Goal: Information Seeking & Learning: Learn about a topic

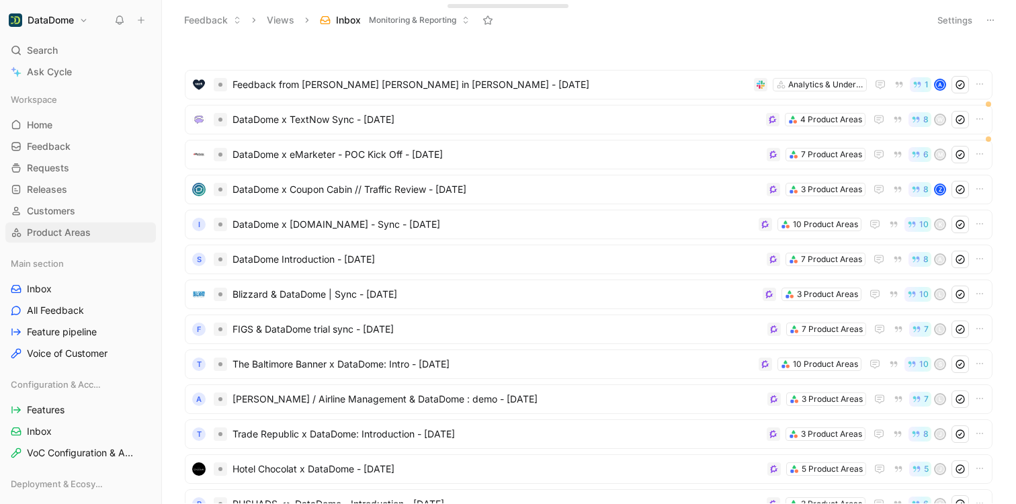
click at [61, 238] on span "Product Areas" at bounding box center [59, 232] width 64 height 13
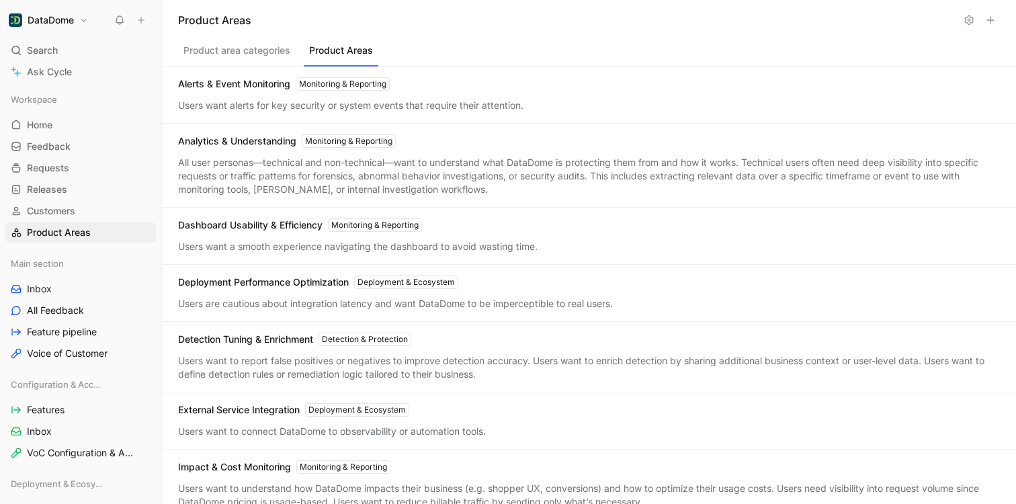
click at [242, 56] on button "Product area categories" at bounding box center [237, 54] width 118 height 26
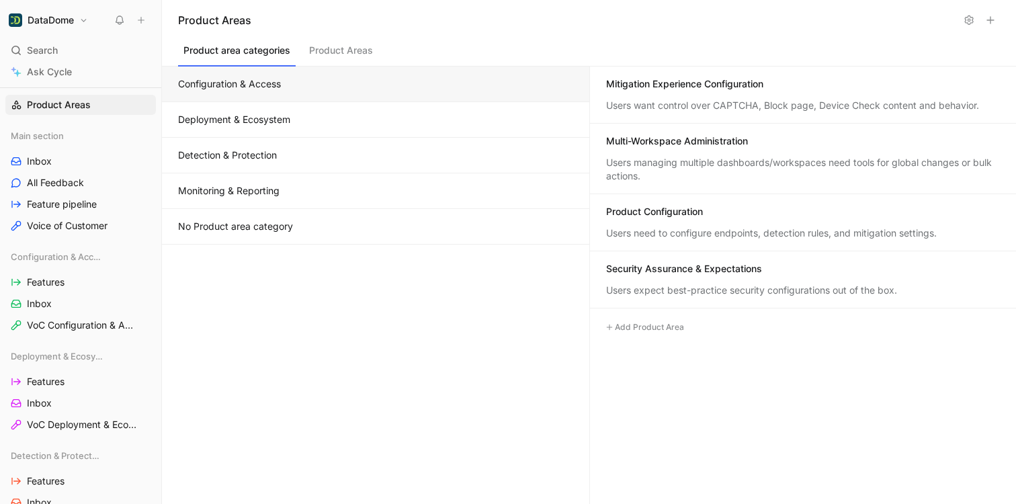
scroll to position [112, 0]
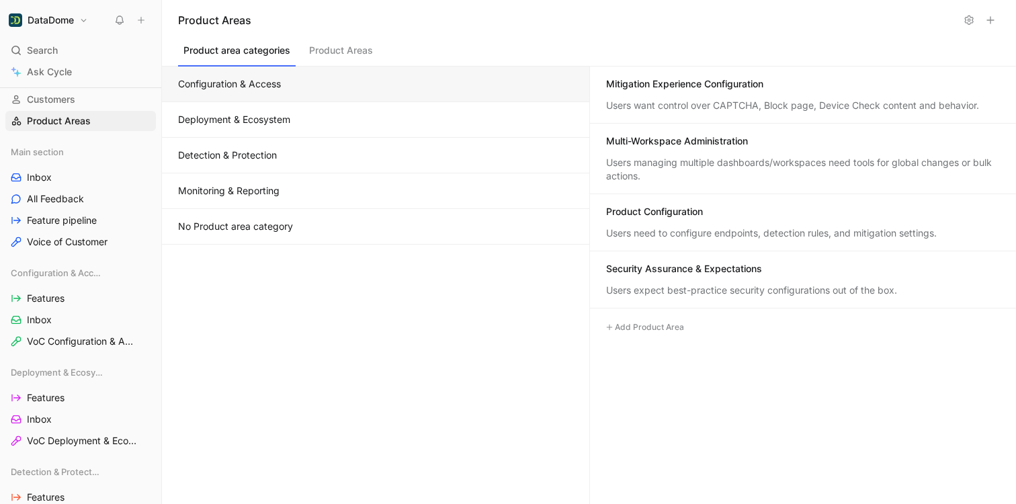
click at [343, 50] on button "Product Areas" at bounding box center [341, 54] width 75 height 26
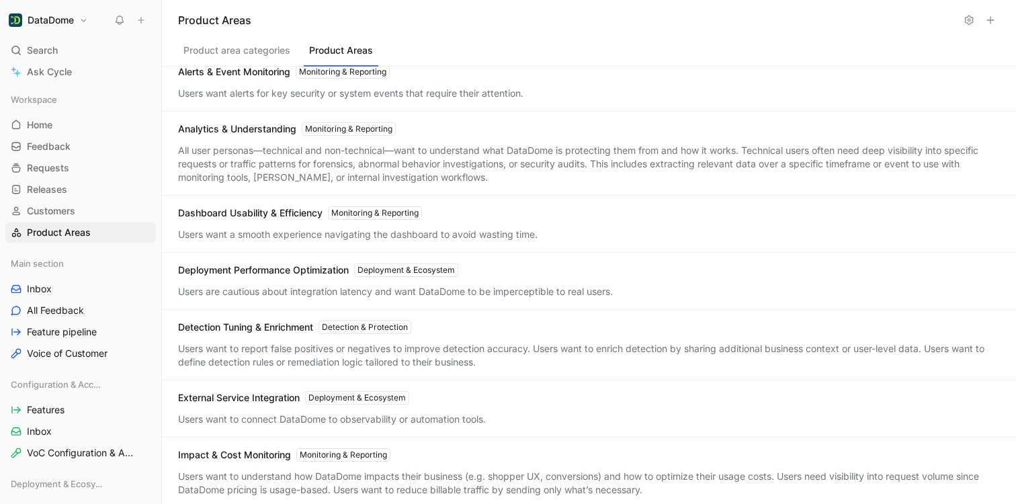
scroll to position [0, 0]
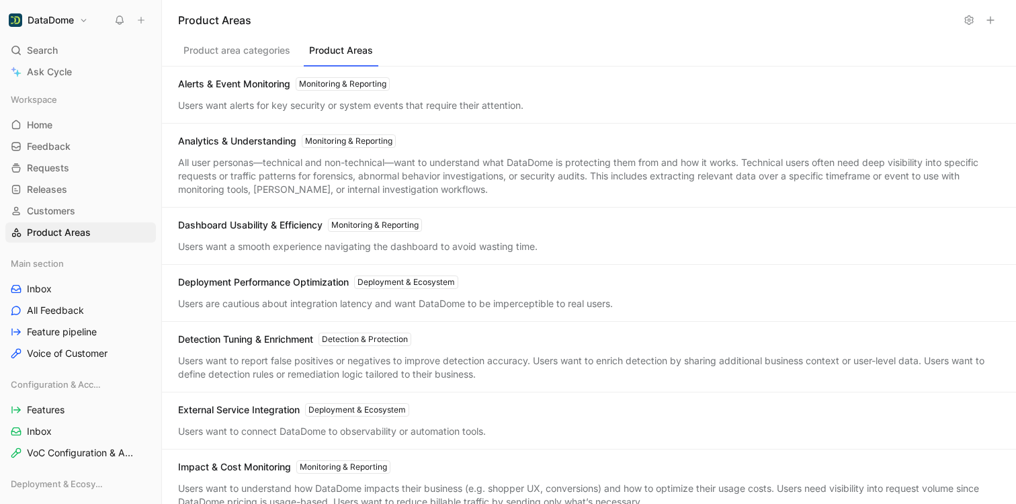
click at [255, 52] on button "Product area categories" at bounding box center [237, 54] width 118 height 26
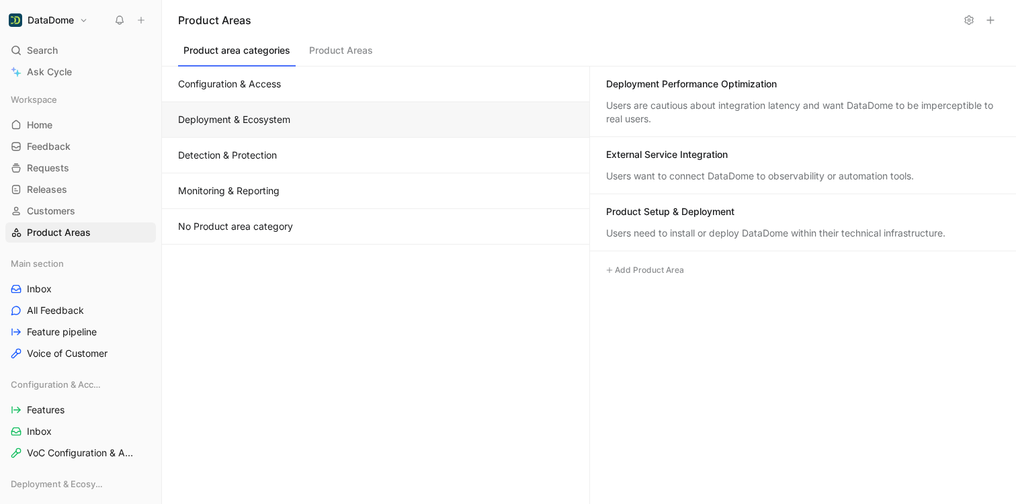
click at [280, 120] on button "Deployment & Ecosystem" at bounding box center [375, 120] width 427 height 36
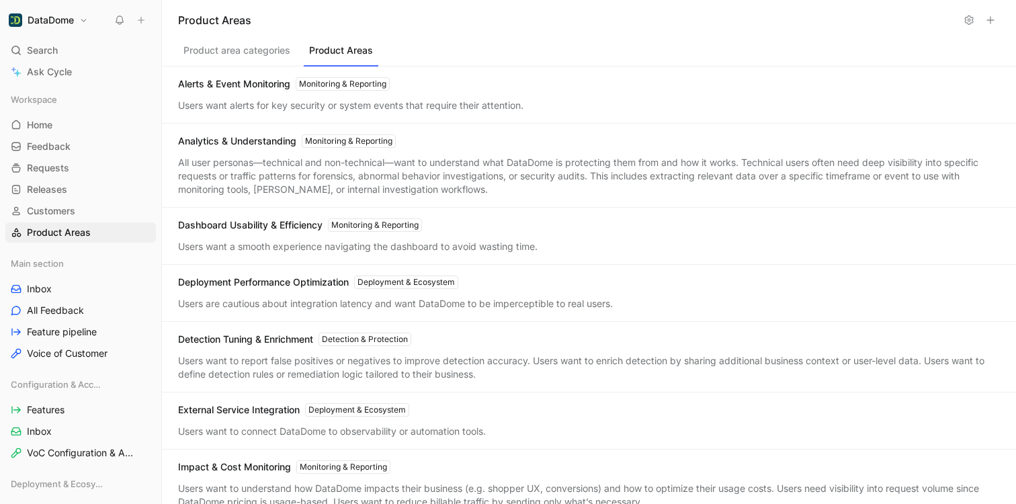
click at [342, 51] on button "Product Areas" at bounding box center [341, 54] width 75 height 26
click at [57, 163] on span "Requests" at bounding box center [48, 167] width 42 height 13
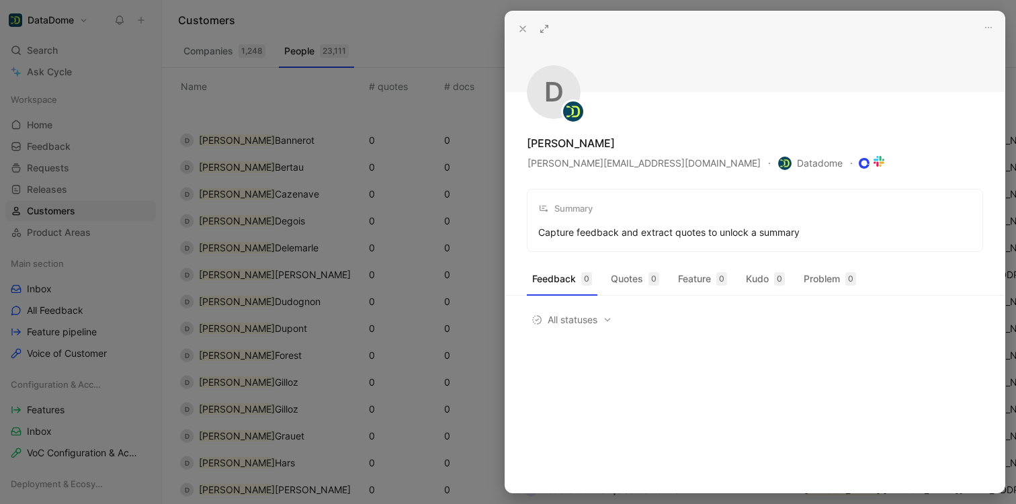
scroll to position [218, 0]
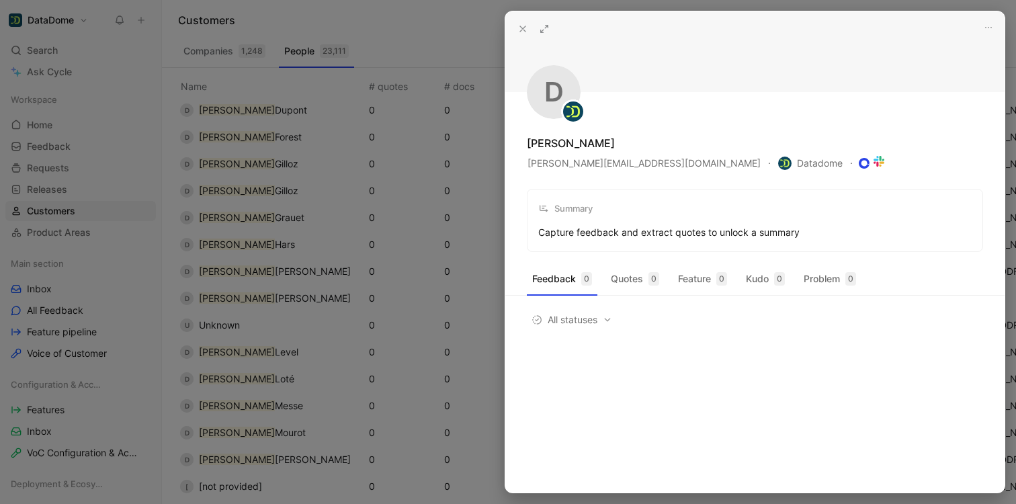
click at [515, 28] on button at bounding box center [522, 28] width 19 height 19
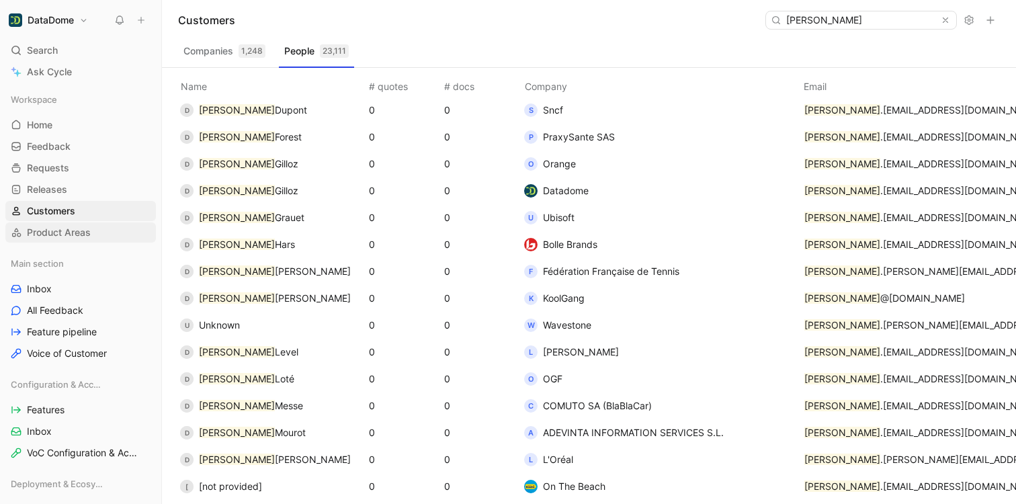
click at [75, 237] on span "Product Areas" at bounding box center [59, 232] width 64 height 13
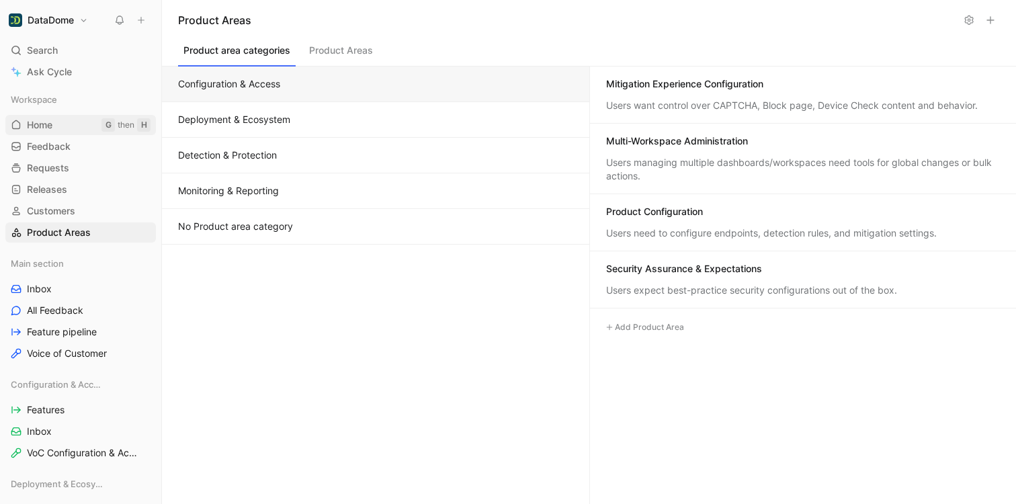
click at [58, 129] on link "Home G then H" at bounding box center [80, 125] width 151 height 20
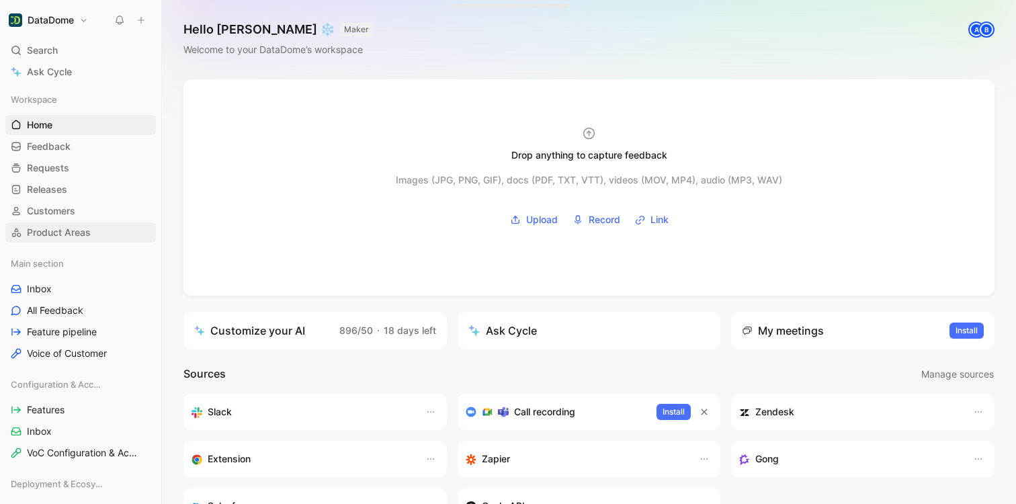
click at [81, 224] on link "Product Areas" at bounding box center [80, 232] width 151 height 20
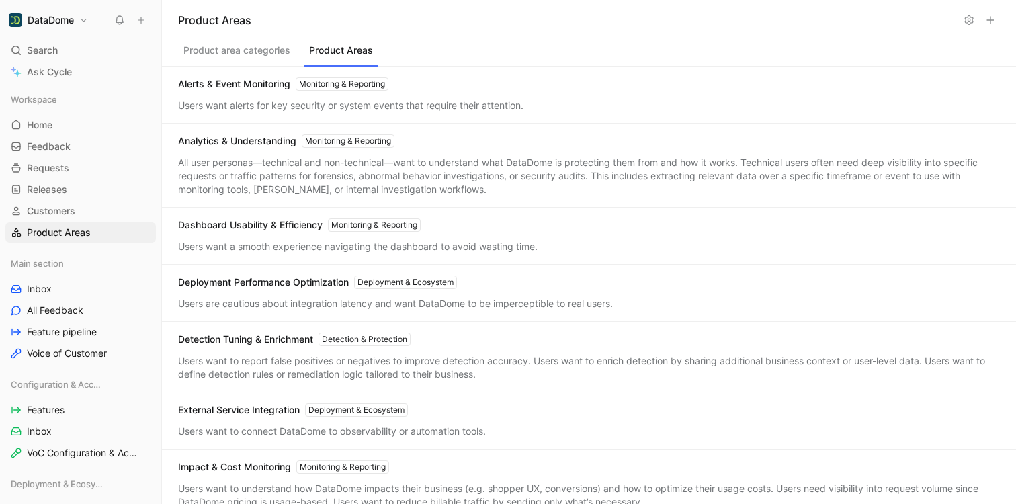
click at [337, 53] on button "Product Areas" at bounding box center [341, 54] width 75 height 26
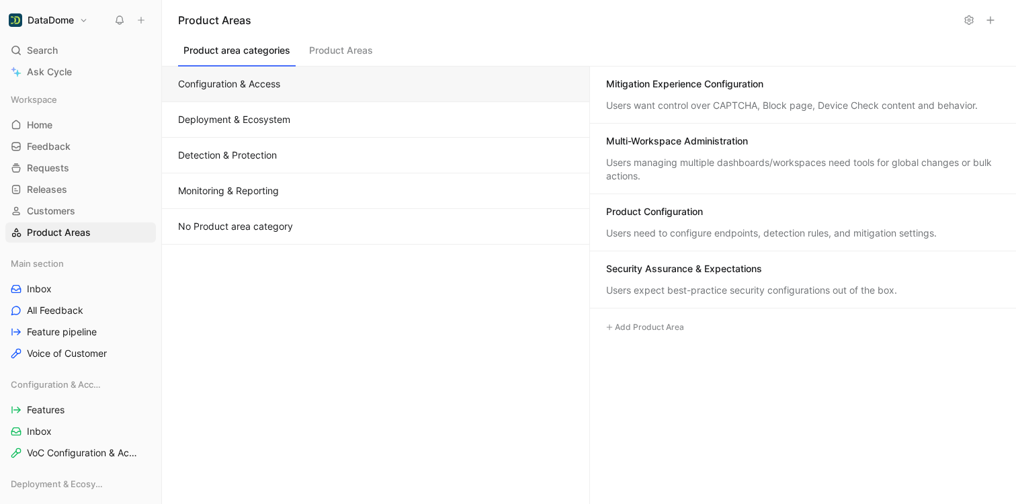
click at [214, 52] on button "Product area categories" at bounding box center [237, 54] width 118 height 26
click at [51, 120] on span "Home" at bounding box center [40, 124] width 26 height 13
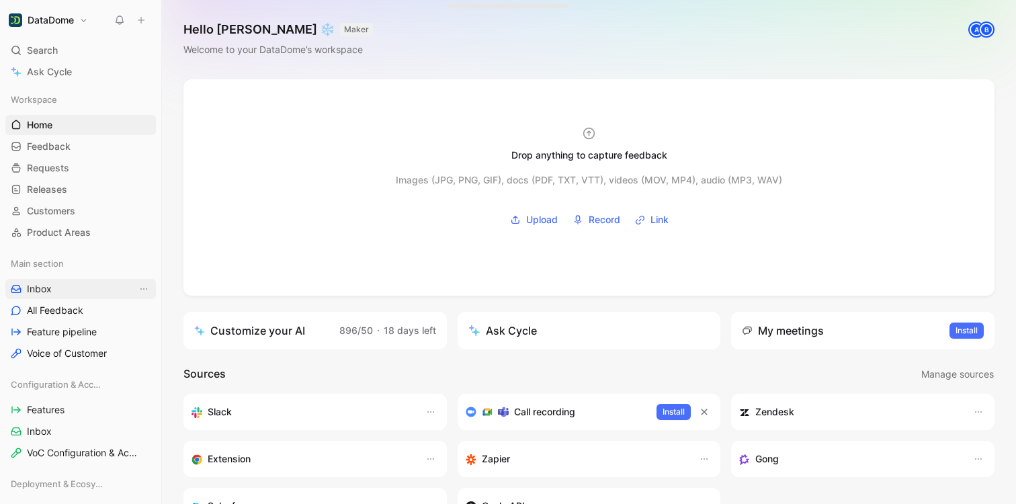
click at [63, 294] on link "Inbox" at bounding box center [80, 289] width 151 height 20
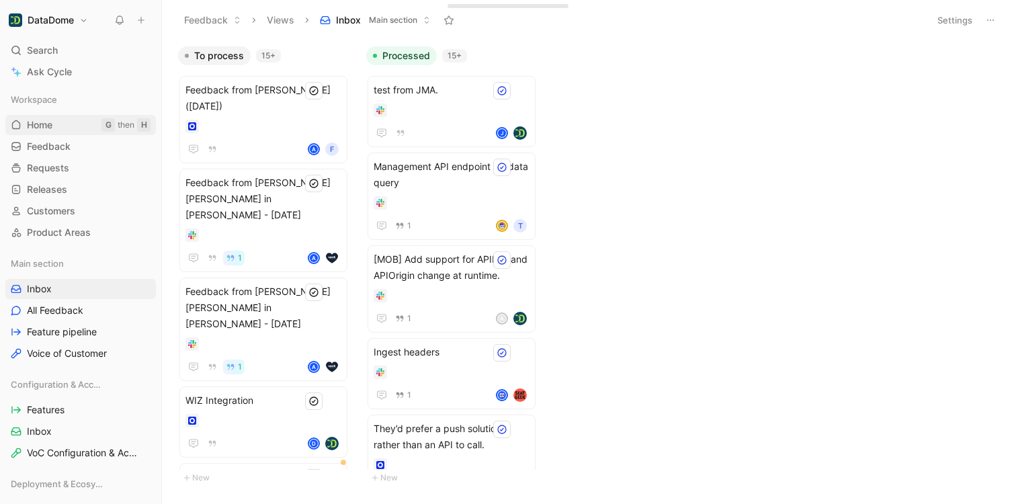
click at [54, 120] on link "Home G then H" at bounding box center [80, 125] width 151 height 20
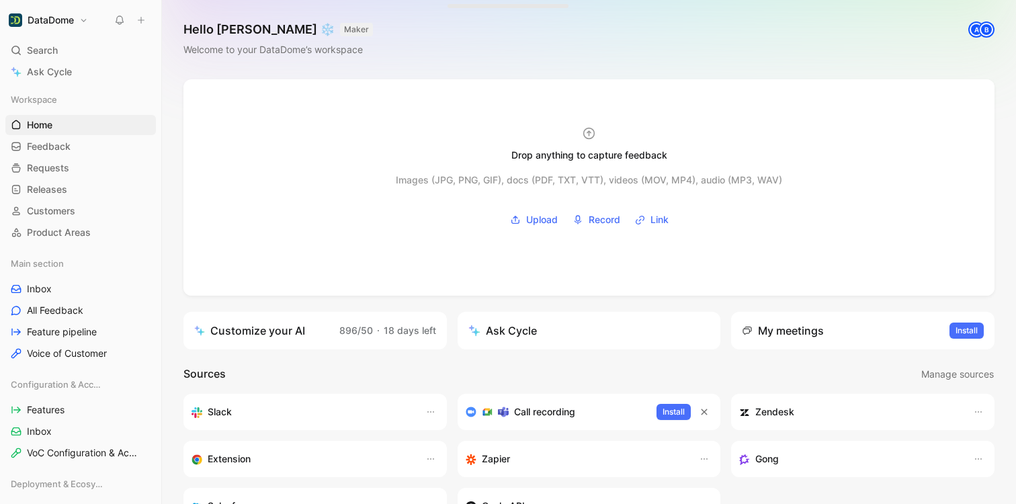
click at [170, 150] on div "Drop anything to capture feedback Images (JPG, PNG, GIF), docs (PDF, TXT, VTT),…" at bounding box center [589, 419] width 854 height 681
click at [79, 126] on link "Home G then H" at bounding box center [80, 125] width 151 height 20
click at [62, 142] on span "Feedback" at bounding box center [49, 146] width 44 height 13
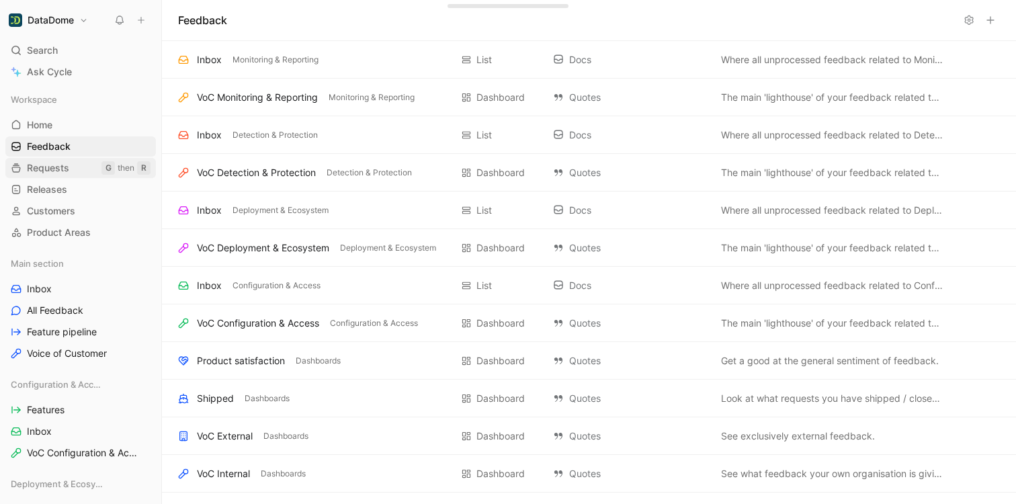
click at [52, 164] on span "Requests" at bounding box center [48, 167] width 42 height 13
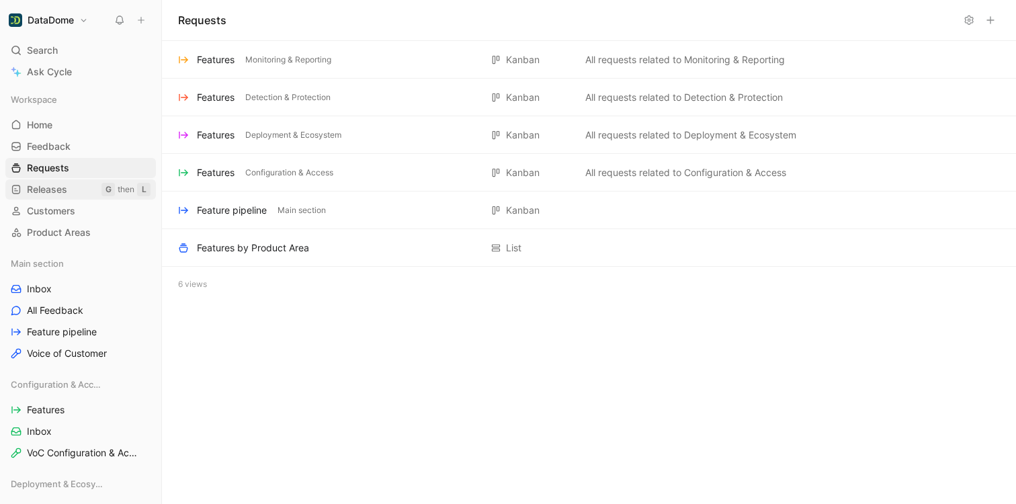
click at [50, 187] on span "Releases" at bounding box center [47, 189] width 40 height 13
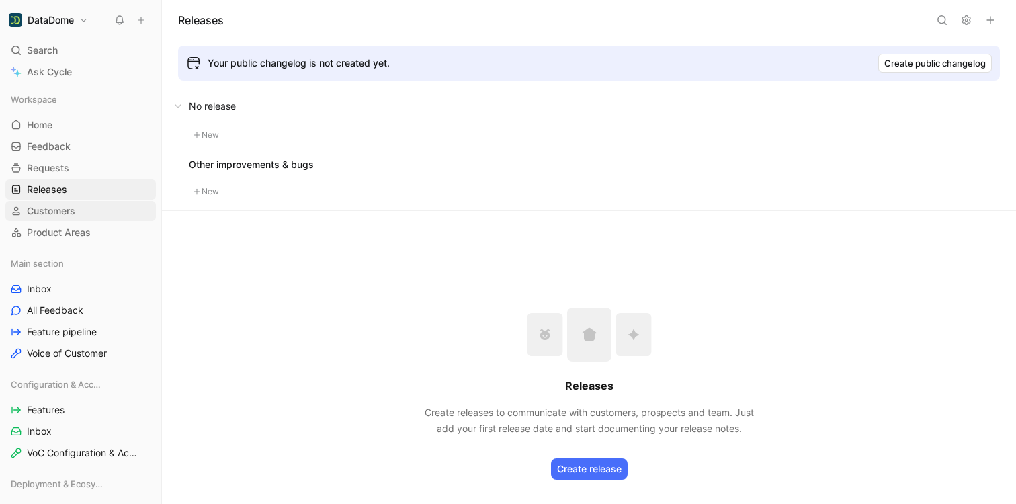
click at [46, 210] on span "Customers" at bounding box center [51, 210] width 48 height 13
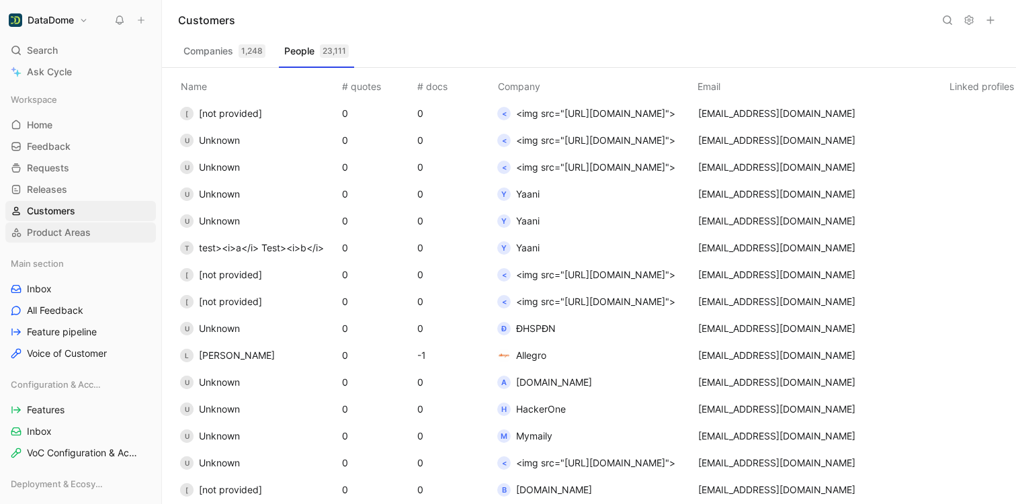
click at [54, 231] on span "Product Areas" at bounding box center [59, 232] width 64 height 13
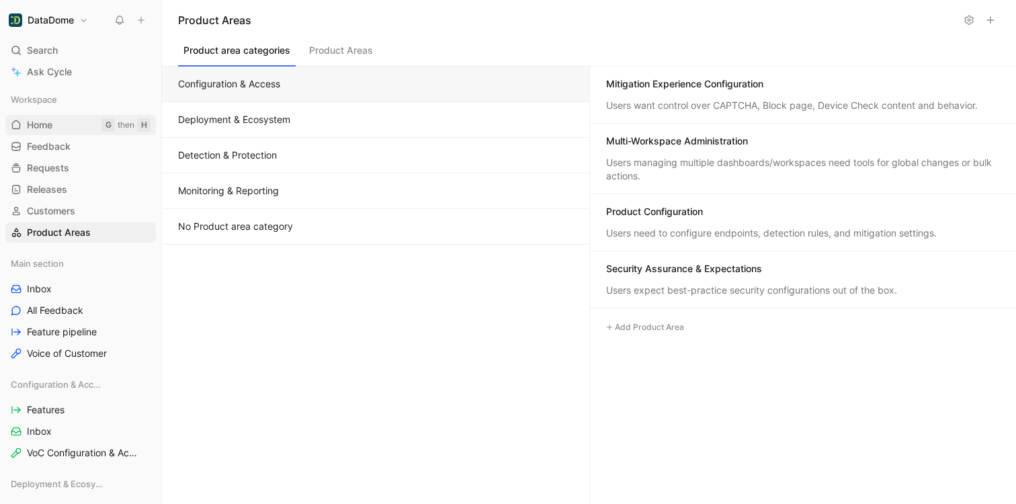
click at [54, 122] on link "Home G then H" at bounding box center [80, 125] width 151 height 20
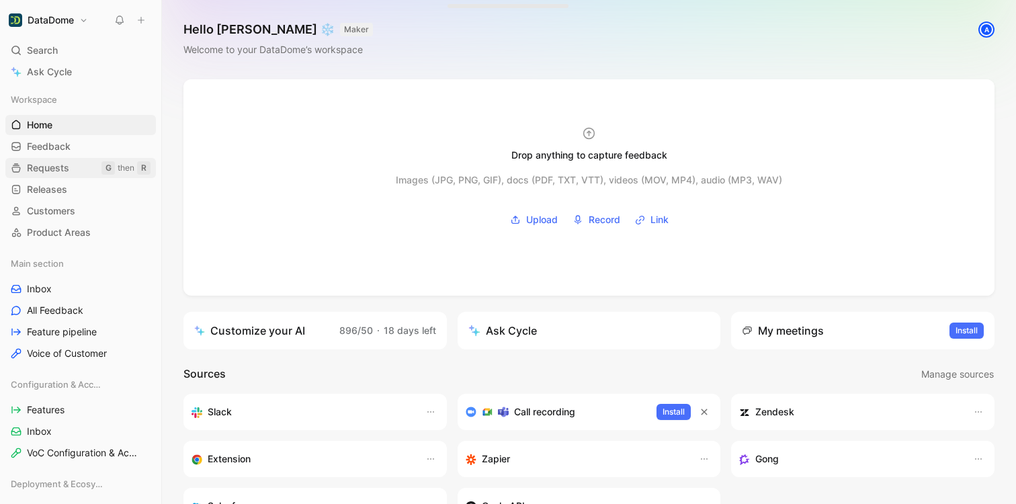
click at [68, 169] on span "Requests" at bounding box center [48, 167] width 42 height 13
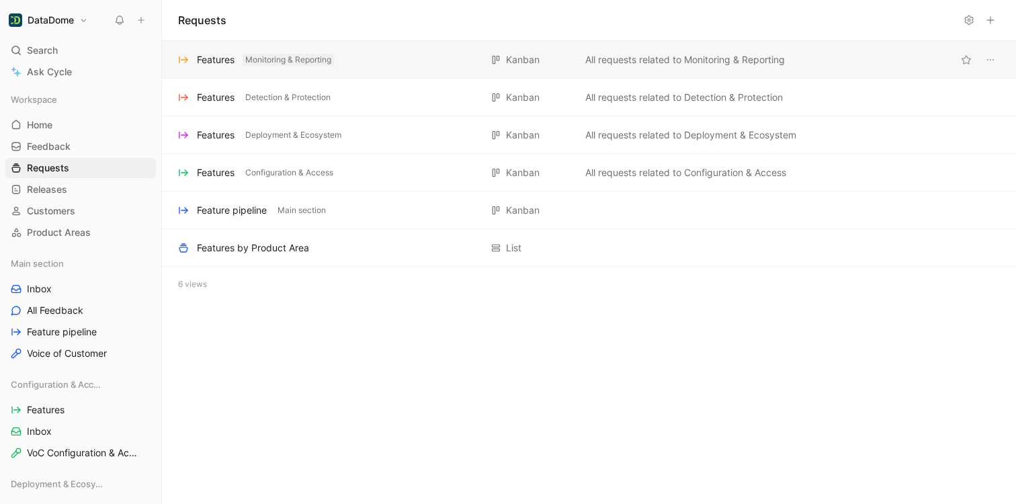
click at [313, 61] on span "Monitoring & Reporting" at bounding box center [288, 59] width 86 height 13
click at [210, 59] on div "Features" at bounding box center [216, 60] width 38 height 16
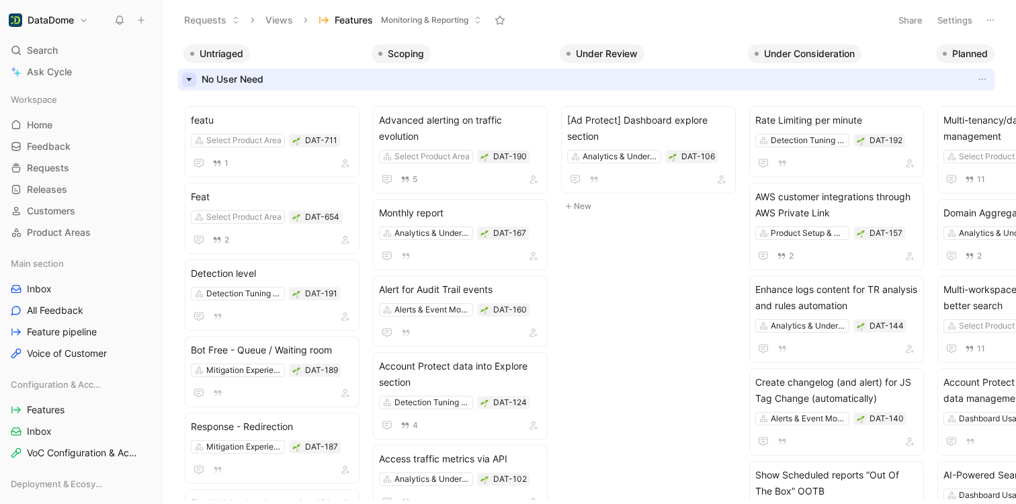
click at [186, 81] on icon "button" at bounding box center [189, 80] width 14 height 14
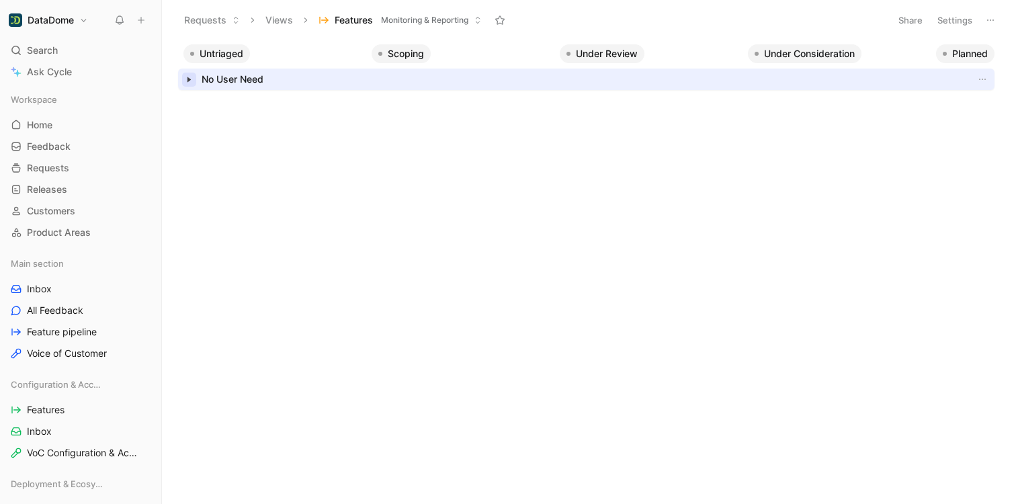
click at [186, 81] on icon "button" at bounding box center [189, 80] width 14 height 14
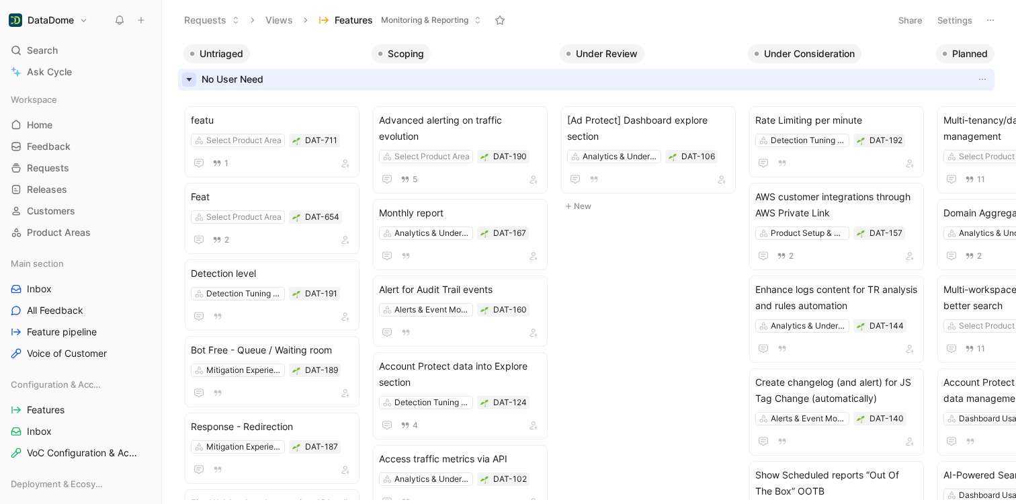
click at [194, 79] on icon "button" at bounding box center [189, 80] width 14 height 14
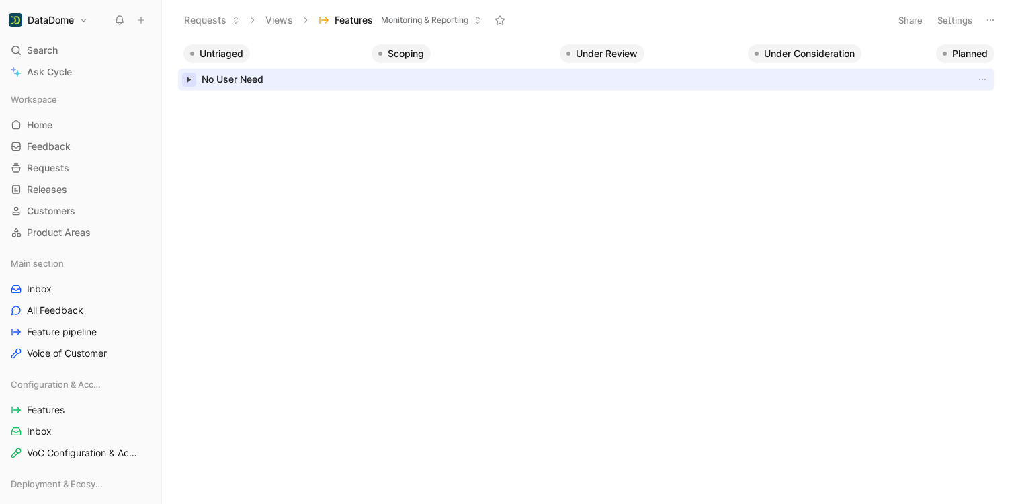
click at [194, 79] on icon "button" at bounding box center [189, 80] width 14 height 14
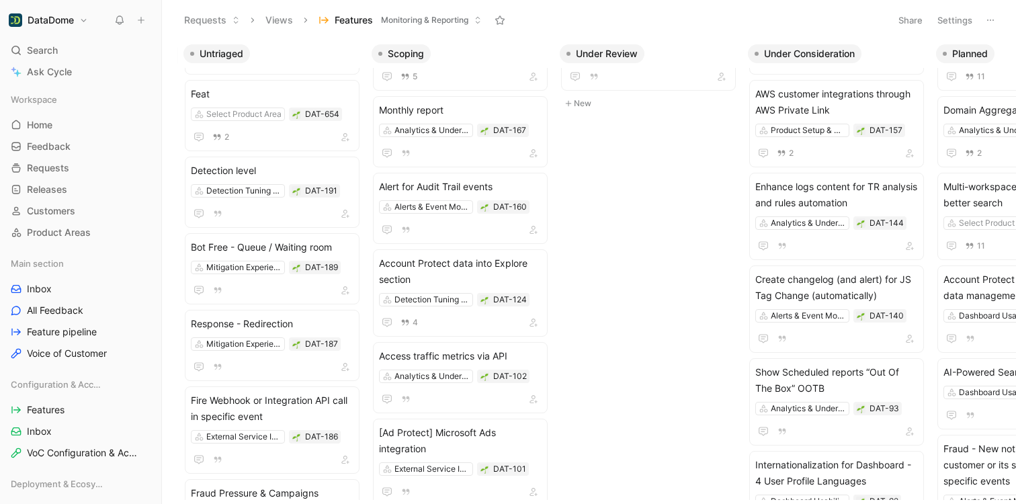
scroll to position [103, 0]
click at [478, 325] on div "4" at bounding box center [460, 322] width 163 height 16
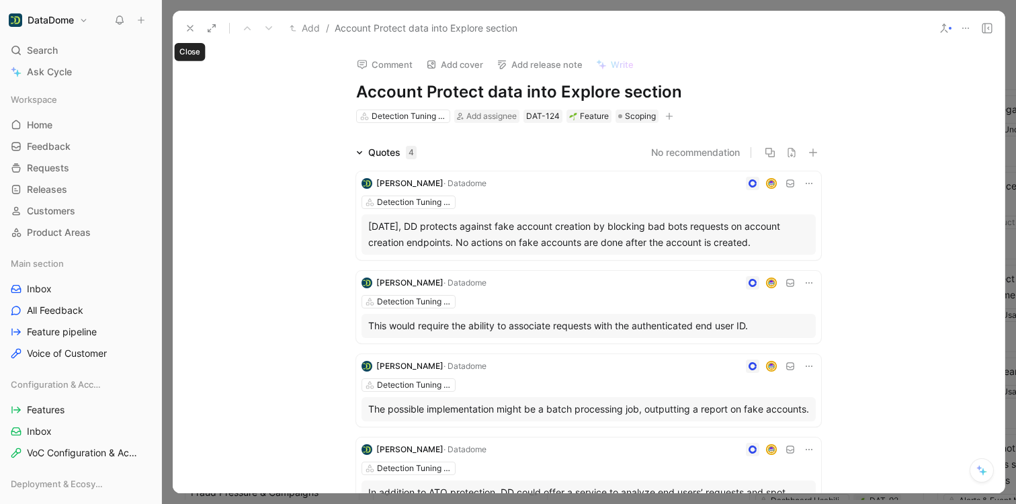
click at [189, 32] on icon at bounding box center [190, 28] width 11 height 11
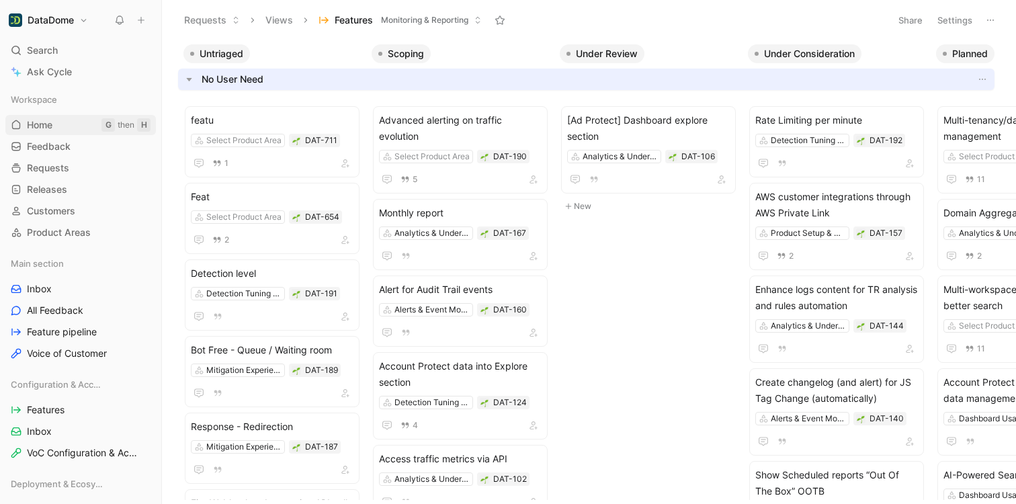
click at [42, 132] on link "Home G then H" at bounding box center [80, 125] width 151 height 20
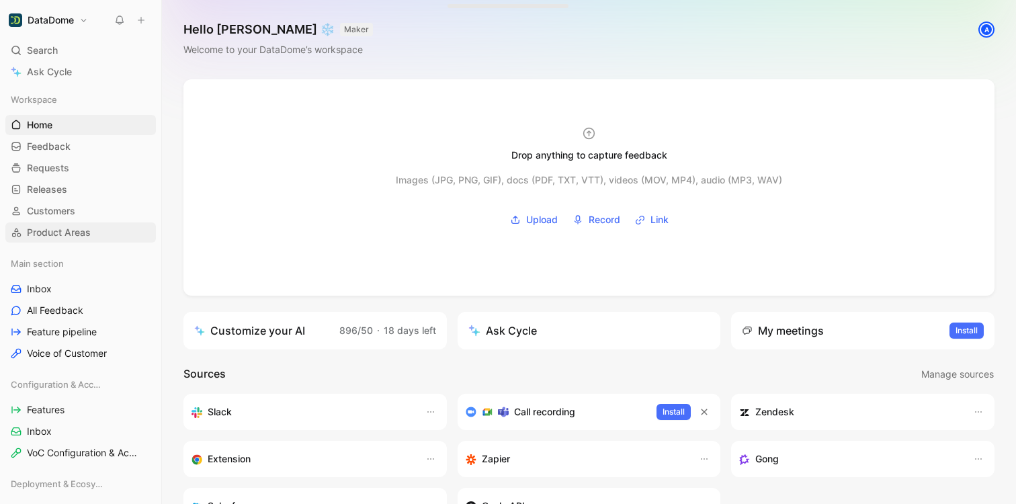
click at [56, 236] on span "Product Areas" at bounding box center [59, 232] width 64 height 13
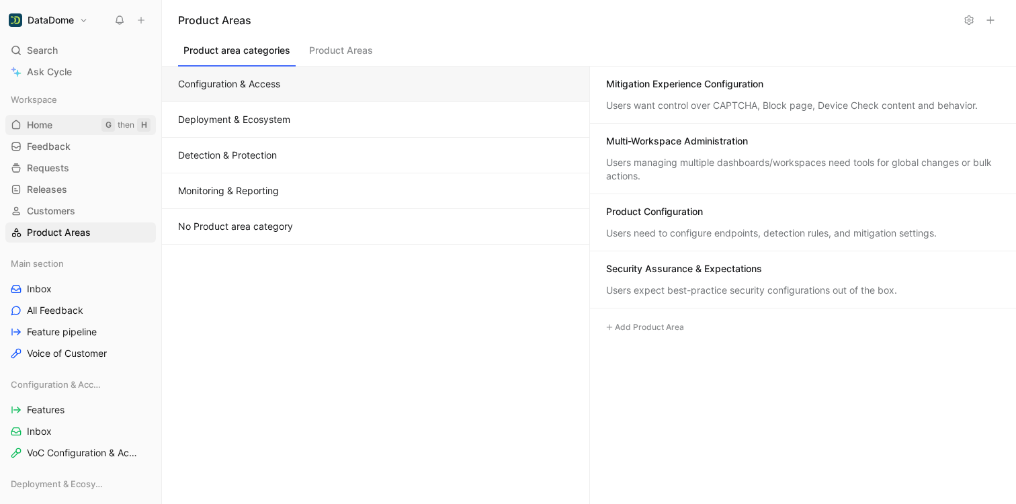
click at [43, 127] on span "Home" at bounding box center [40, 124] width 26 height 13
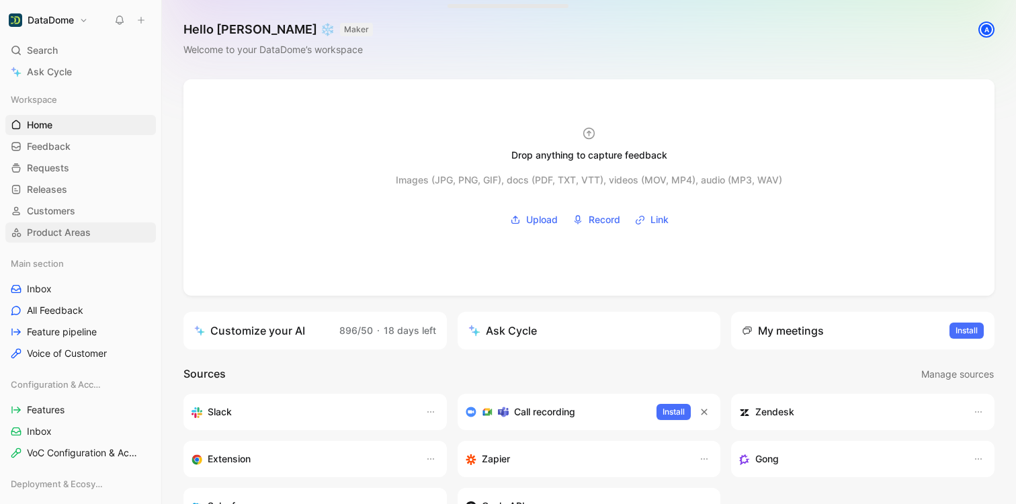
click at [42, 223] on link "Product Areas" at bounding box center [80, 232] width 151 height 20
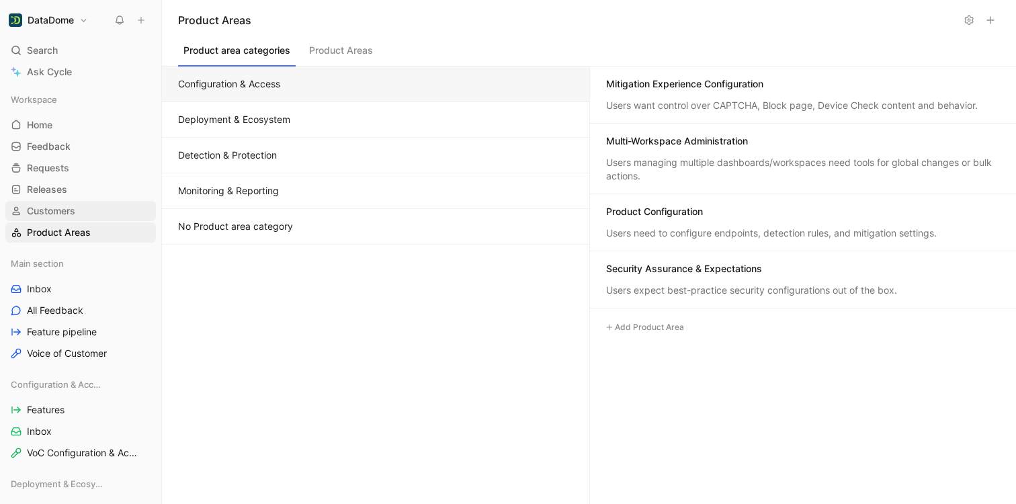
click at [45, 214] on span "Customers" at bounding box center [51, 210] width 48 height 13
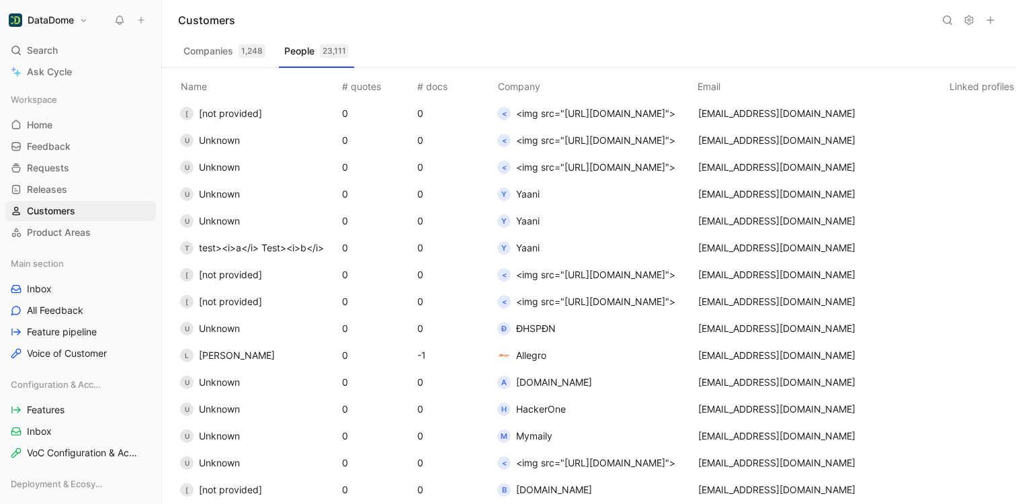
click at [212, 54] on button "Companies 1,248" at bounding box center [224, 51] width 93 height 22
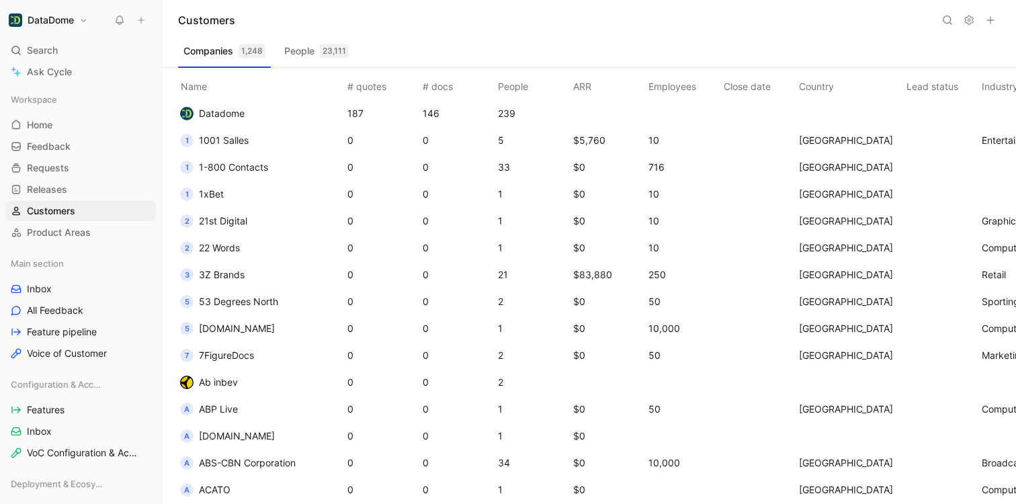
click at [945, 23] on use at bounding box center [947, 20] width 8 height 8
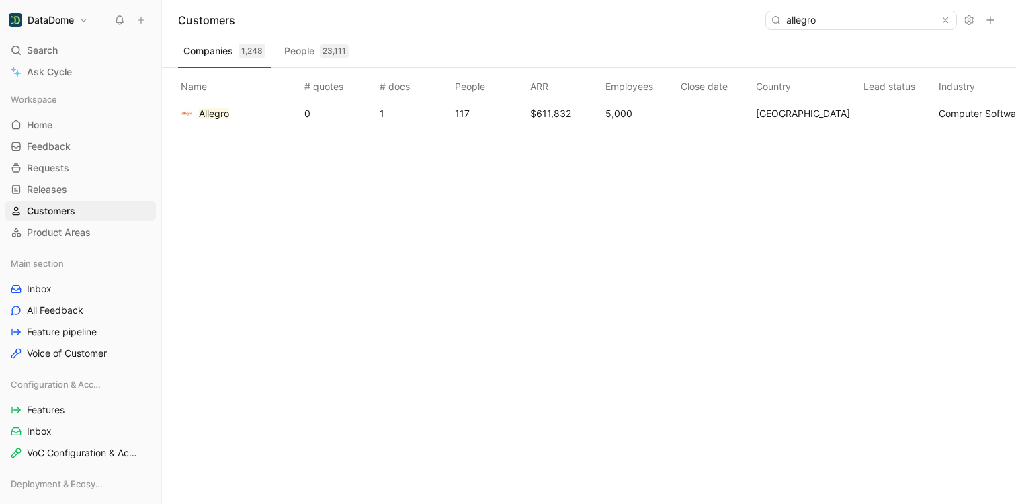
type input "allegro"
click at [207, 112] on mark "Allegro" at bounding box center [214, 113] width 30 height 11
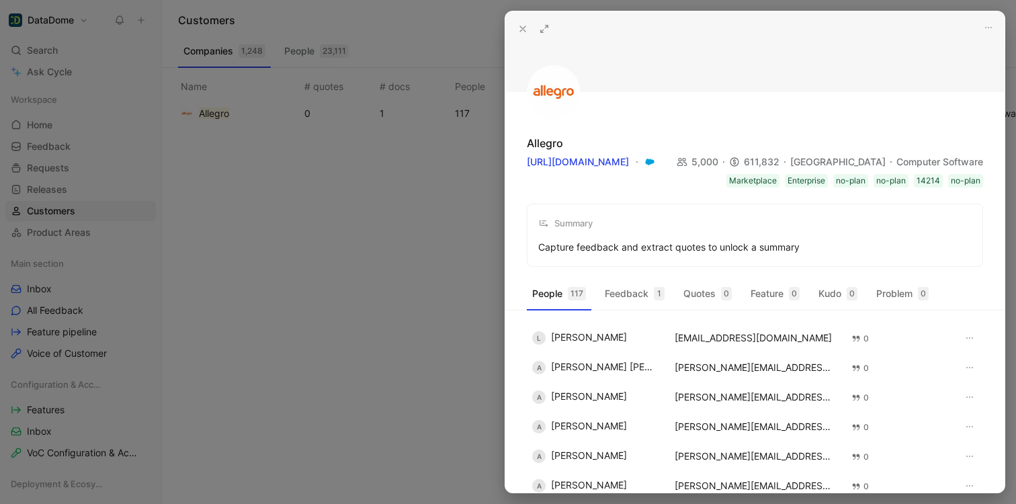
click at [523, 29] on use at bounding box center [522, 28] width 5 height 5
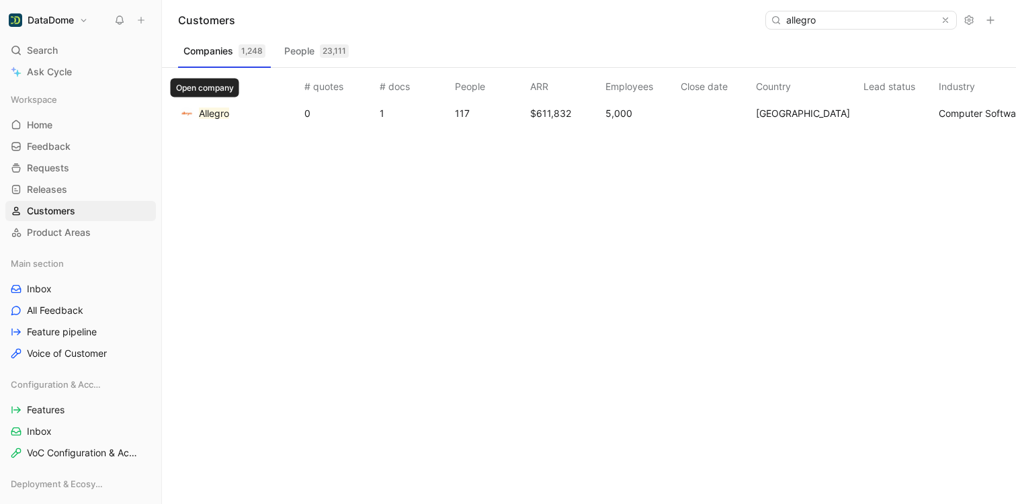
click at [212, 114] on mark "Allegro" at bounding box center [214, 113] width 30 height 11
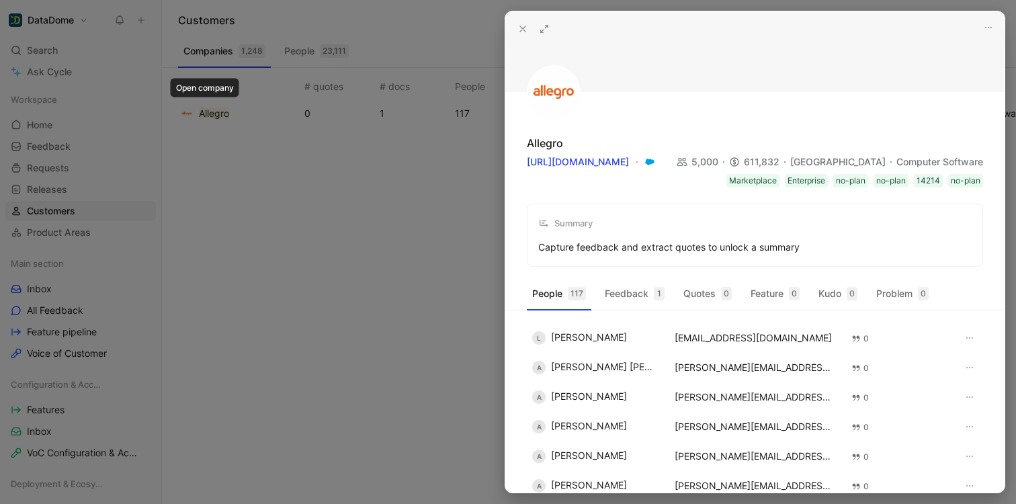
click at [518, 27] on icon at bounding box center [522, 29] width 11 height 11
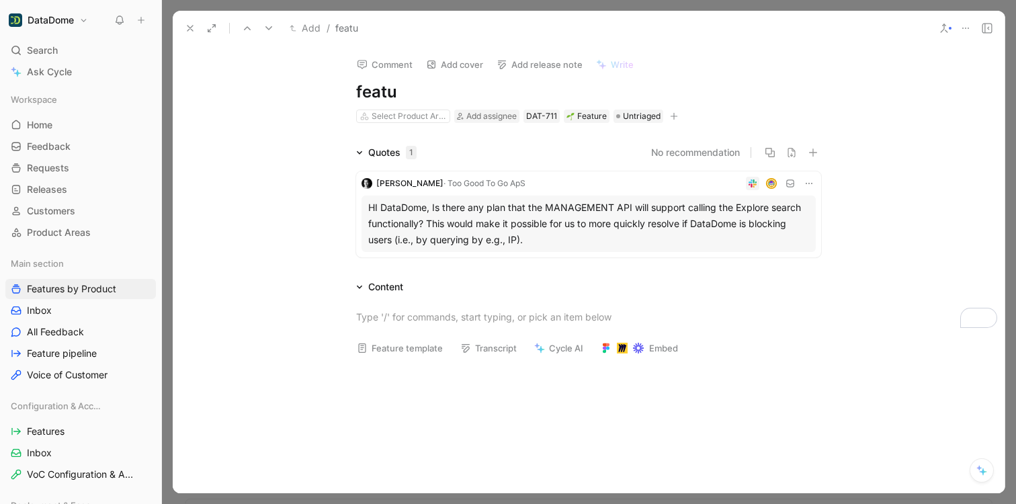
click at [950, 32] on button at bounding box center [944, 28] width 19 height 19
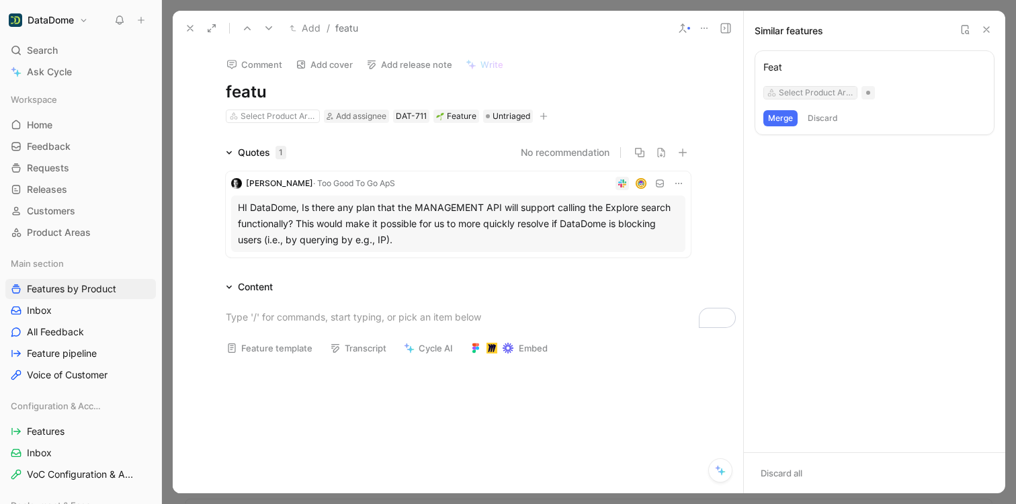
click at [832, 91] on div "Select Product Area" at bounding box center [816, 92] width 75 height 13
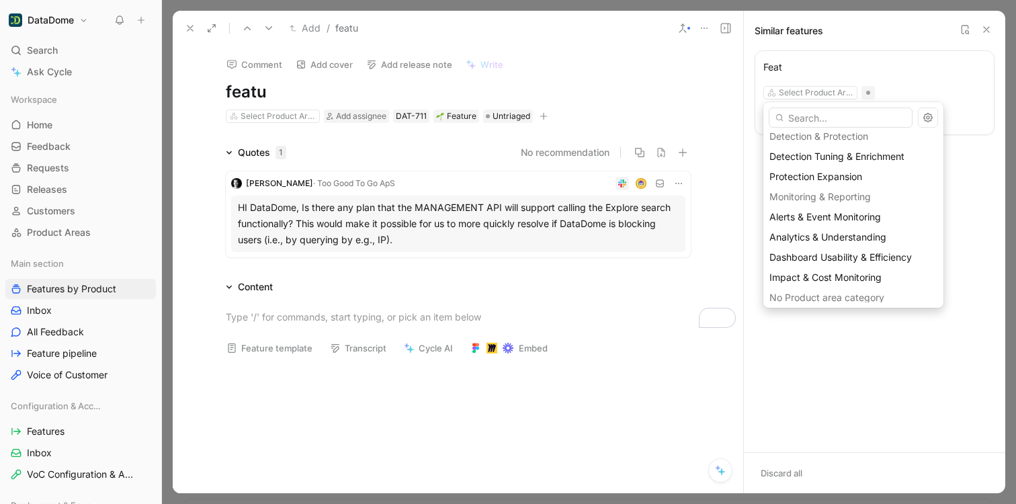
scroll to position [214, 0]
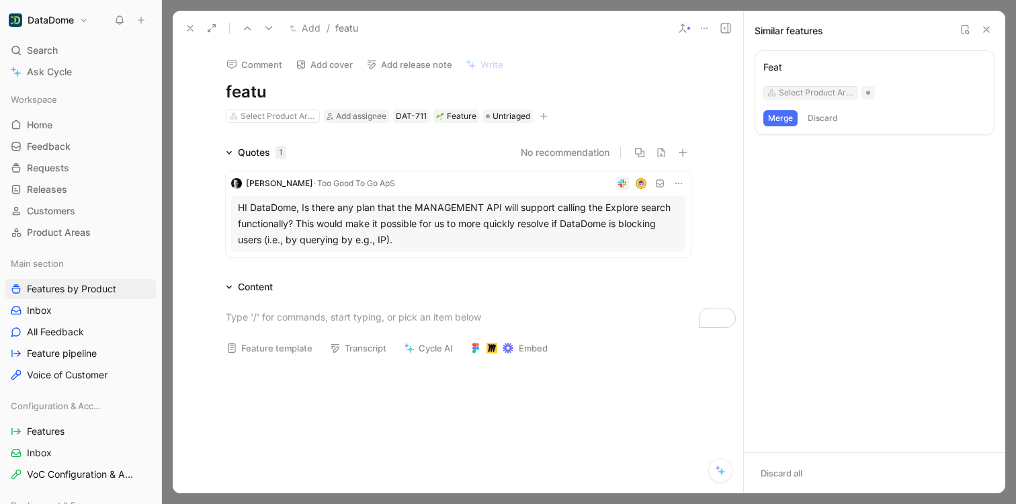
click at [799, 88] on div "Select Product Area" at bounding box center [816, 92] width 75 height 13
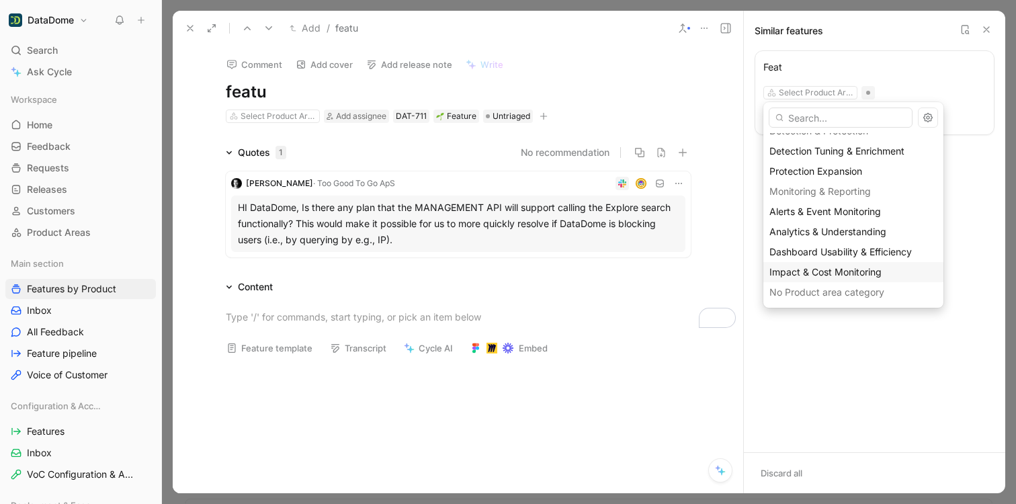
click at [844, 270] on span "Impact & Cost Monitoring" at bounding box center [825, 271] width 112 height 11
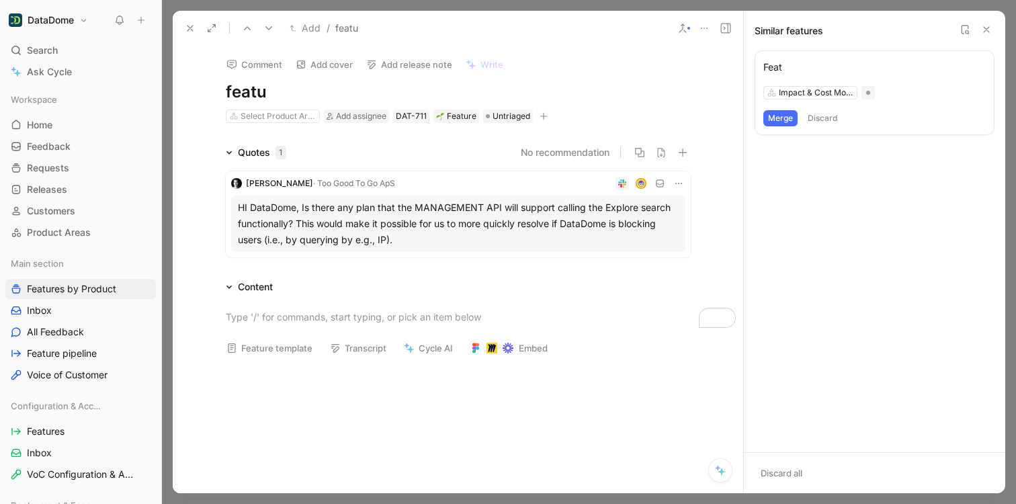
click at [54, 19] on h1 "DataDome" at bounding box center [51, 20] width 46 height 12
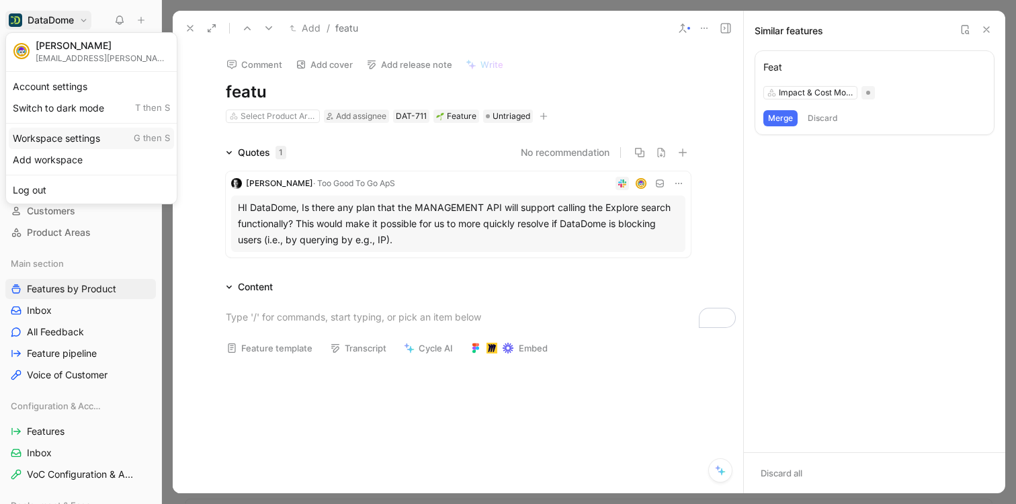
click at [50, 140] on div "Workspace settings G then S" at bounding box center [91, 139] width 165 height 22
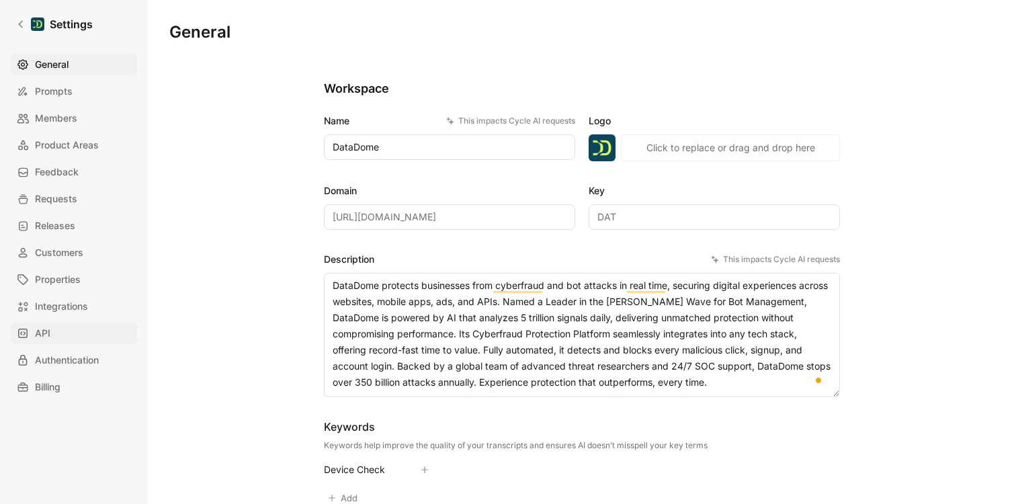
click at [59, 330] on link "API" at bounding box center [74, 334] width 126 height 22
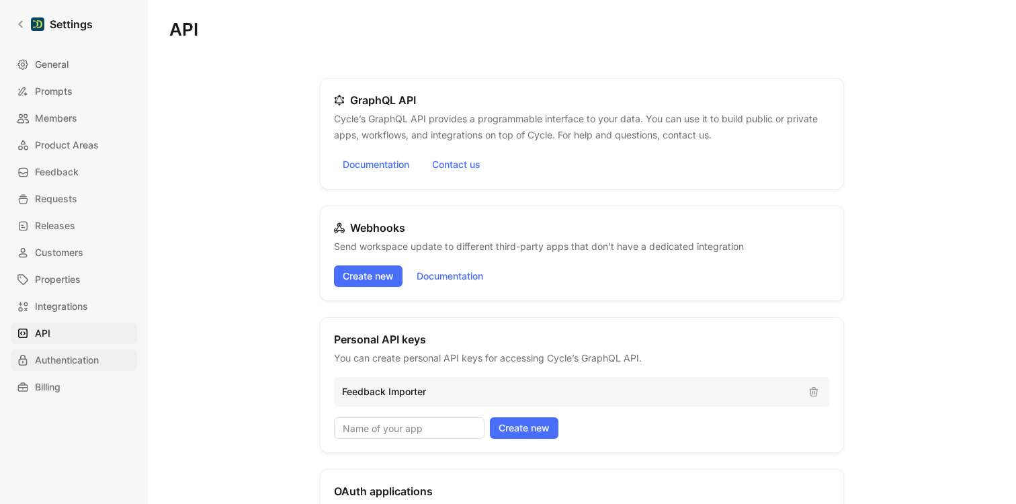
click at [70, 353] on span "Authentication" at bounding box center [67, 360] width 64 height 16
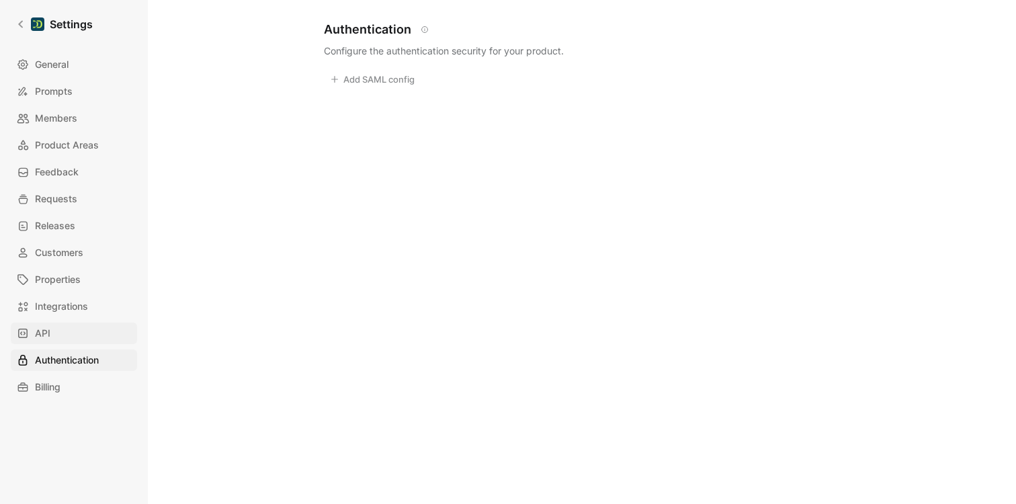
click at [62, 339] on link "API" at bounding box center [74, 334] width 126 height 22
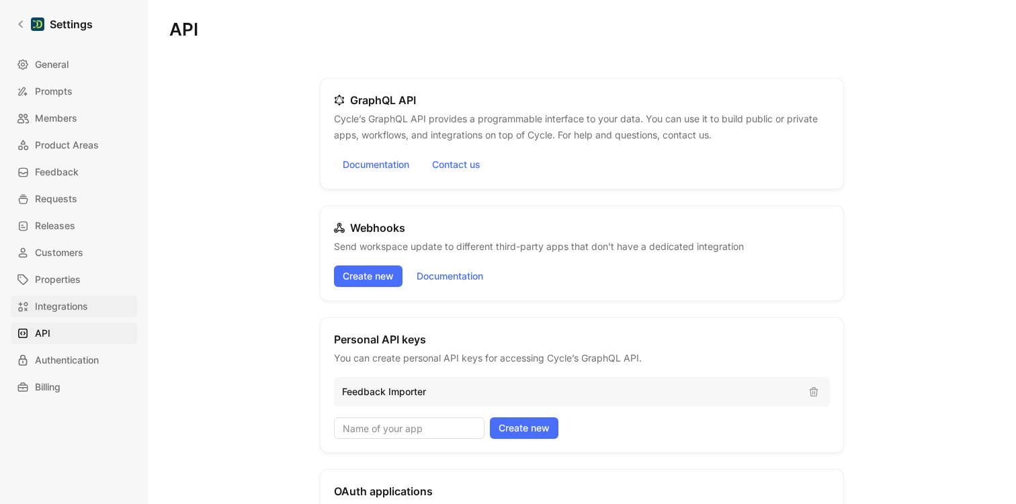
click at [62, 305] on span "Integrations" at bounding box center [61, 306] width 53 height 16
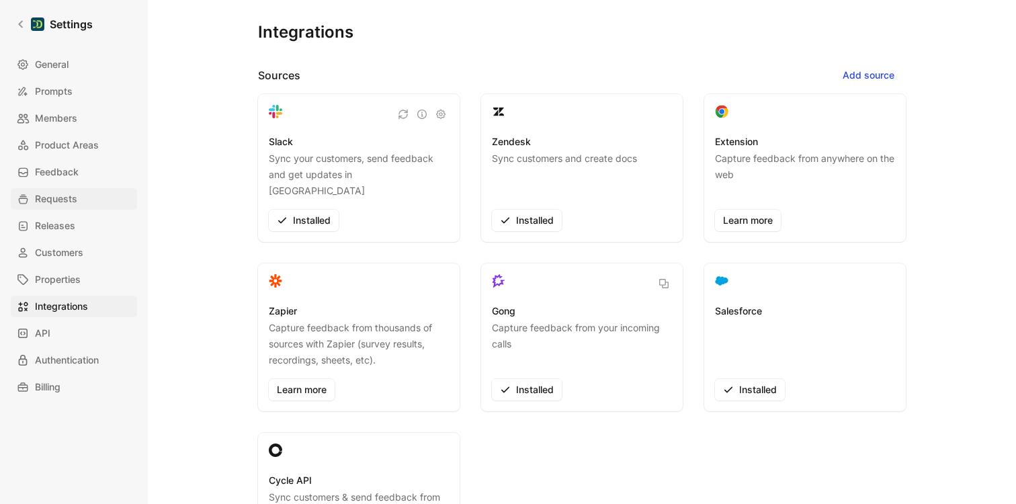
click at [65, 201] on span "Requests" at bounding box center [56, 199] width 42 height 16
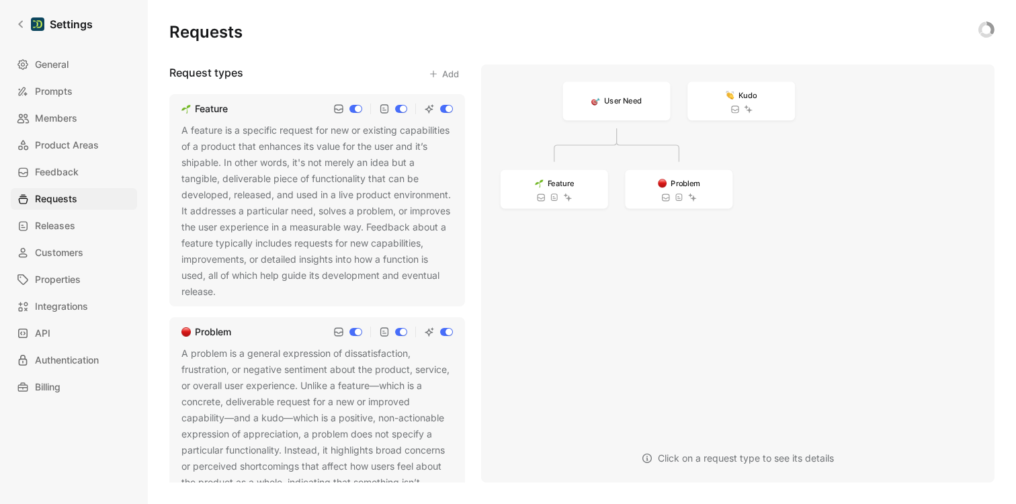
click at [56, 156] on div "General Prompts Members Product Areas Feedback Requests Releases Customers Prop…" at bounding box center [79, 226] width 136 height 344
click at [62, 144] on span "Product Areas" at bounding box center [67, 145] width 64 height 16
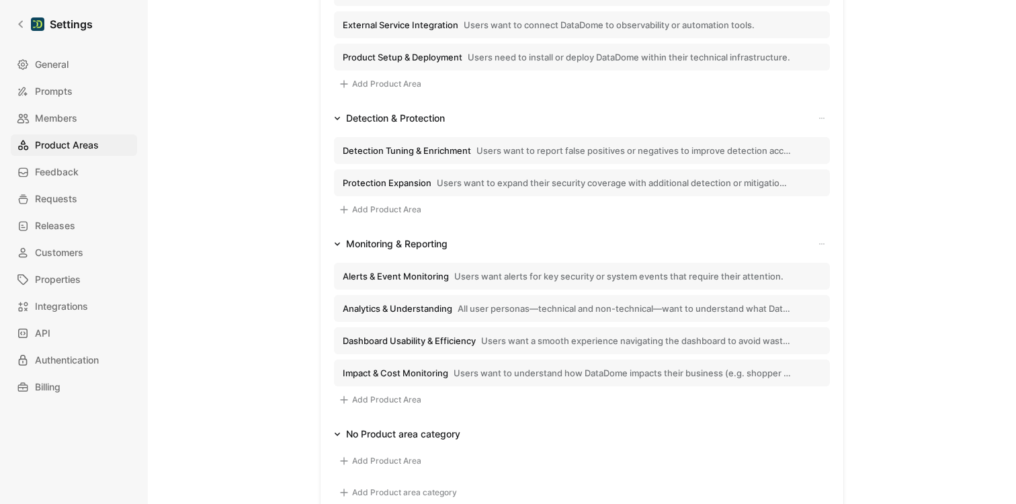
scroll to position [473, 0]
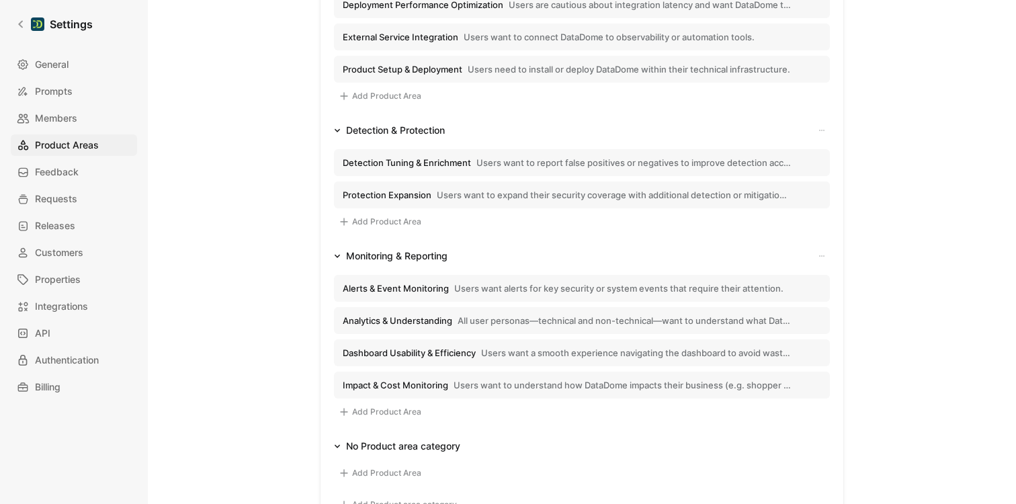
click at [540, 385] on span "Users want to understand how DataDome impacts their business (e.g. shopper UX, …" at bounding box center [623, 385] width 338 height 12
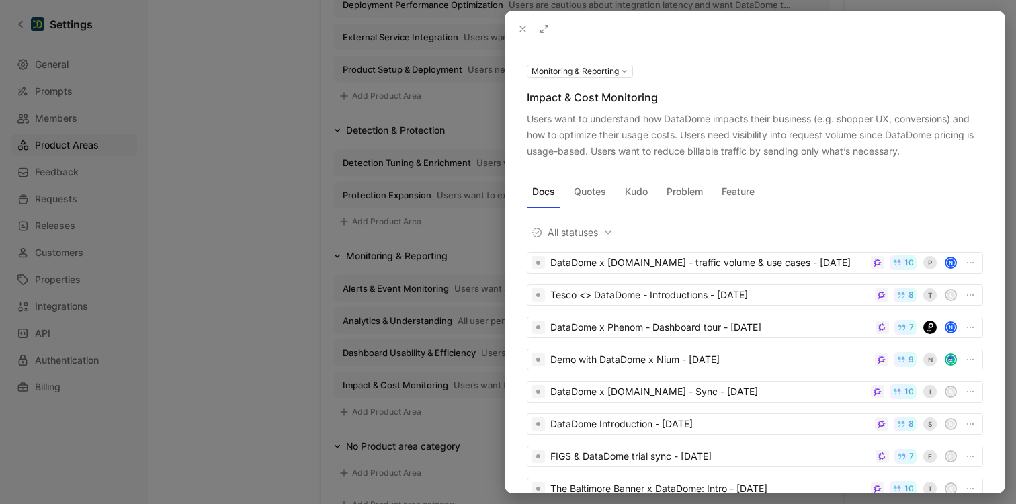
click at [261, 269] on div at bounding box center [508, 252] width 1016 height 504
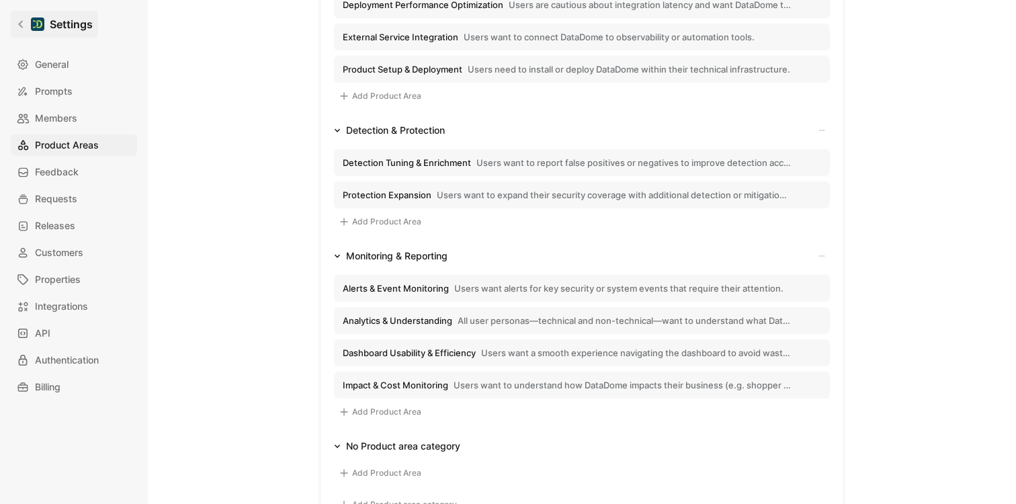
click at [24, 27] on icon at bounding box center [20, 23] width 9 height 9
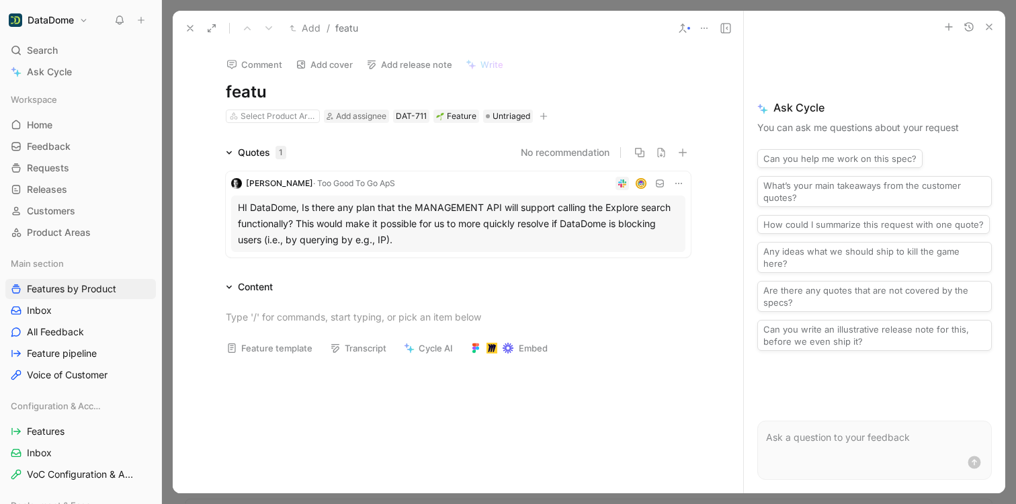
click at [988, 28] on use "button" at bounding box center [988, 26] width 5 height 5
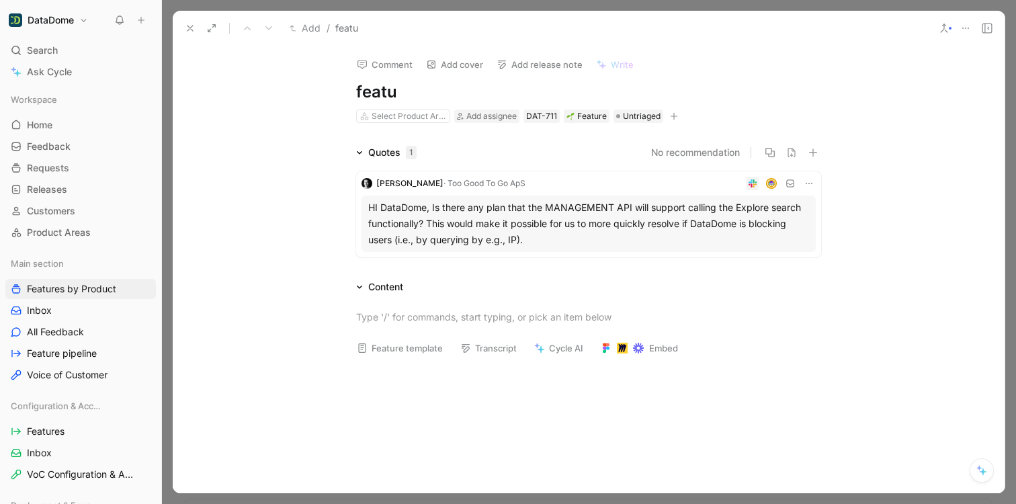
click at [967, 28] on icon at bounding box center [965, 28] width 11 height 11
click at [947, 30] on icon at bounding box center [944, 28] width 11 height 11
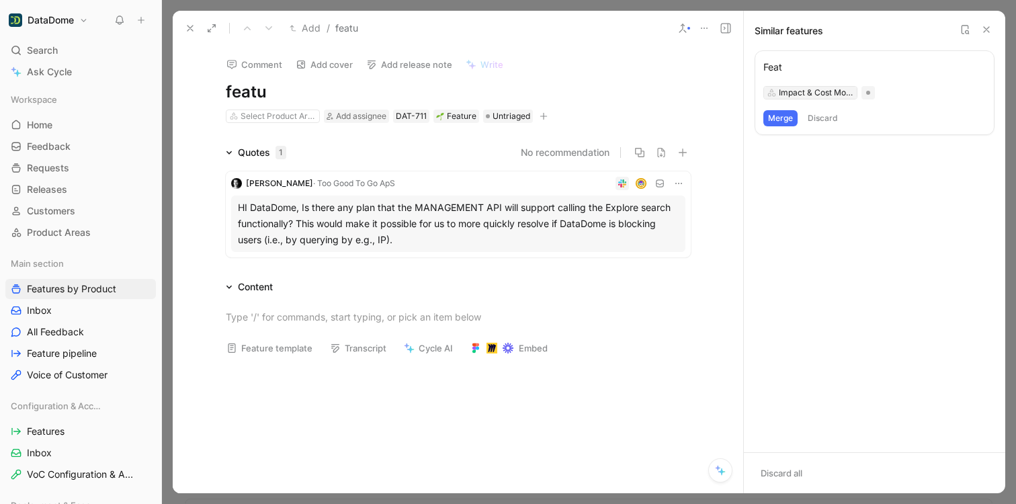
click at [824, 89] on div "Impact & Cost Monitoring" at bounding box center [816, 92] width 75 height 13
click at [825, 97] on div "Impact & Cost Monitoring" at bounding box center [816, 92] width 75 height 13
click at [684, 86] on h1 "featu" at bounding box center [458, 92] width 465 height 22
click at [286, 113] on div "Select Product Area" at bounding box center [278, 116] width 75 height 13
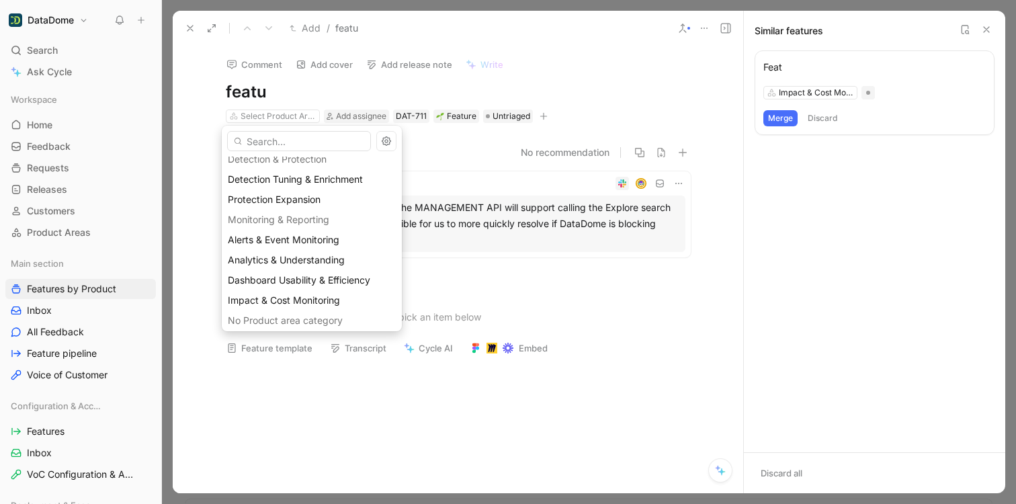
scroll to position [214, 0]
click at [308, 293] on span "Impact & Cost Monitoring" at bounding box center [284, 295] width 112 height 11
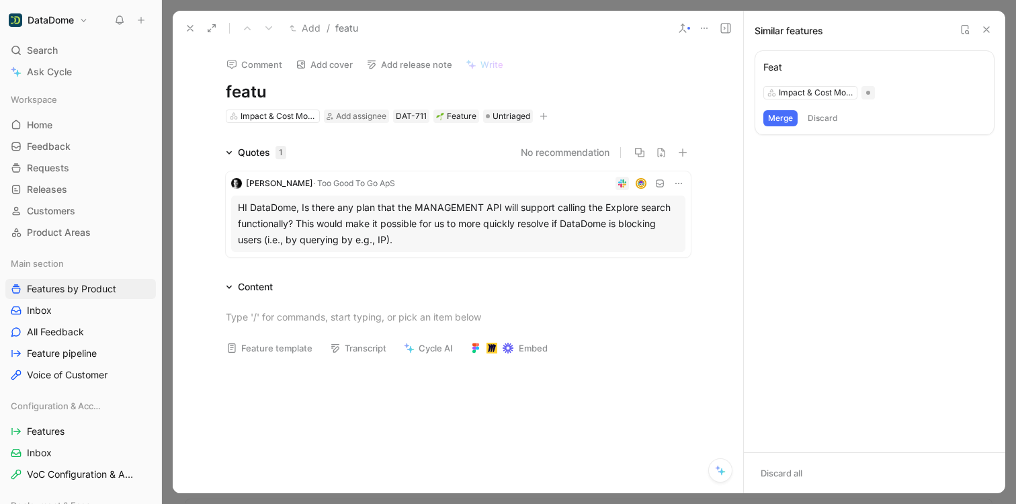
click at [827, 121] on button "Discard" at bounding box center [823, 118] width 40 height 16
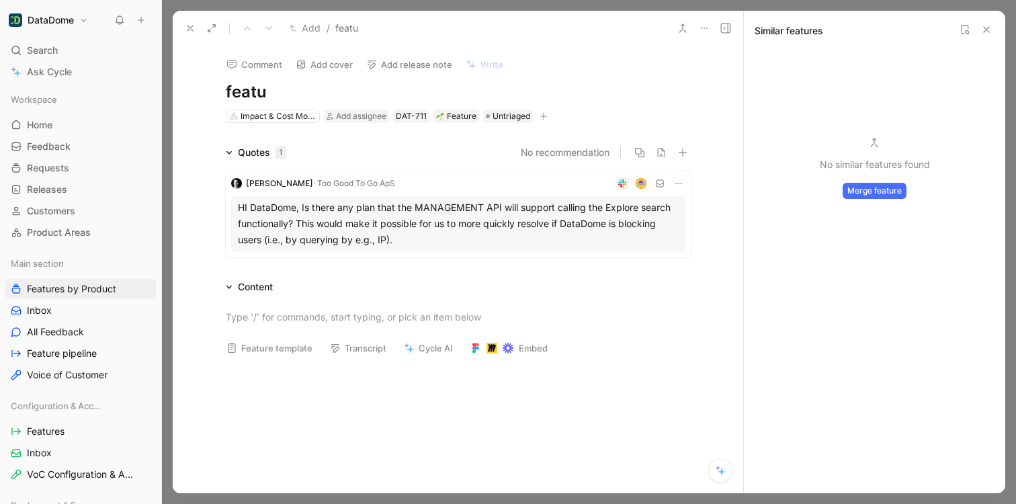
click at [636, 85] on h1 "featu" at bounding box center [458, 92] width 465 height 22
click at [884, 187] on button "Merge feature" at bounding box center [875, 191] width 64 height 16
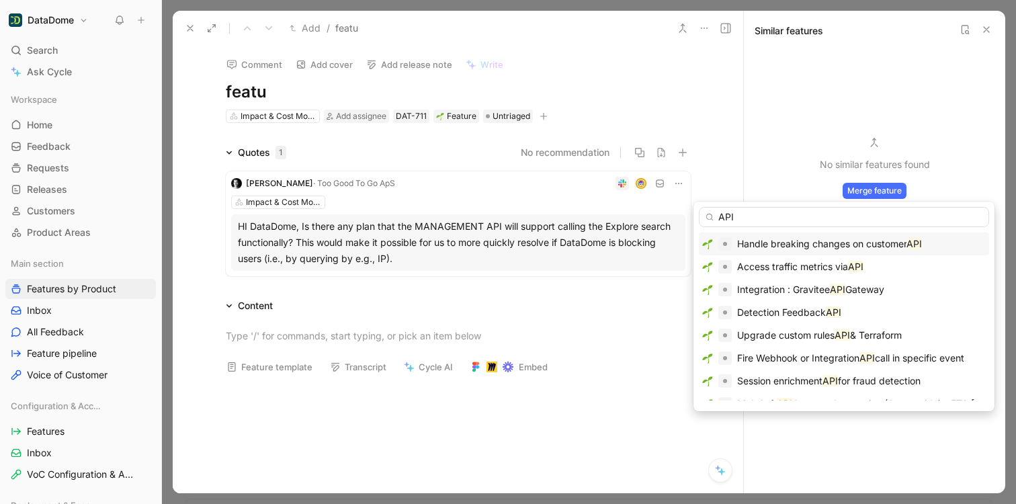
type input "API"
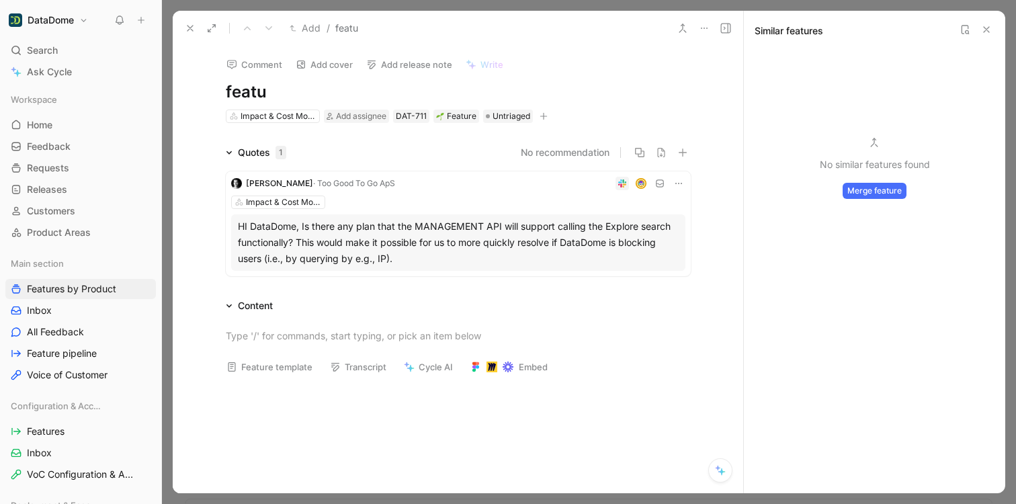
click at [642, 183] on div at bounding box center [641, 183] width 12 height 12
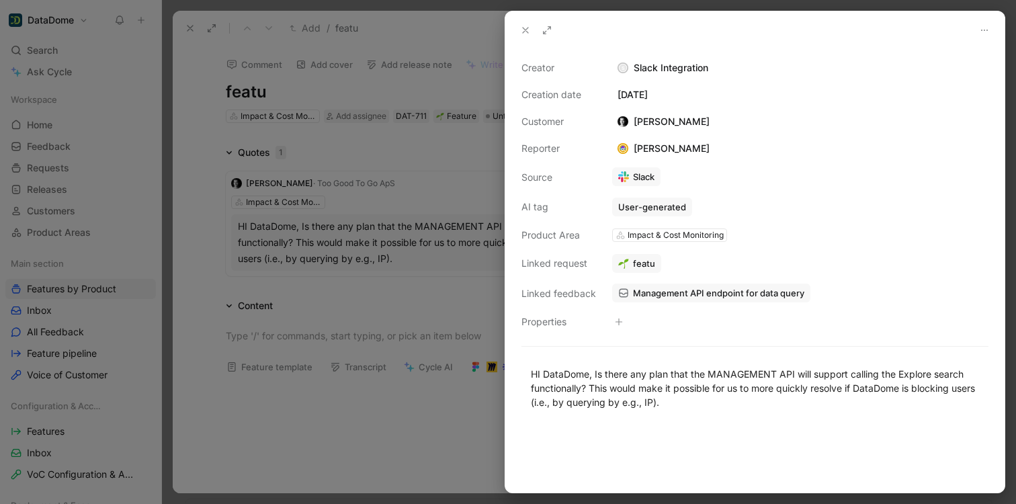
click at [727, 295] on span "Management API endpoint for data query" at bounding box center [718, 293] width 171 height 12
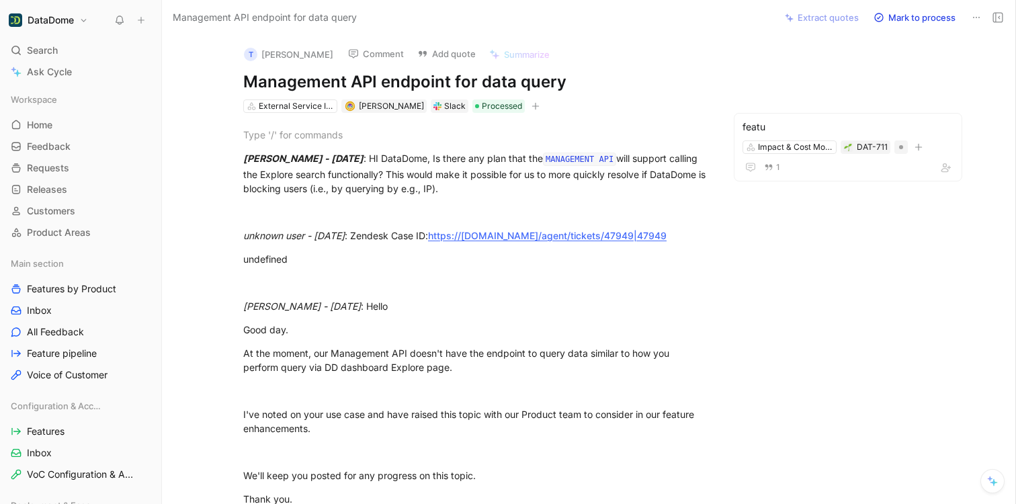
click at [978, 15] on icon at bounding box center [976, 17] width 11 height 11
click at [1003, 18] on button at bounding box center [997, 17] width 19 height 19
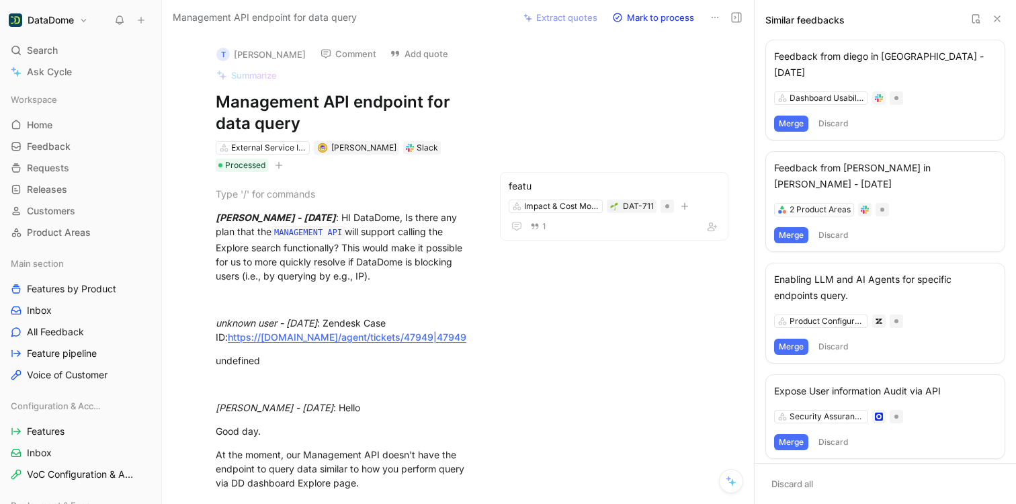
click at [998, 18] on icon at bounding box center [997, 18] width 11 height 11
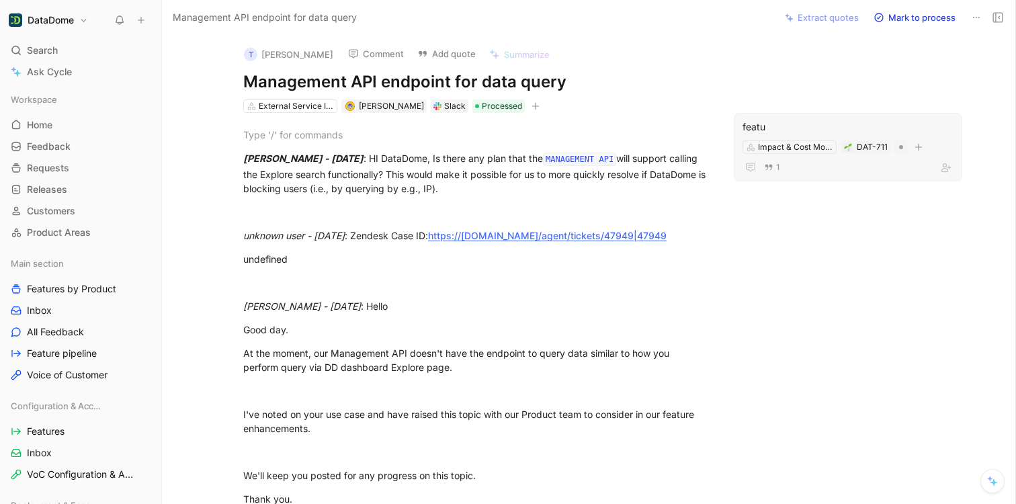
click at [820, 175] on div "1" at bounding box center [847, 167] width 211 height 16
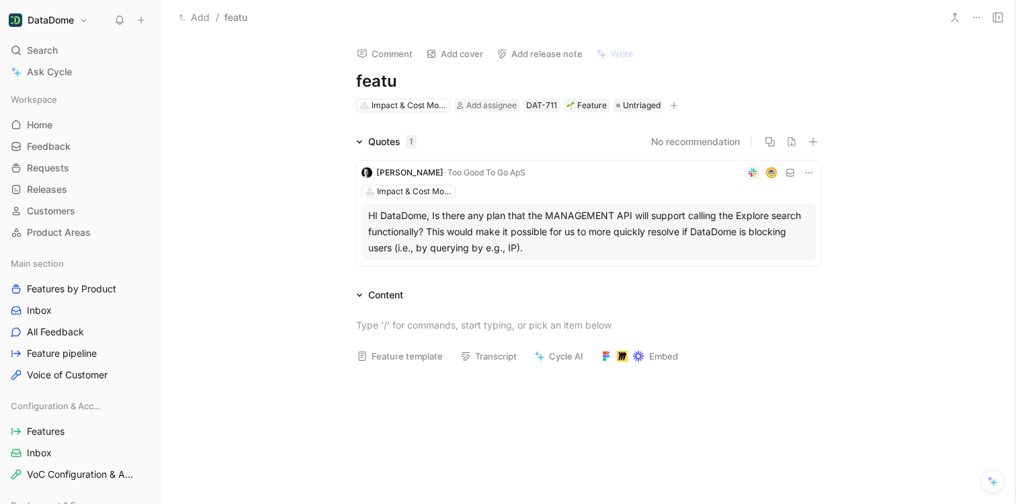
click at [989, 15] on button at bounding box center [997, 17] width 19 height 19
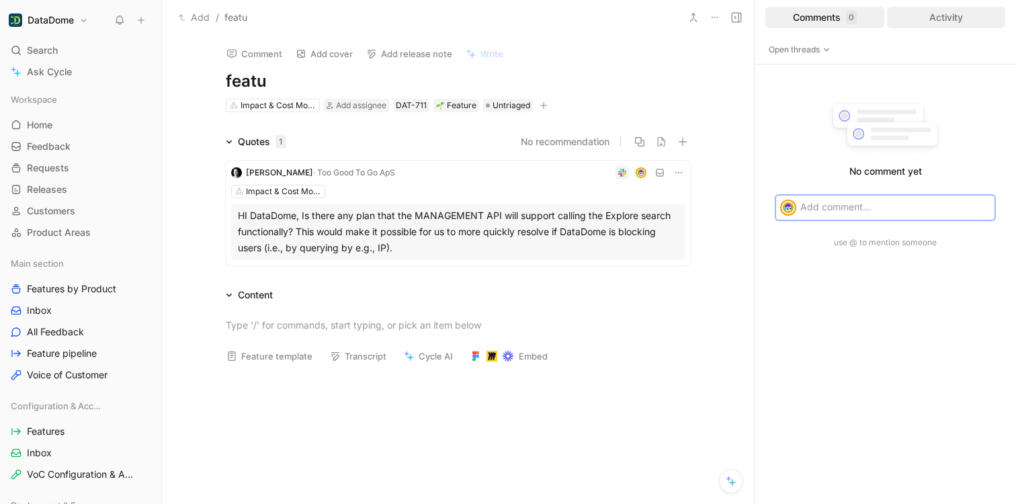
click at [954, 19] on div "Activity" at bounding box center [946, 18] width 119 height 22
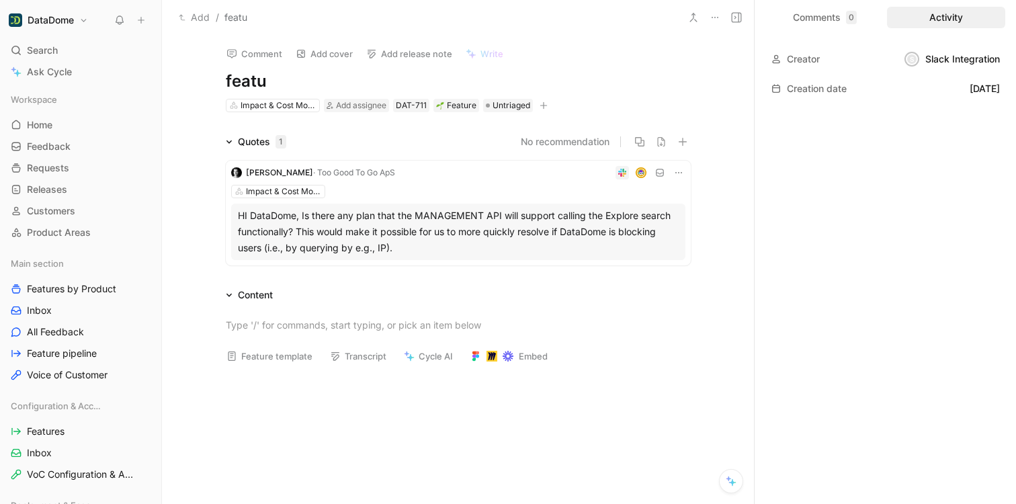
click at [739, 23] on button at bounding box center [736, 17] width 19 height 19
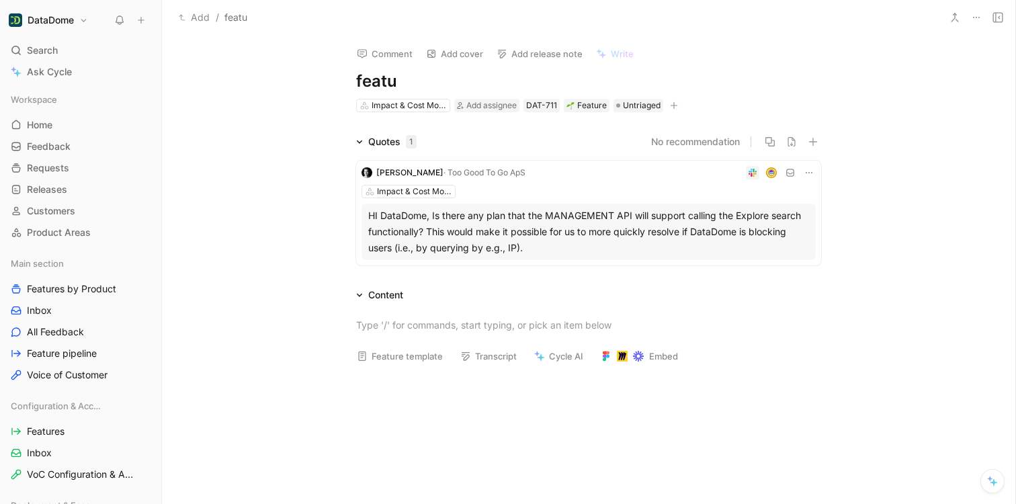
click at [972, 16] on icon at bounding box center [976, 17] width 11 height 11
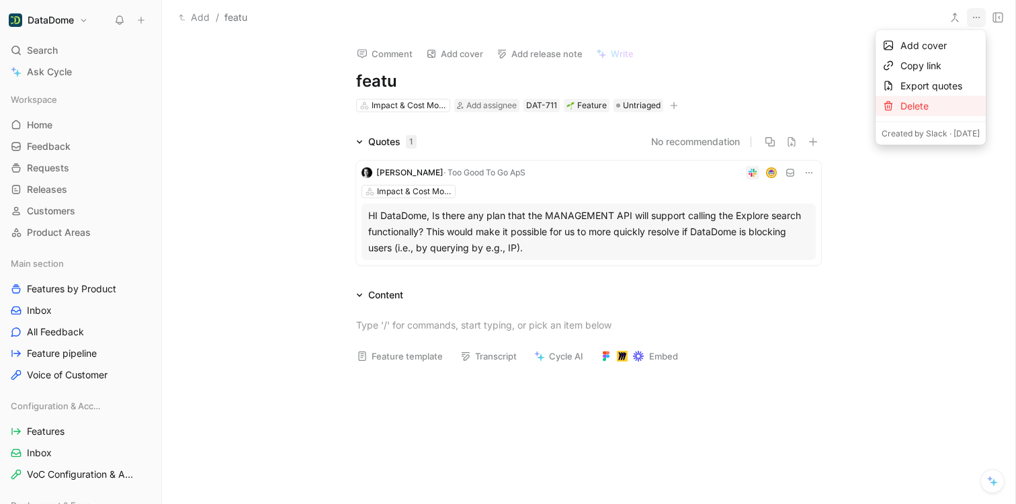
click at [902, 102] on div "Delete" at bounding box center [939, 106] width 79 height 16
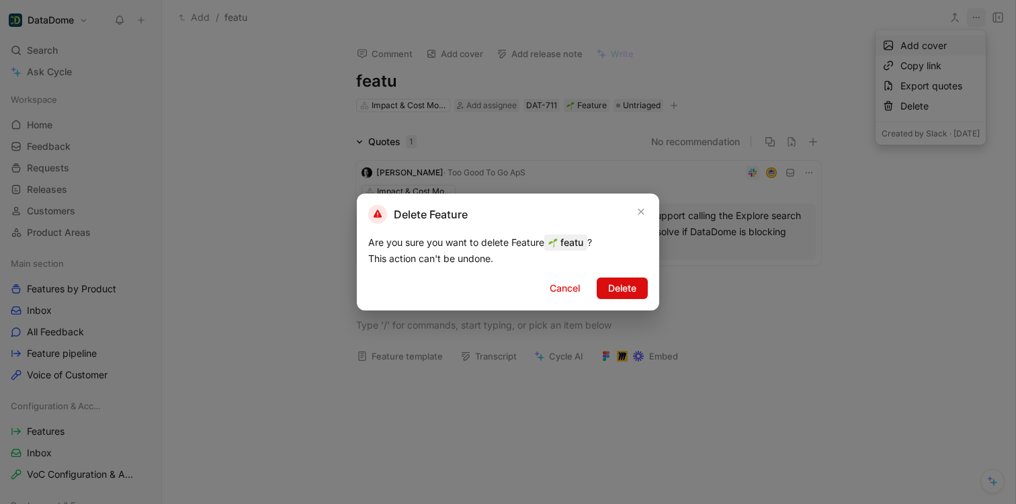
click at [617, 288] on span "Delete" at bounding box center [622, 288] width 28 height 16
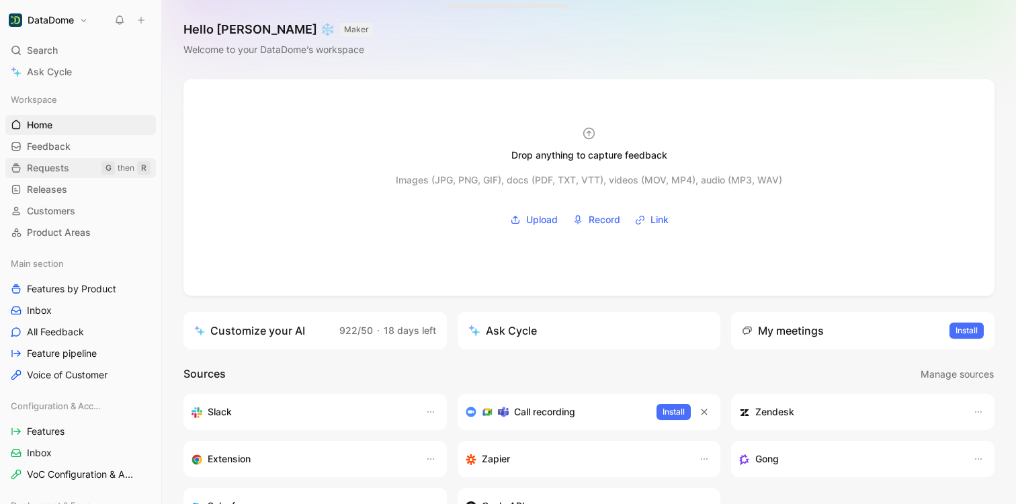
click at [49, 172] on span "Requests" at bounding box center [48, 167] width 42 height 13
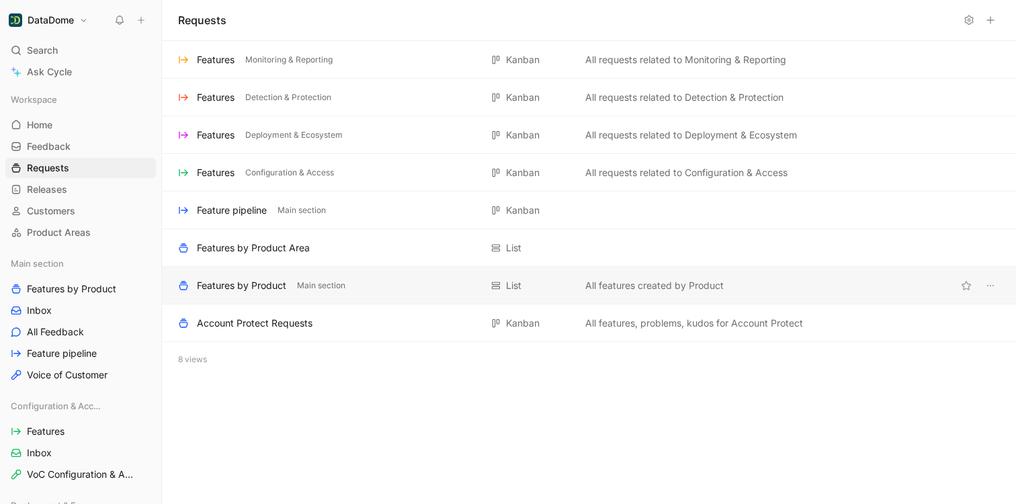
click at [234, 288] on div "Features by Product" at bounding box center [241, 285] width 89 height 16
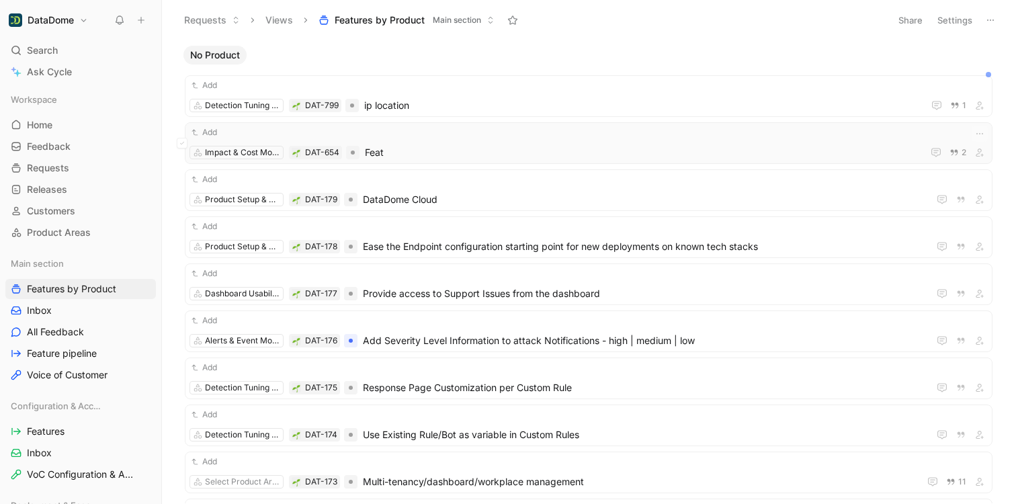
click at [432, 148] on span "Feat" at bounding box center [641, 152] width 552 height 16
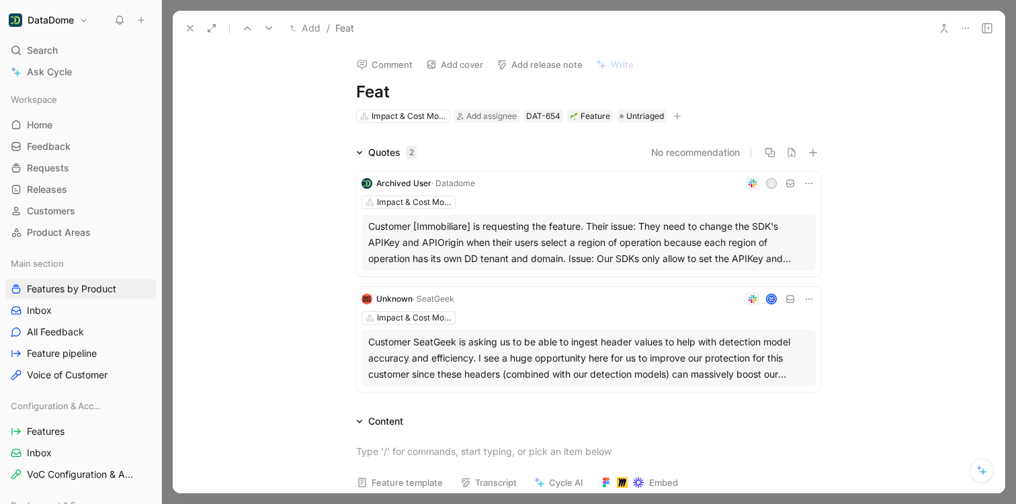
click at [987, 28] on icon at bounding box center [987, 28] width 11 height 11
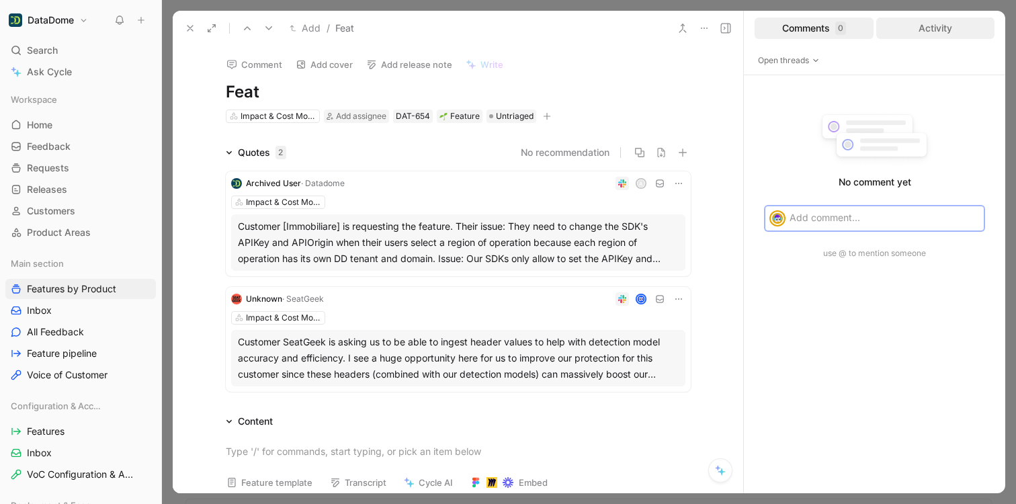
click at [965, 30] on div "Activity" at bounding box center [935, 28] width 119 height 22
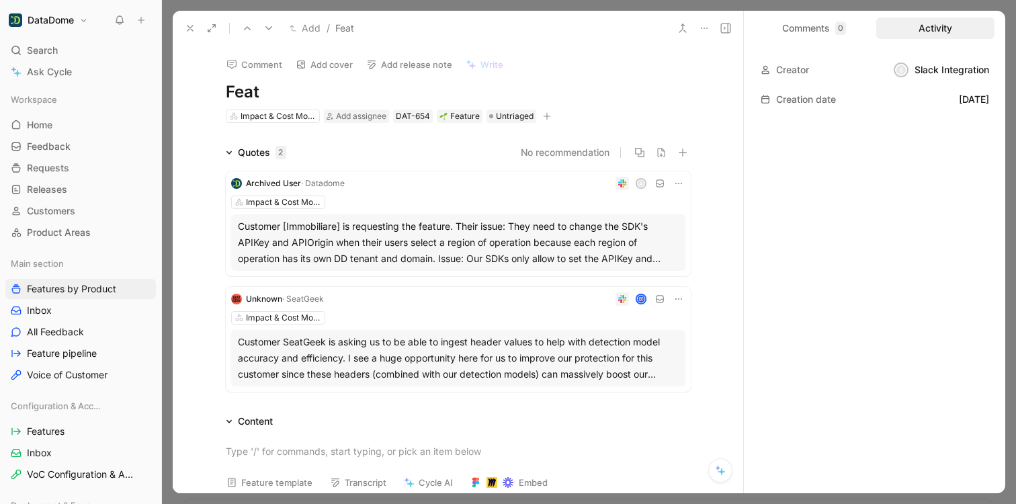
click at [192, 24] on icon at bounding box center [190, 28] width 11 height 11
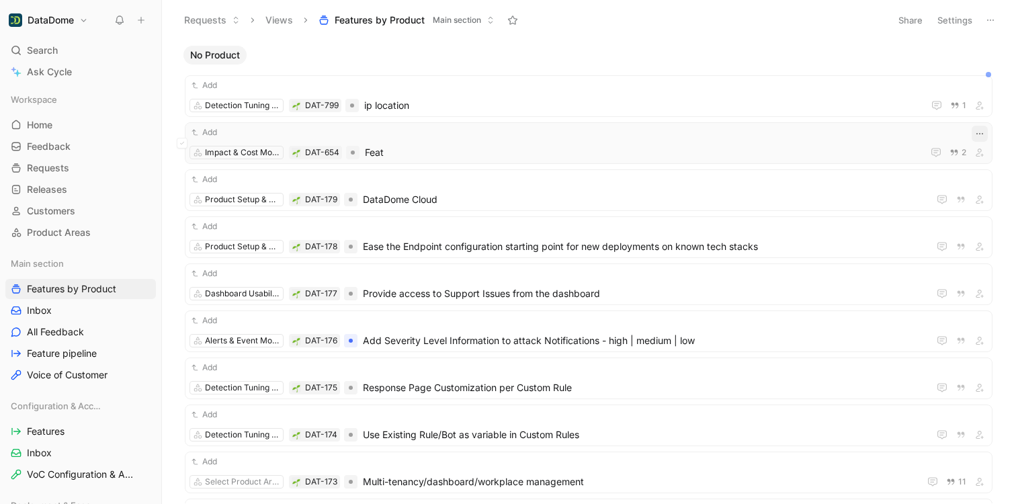
click at [974, 132] on icon "button" at bounding box center [979, 133] width 11 height 11
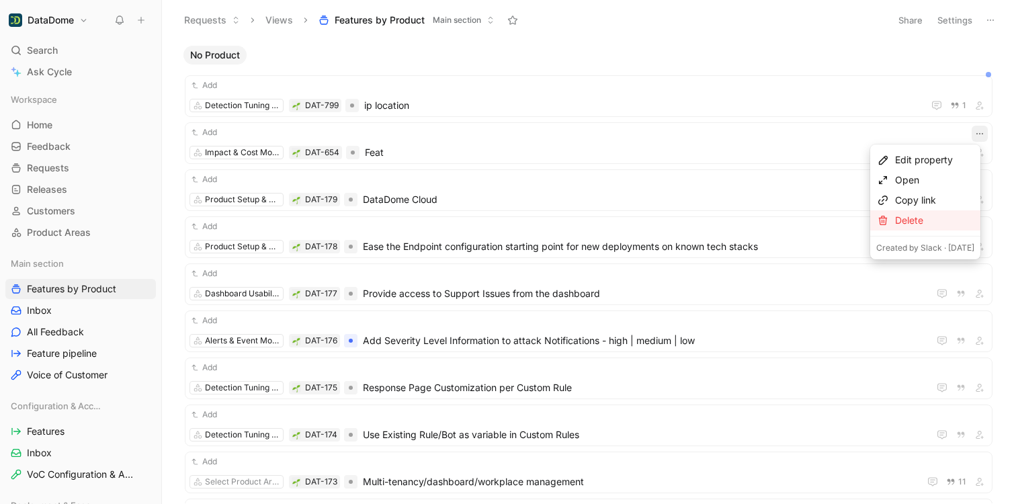
click at [900, 222] on div "Delete" at bounding box center [934, 220] width 79 height 16
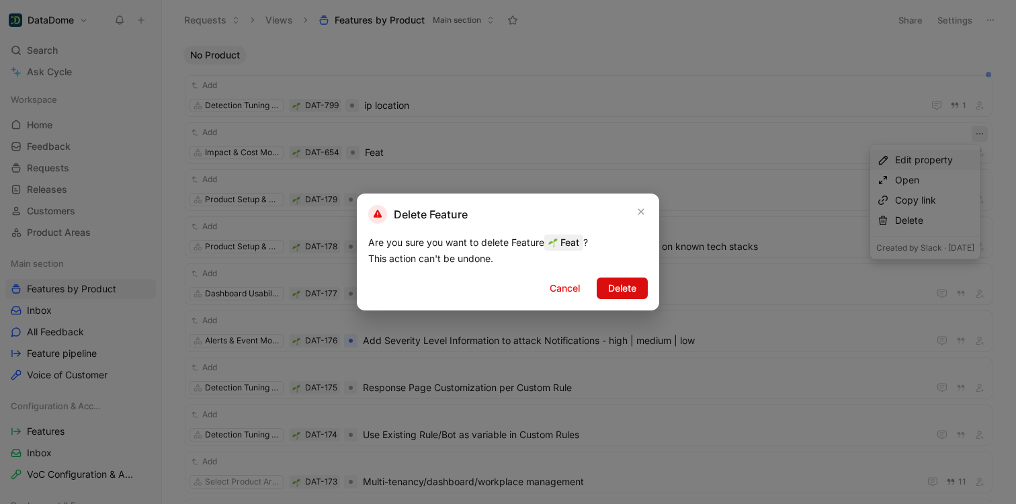
click at [610, 292] on span "Delete" at bounding box center [622, 288] width 28 height 16
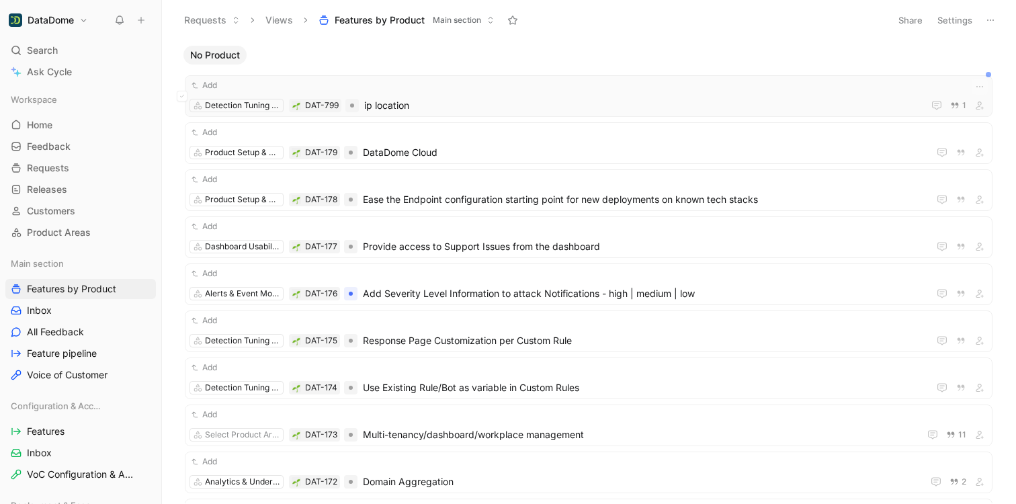
click at [397, 99] on span "ip location" at bounding box center [641, 105] width 554 height 16
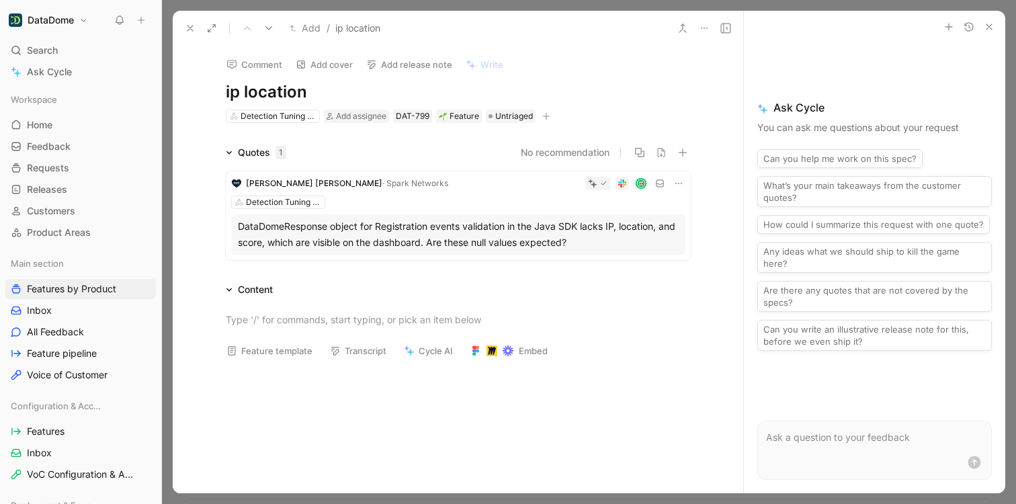
click at [542, 116] on icon "button" at bounding box center [545, 116] width 7 height 1
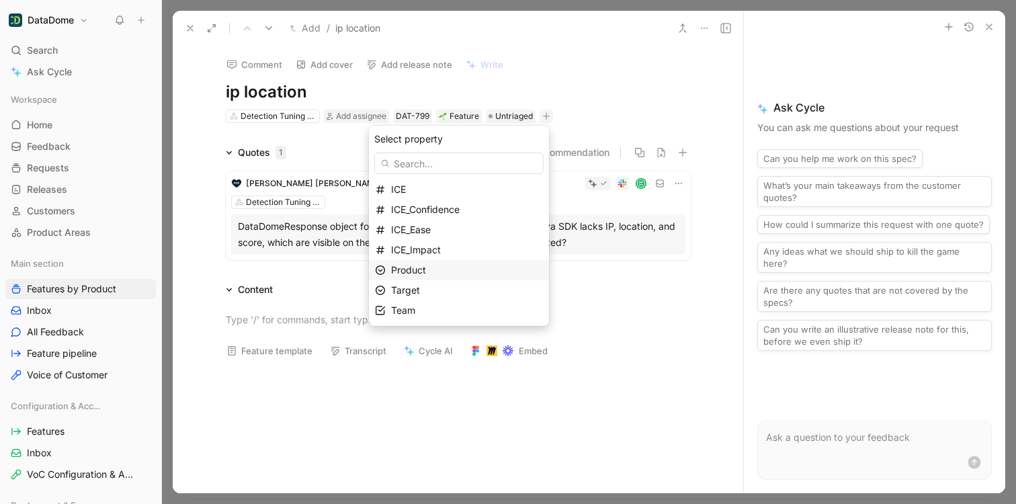
click at [421, 276] on div "Product" at bounding box center [467, 270] width 152 height 16
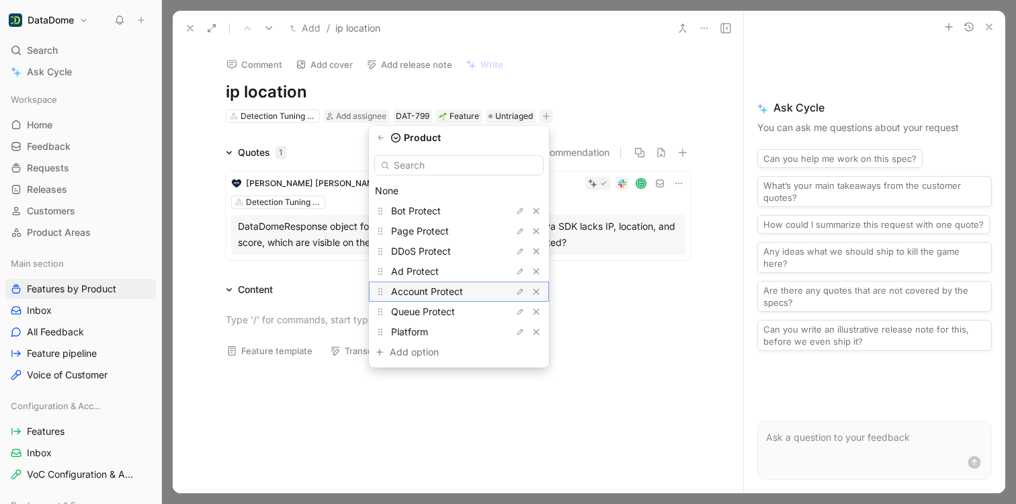
click at [419, 288] on span "Account Protect" at bounding box center [427, 291] width 72 height 11
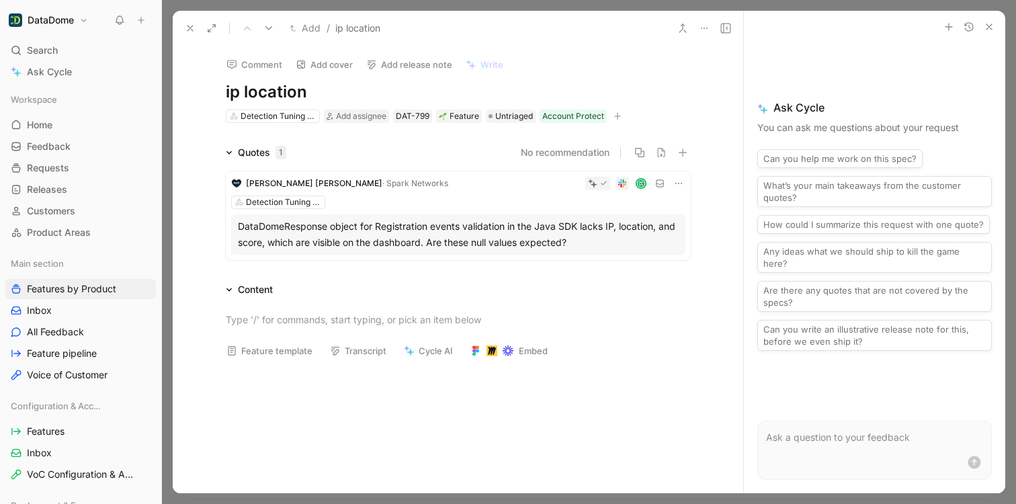
click at [987, 28] on use "button" at bounding box center [988, 26] width 5 height 5
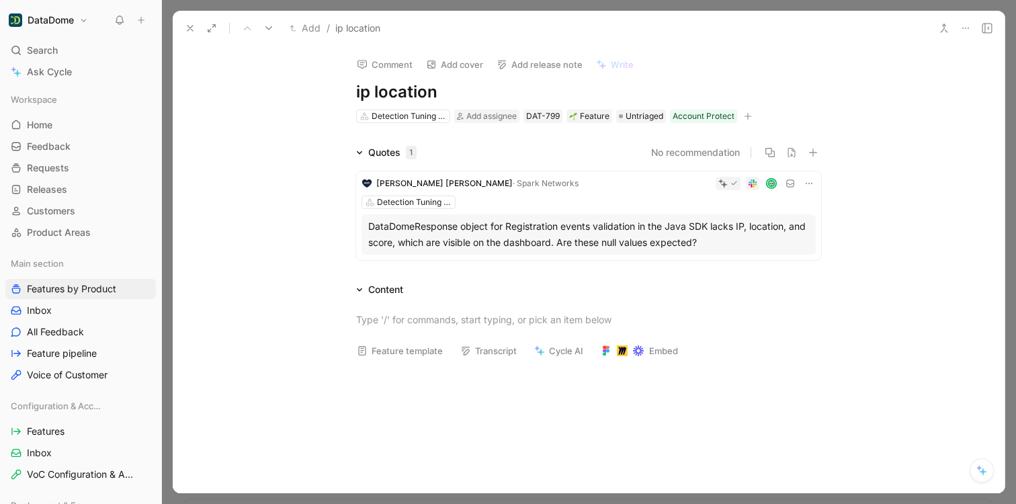
click at [190, 29] on icon at bounding box center [190, 28] width 11 height 11
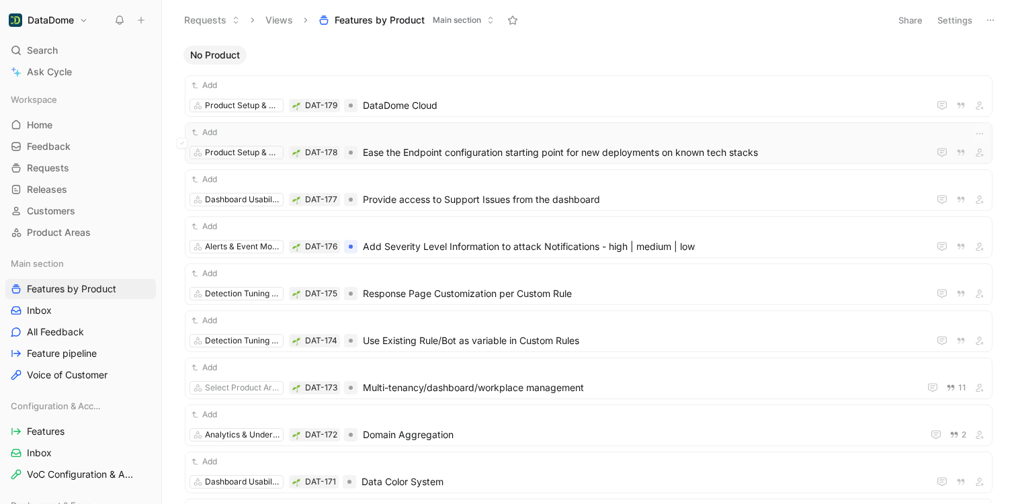
click at [497, 150] on span "Ease the Endpoint configuration starting point for new deployments on known tec…" at bounding box center [643, 152] width 560 height 16
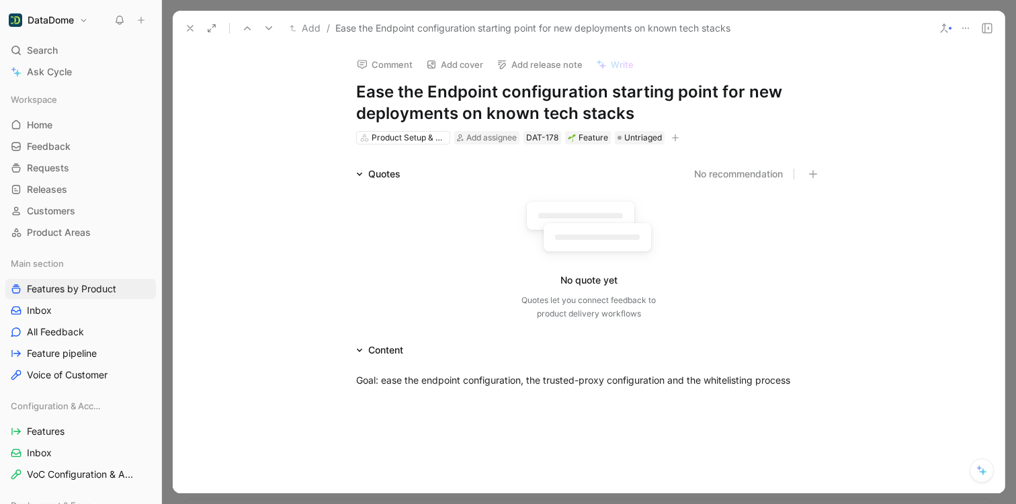
click at [671, 140] on icon "button" at bounding box center [675, 138] width 8 height 8
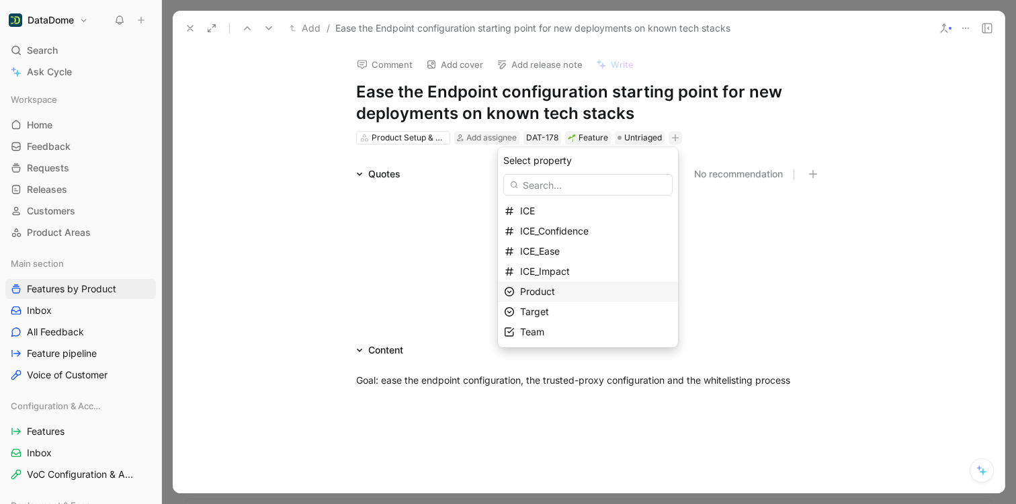
click at [546, 295] on span "Product" at bounding box center [537, 291] width 35 height 11
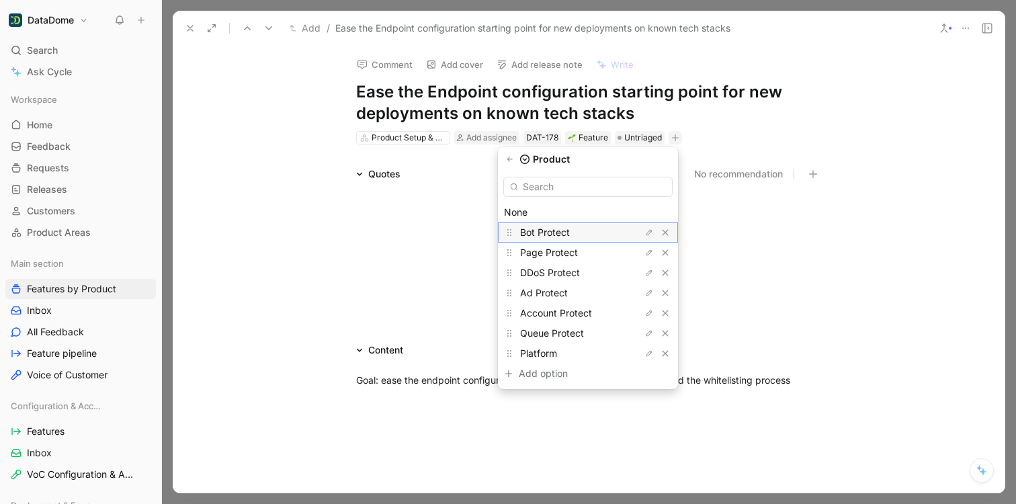
click at [555, 229] on span "Bot Protect" at bounding box center [545, 231] width 50 height 11
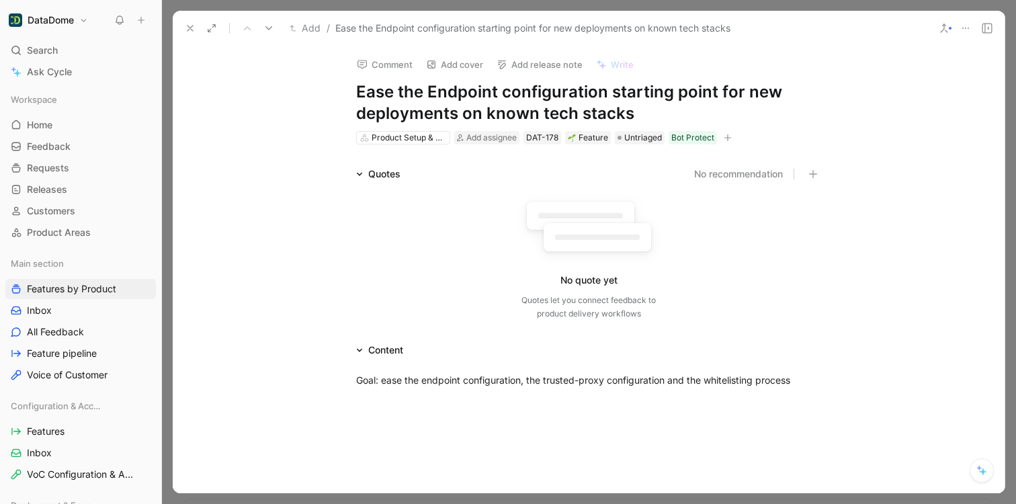
click at [186, 25] on icon at bounding box center [190, 28] width 11 height 11
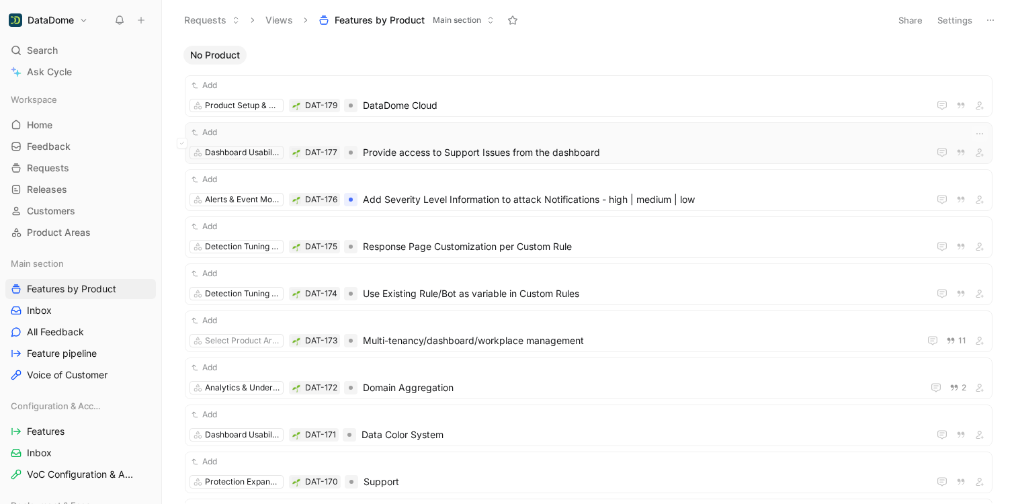
click at [450, 154] on span "Provide access to Support Issues from the dashboard" at bounding box center [643, 152] width 560 height 16
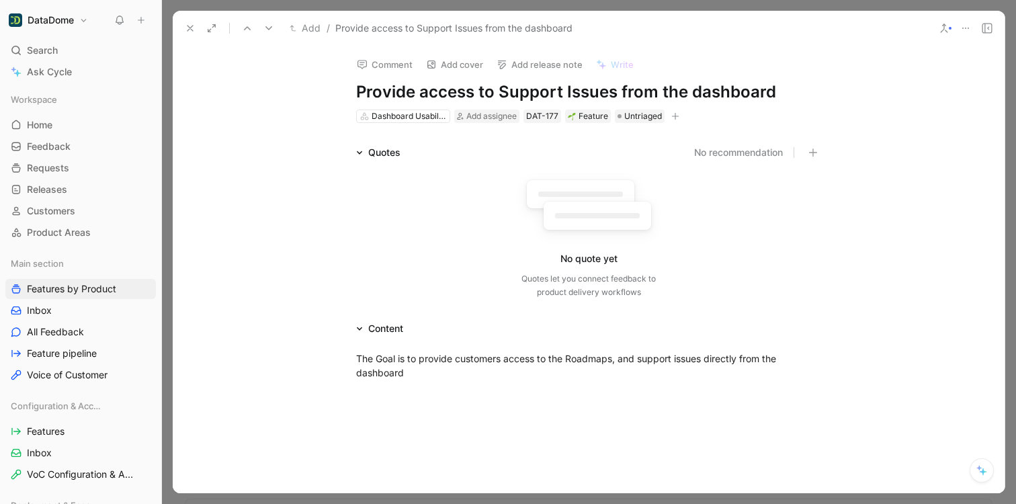
click at [676, 116] on button "button" at bounding box center [675, 116] width 13 height 13
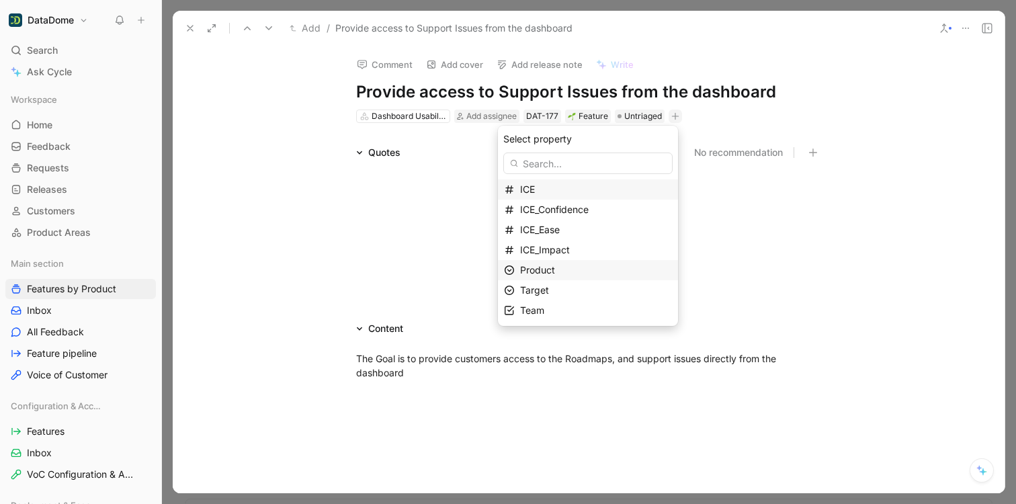
click at [561, 270] on div "Product" at bounding box center [596, 270] width 152 height 16
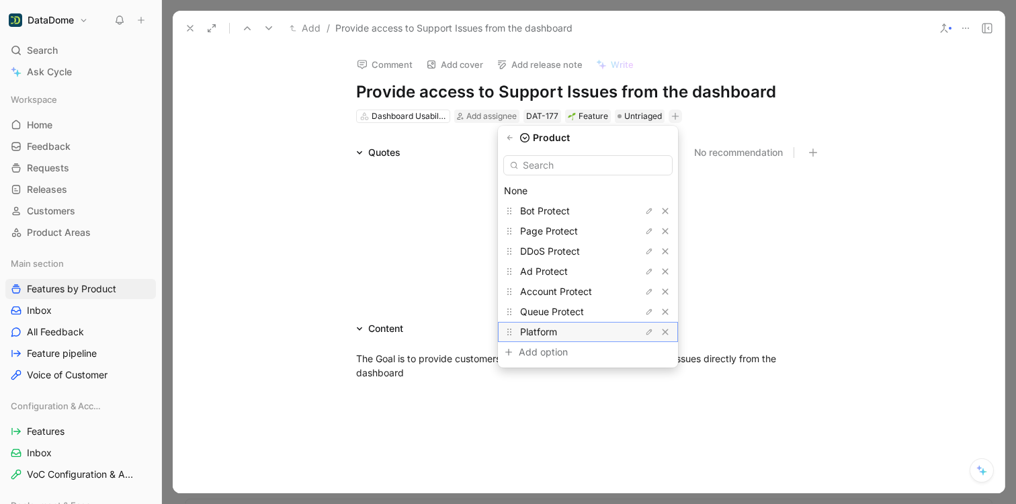
click at [554, 337] on span "Platform" at bounding box center [538, 331] width 37 height 11
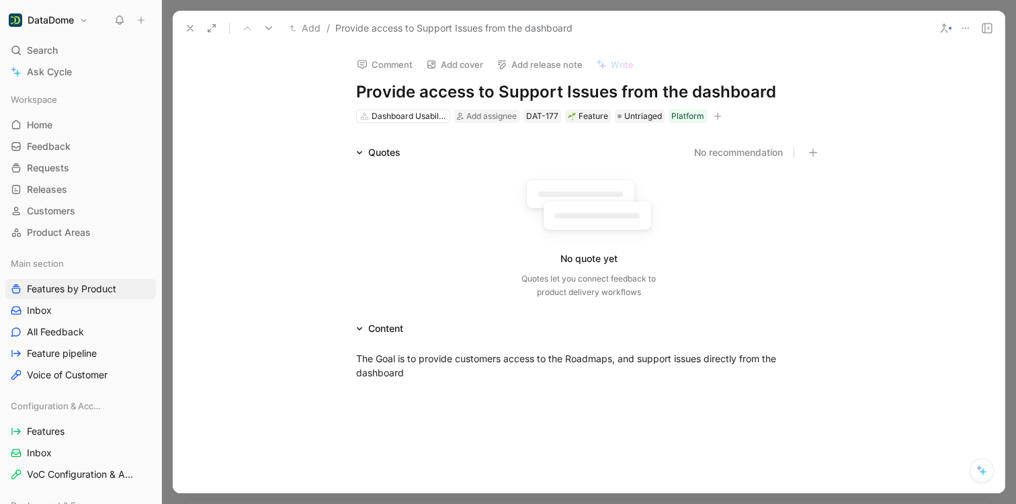
click at [189, 23] on icon at bounding box center [190, 28] width 11 height 11
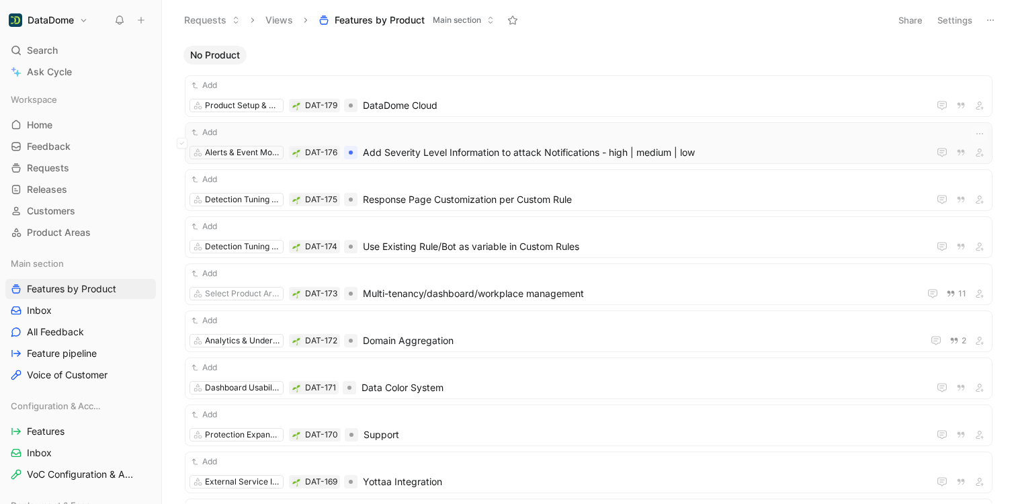
click at [511, 146] on span "Add Severity Level Information to attack Notifications - high | medium | low" at bounding box center [643, 152] width 560 height 16
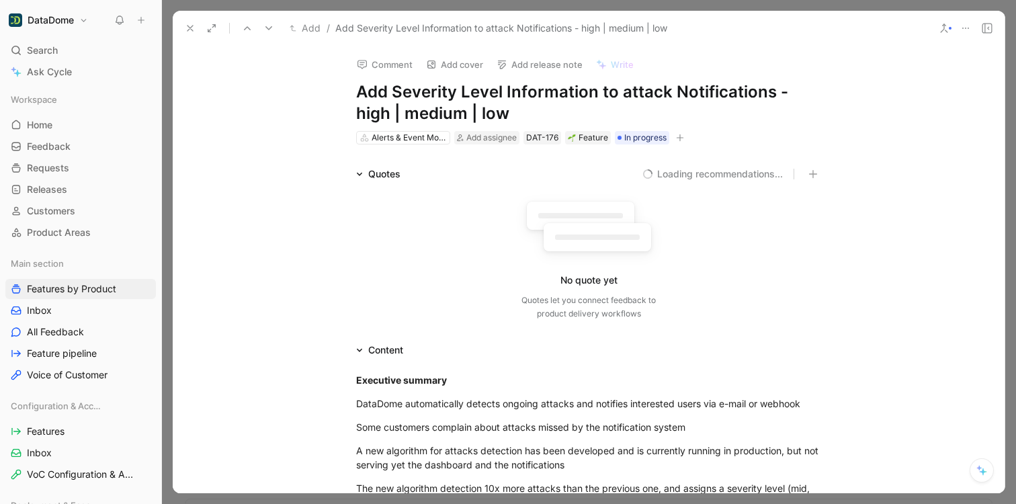
click at [679, 138] on icon "button" at bounding box center [679, 137] width 1 height 7
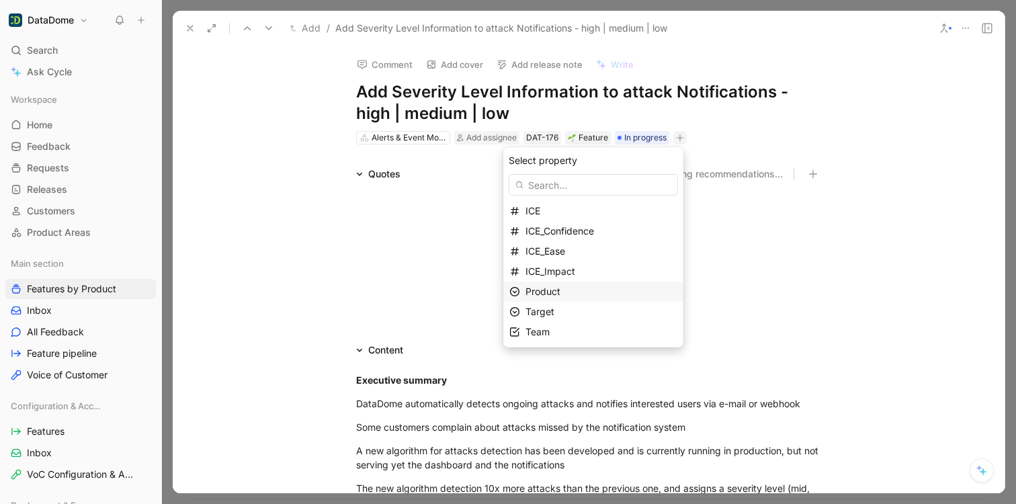
click at [554, 298] on div "Product" at bounding box center [601, 292] width 152 height 16
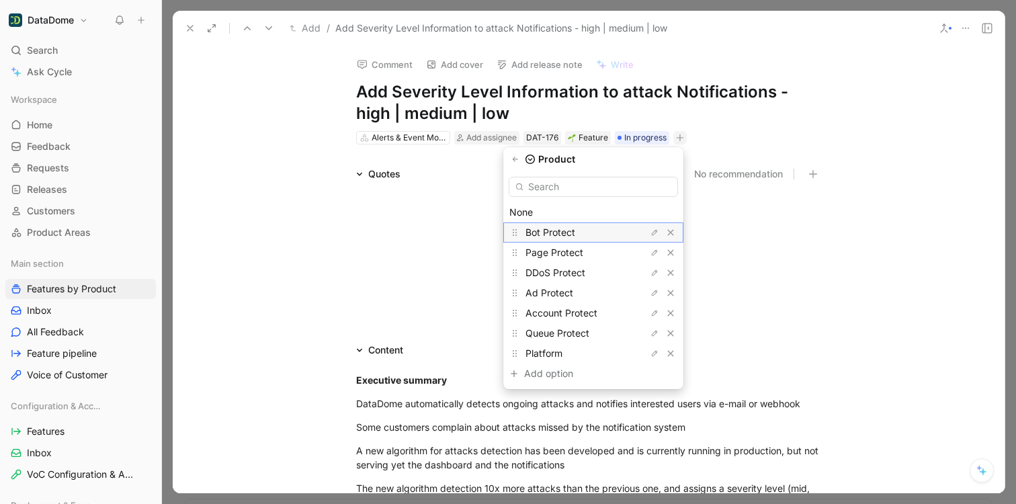
click at [556, 232] on span "Bot Protect" at bounding box center [550, 231] width 50 height 11
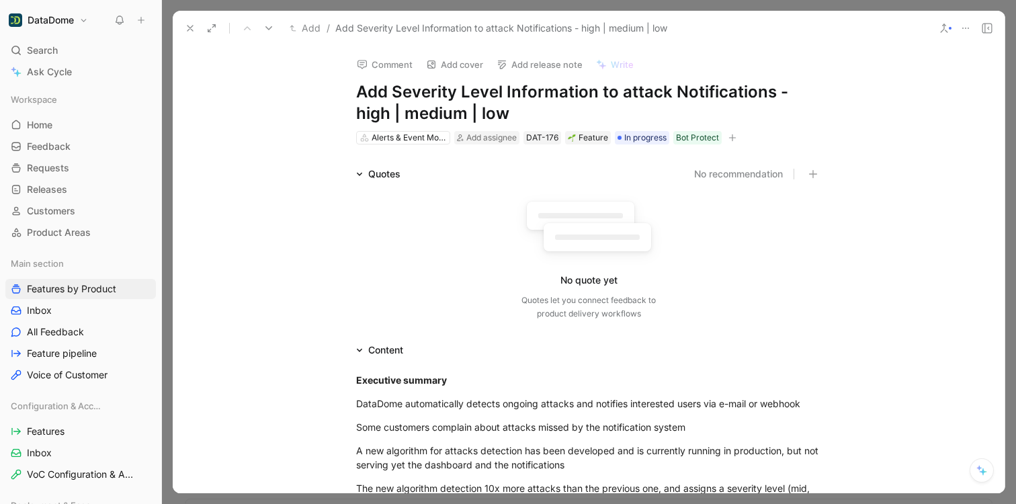
click at [191, 32] on icon at bounding box center [190, 28] width 11 height 11
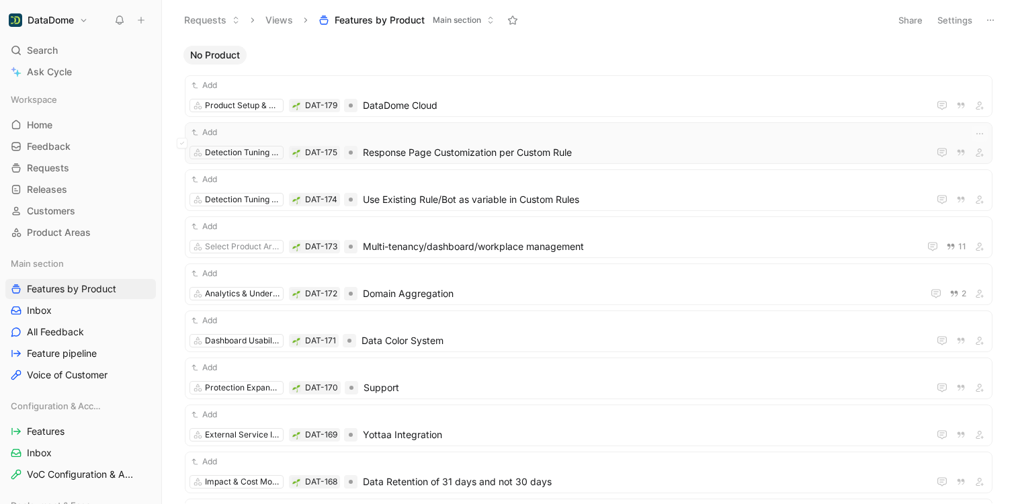
click at [392, 152] on span "Response Page Customization per Custom Rule" at bounding box center [643, 152] width 560 height 16
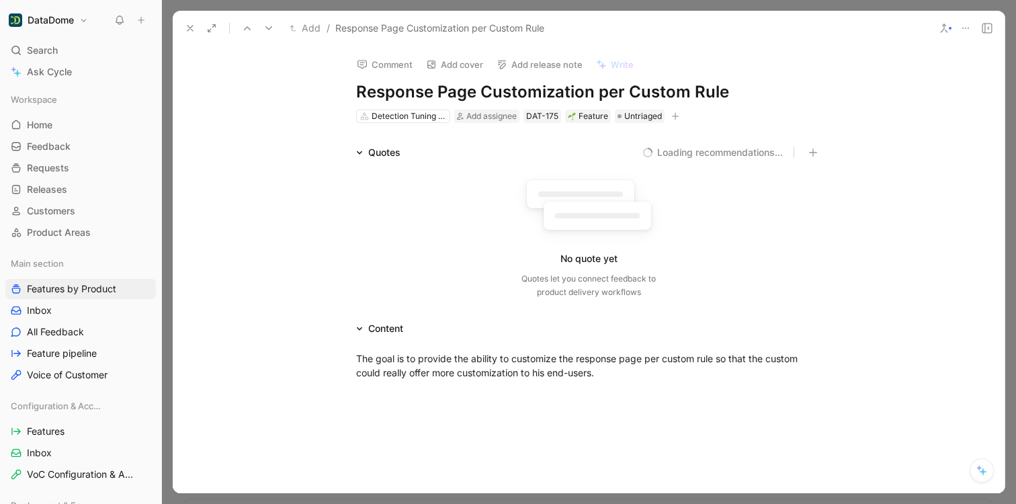
click at [675, 111] on button "button" at bounding box center [675, 116] width 13 height 13
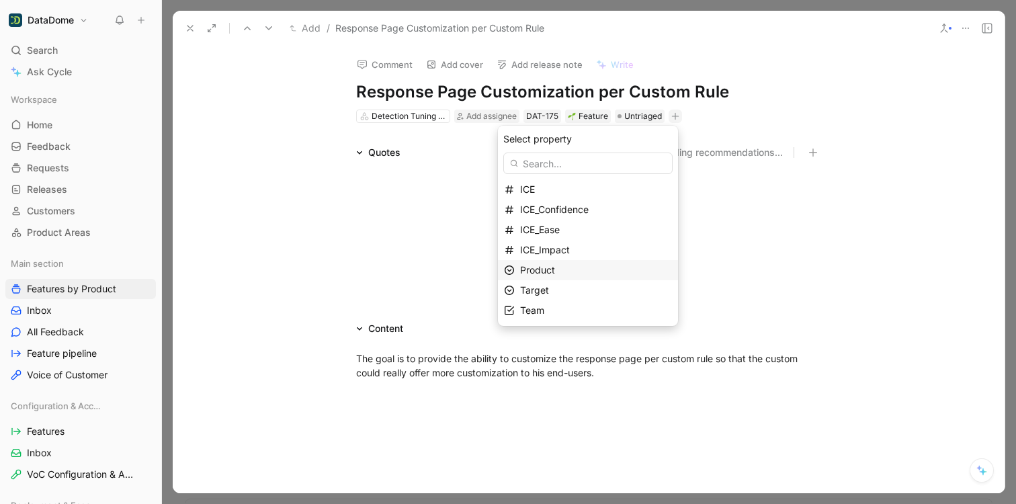
click at [553, 271] on span "Product" at bounding box center [537, 269] width 35 height 11
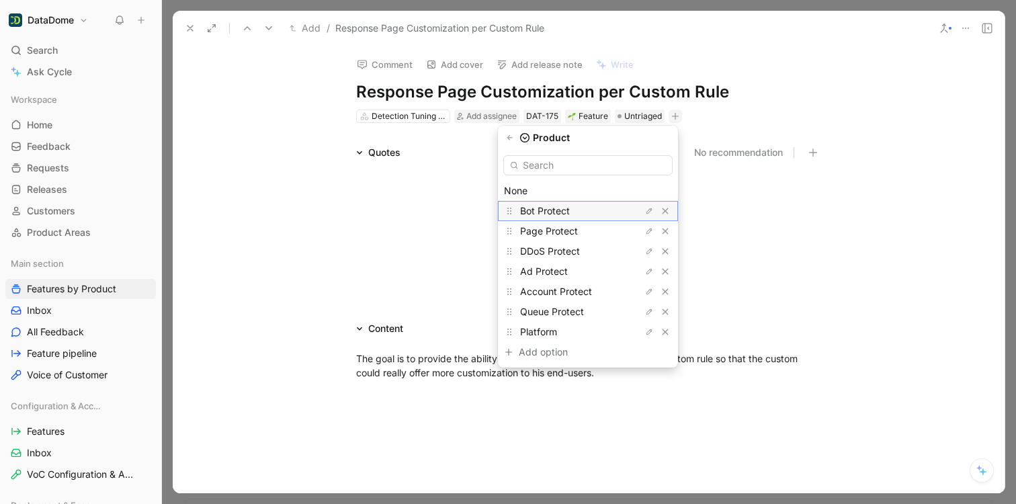
click at [550, 214] on span "Bot Protect" at bounding box center [545, 210] width 50 height 11
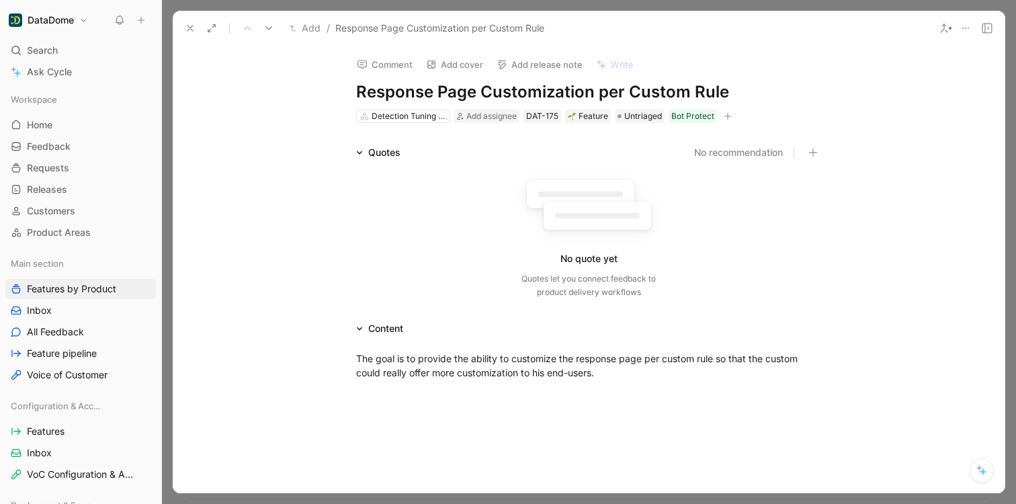
click at [192, 30] on use at bounding box center [189, 28] width 5 height 5
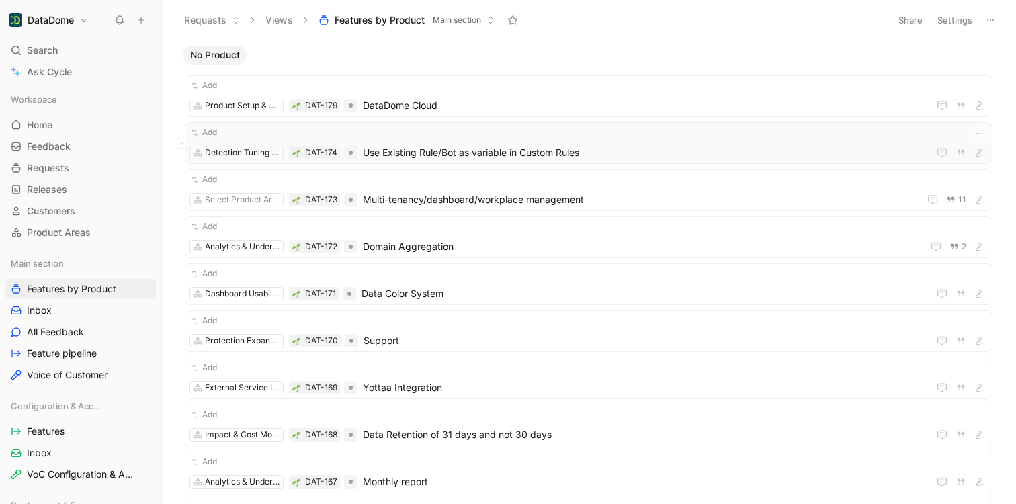
click at [386, 152] on span "Use Existing Rule/Bot as variable in Custom Rules" at bounding box center [643, 152] width 560 height 16
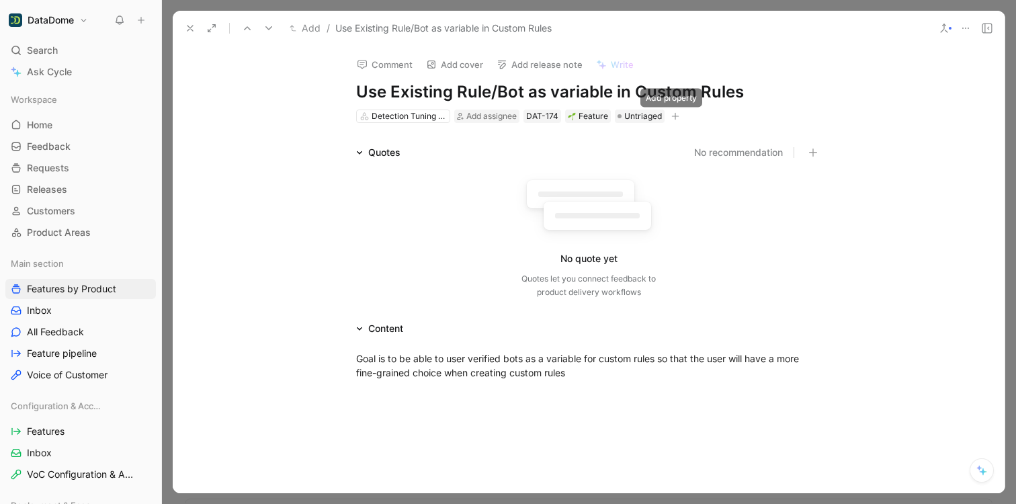
click at [671, 115] on icon "button" at bounding box center [675, 116] width 8 height 8
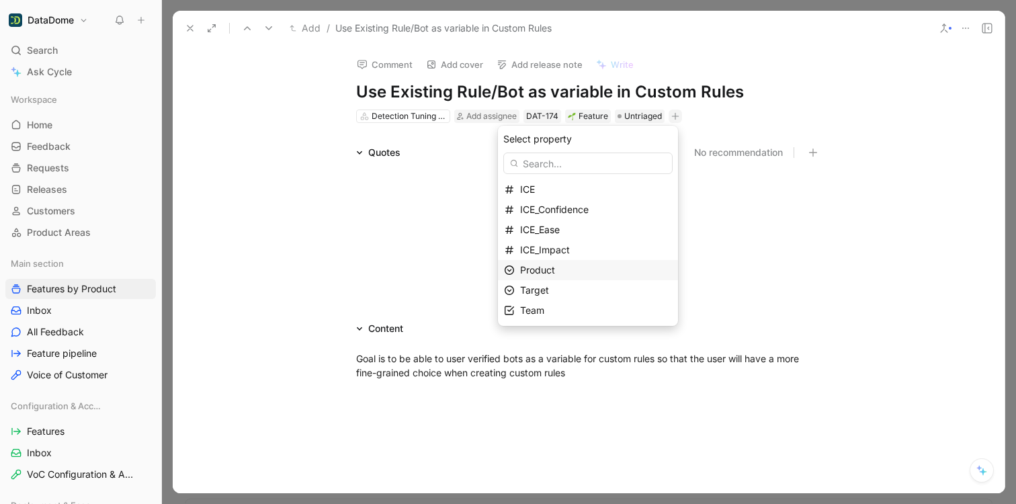
click at [541, 269] on span "Product" at bounding box center [537, 269] width 35 height 11
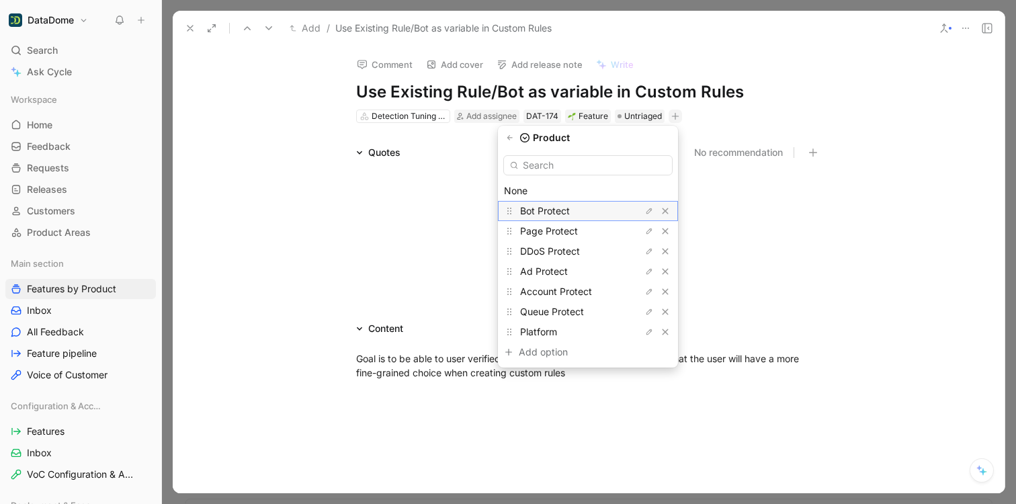
click at [551, 210] on span "Bot Protect" at bounding box center [545, 210] width 50 height 11
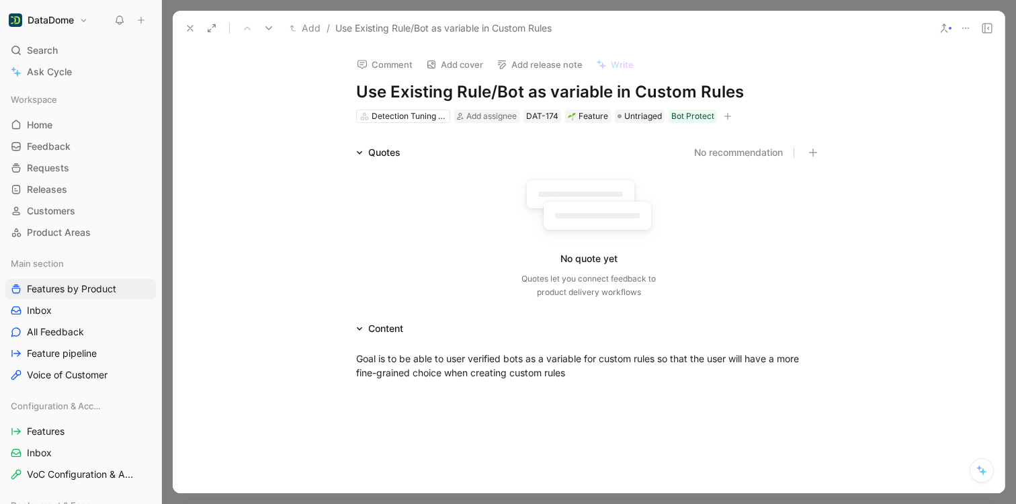
click at [190, 30] on icon at bounding box center [190, 28] width 11 height 11
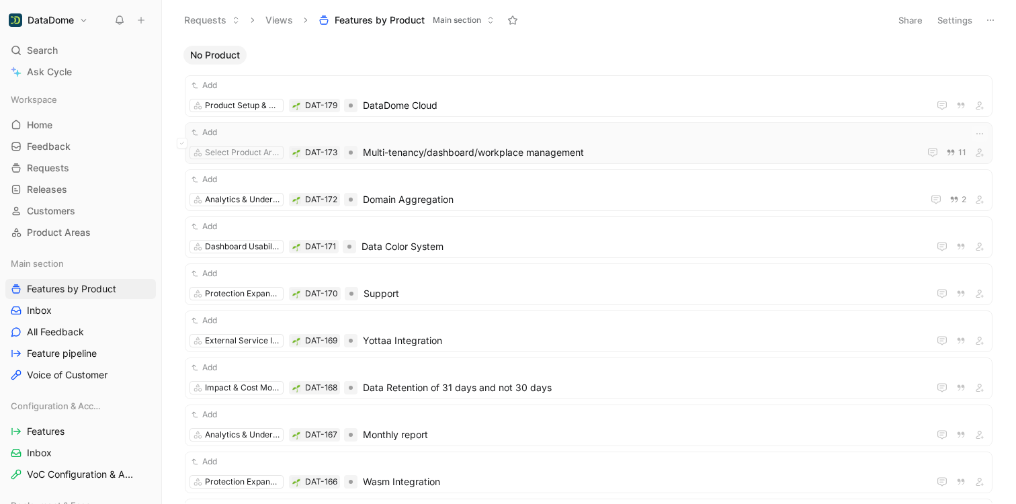
click at [429, 139] on div "Add Select Product Area DAT-173 Multi-tenancy/dashboard/workplace management 11" at bounding box center [588, 143] width 798 height 35
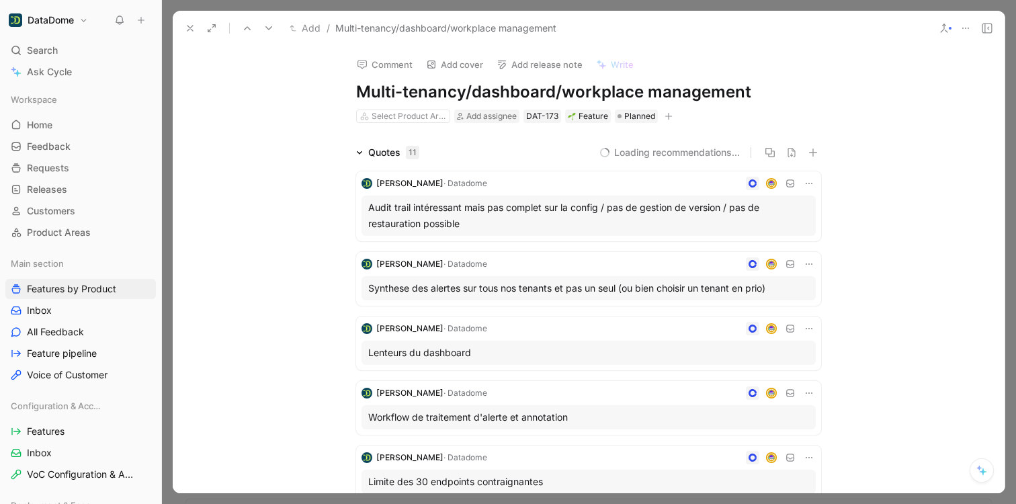
click at [664, 114] on icon "button" at bounding box center [668, 116] width 8 height 8
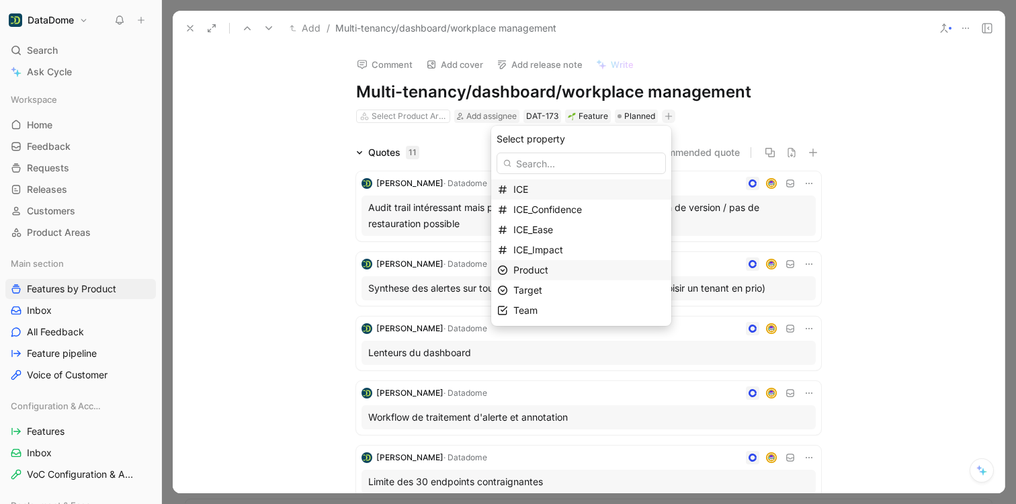
click at [548, 269] on span "Product" at bounding box center [530, 269] width 35 height 11
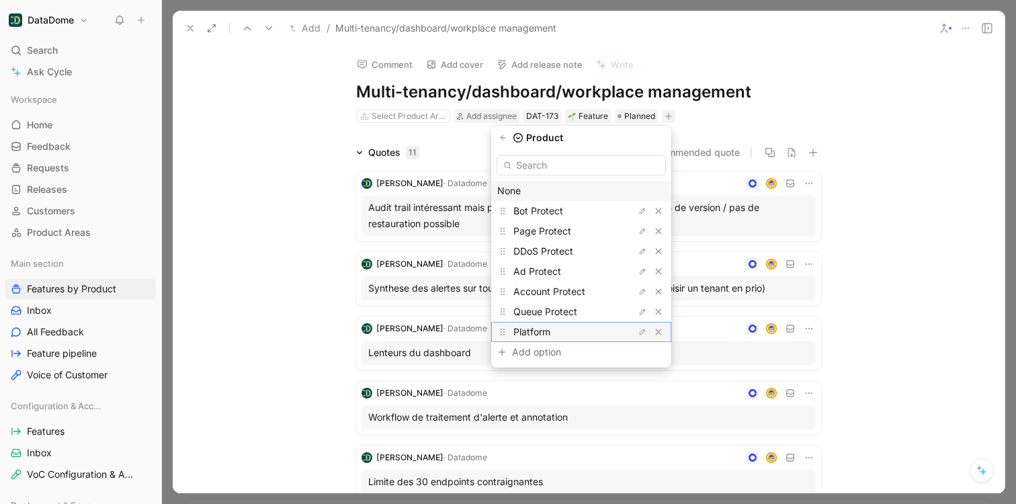
click at [550, 330] on span "Platform" at bounding box center [531, 331] width 37 height 11
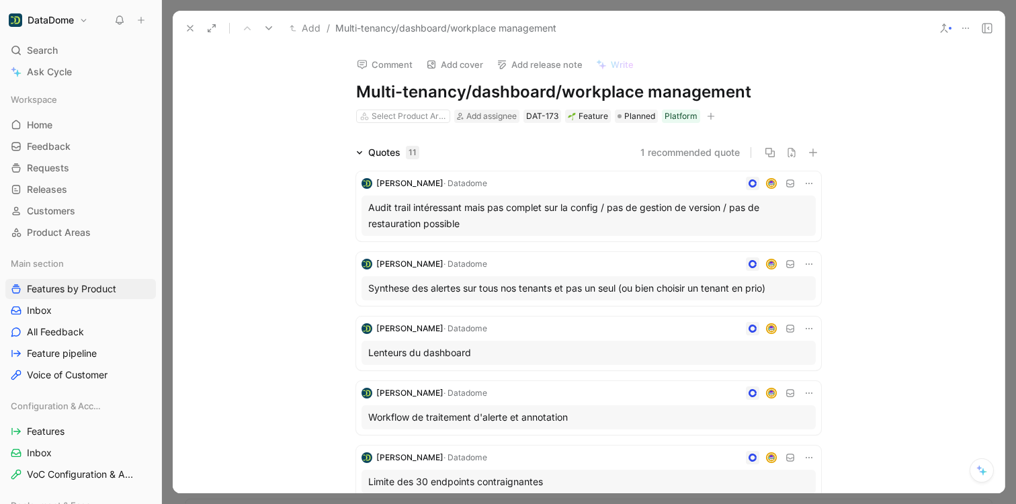
click at [187, 30] on icon at bounding box center [190, 28] width 11 height 11
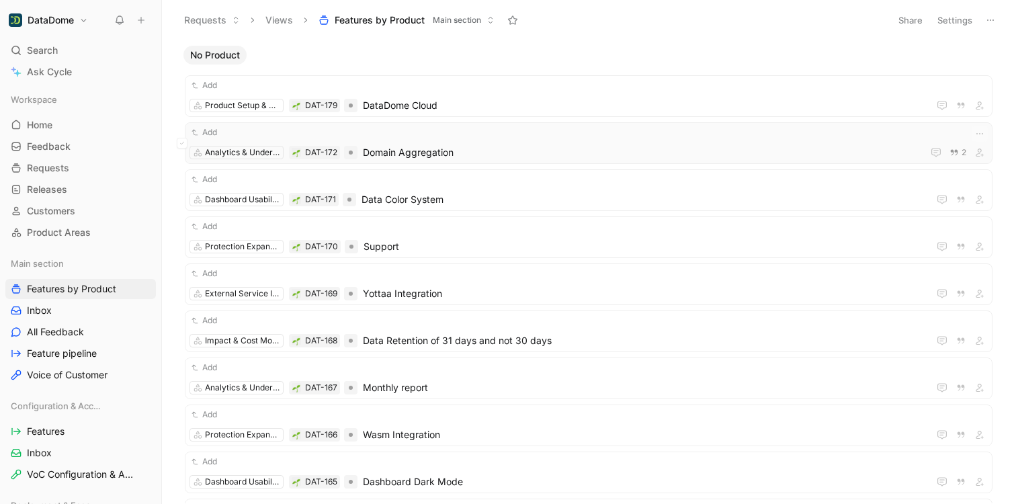
click at [474, 153] on span "Domain Aggregation" at bounding box center [640, 152] width 554 height 16
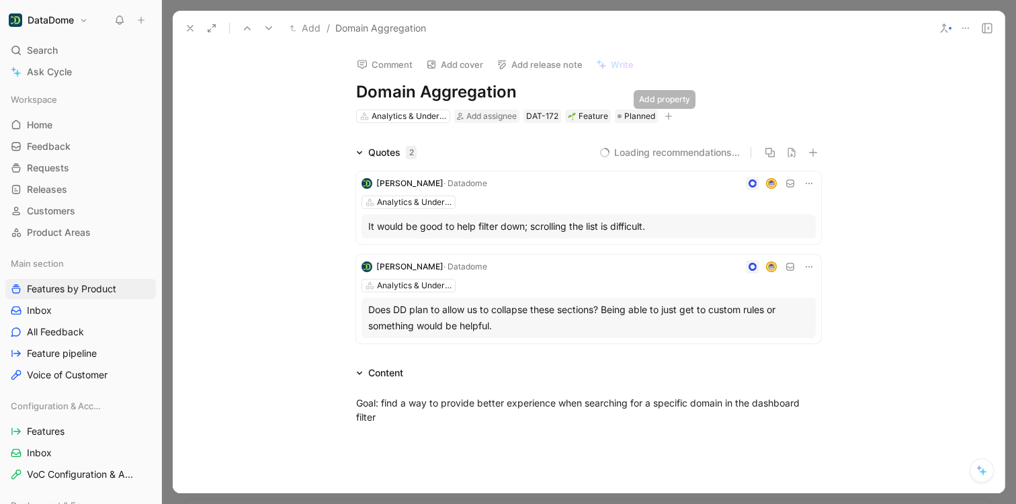
click at [665, 118] on icon "button" at bounding box center [668, 116] width 8 height 8
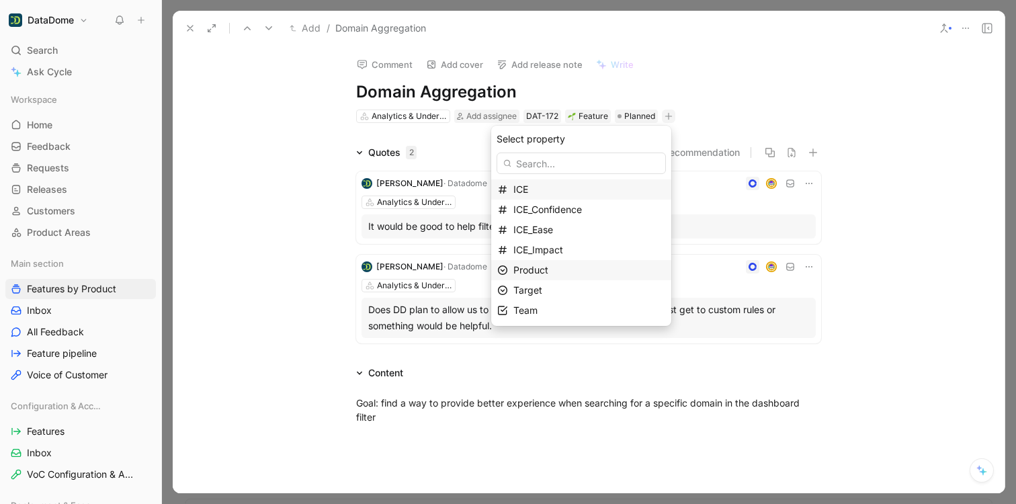
click at [544, 268] on span "Product" at bounding box center [530, 269] width 35 height 11
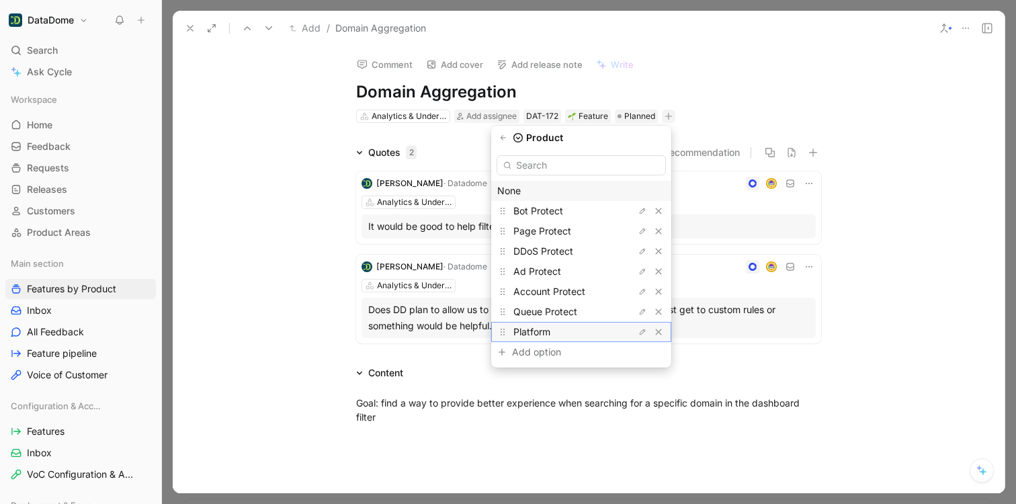
click at [546, 335] on span "Platform" at bounding box center [531, 331] width 37 height 11
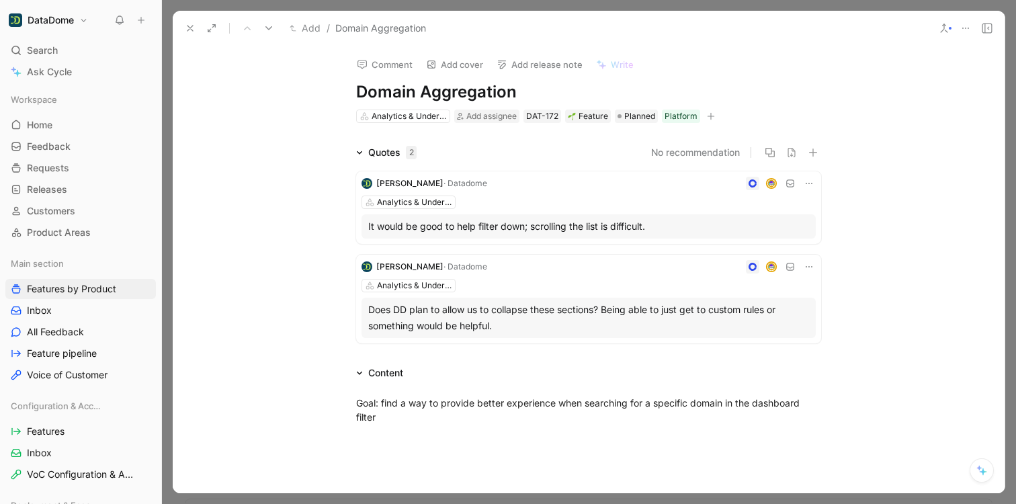
click at [194, 29] on icon at bounding box center [190, 28] width 11 height 11
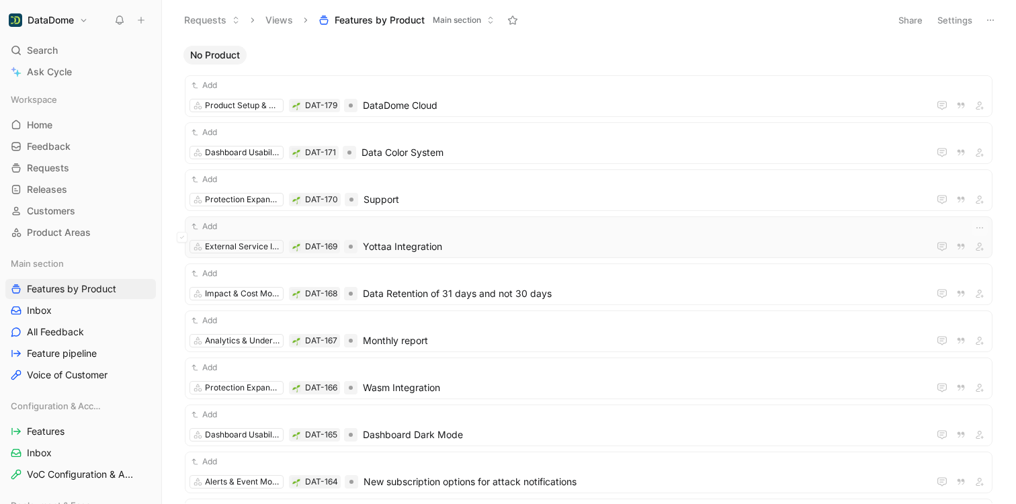
click at [473, 235] on div "Add External Service Integration DAT-169 Yottaa Integration" at bounding box center [588, 237] width 798 height 35
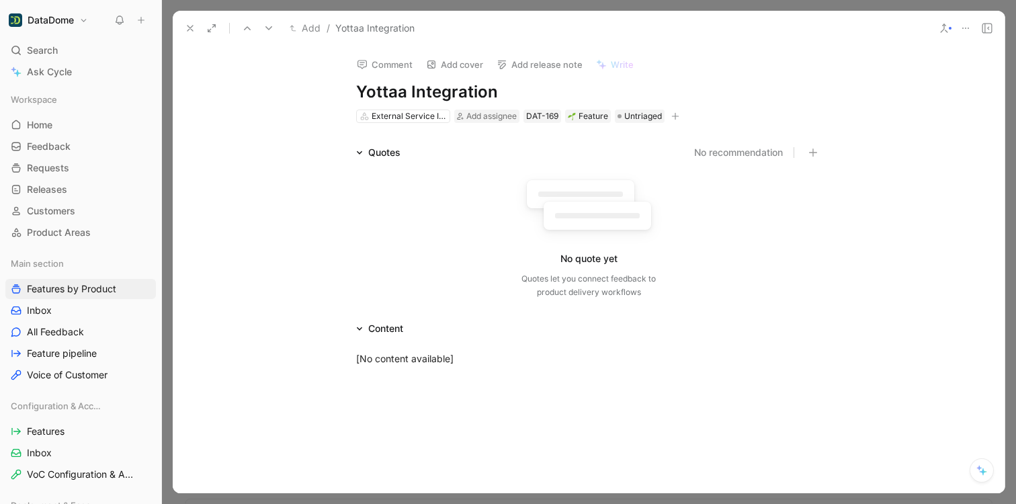
click at [189, 26] on icon at bounding box center [190, 28] width 11 height 11
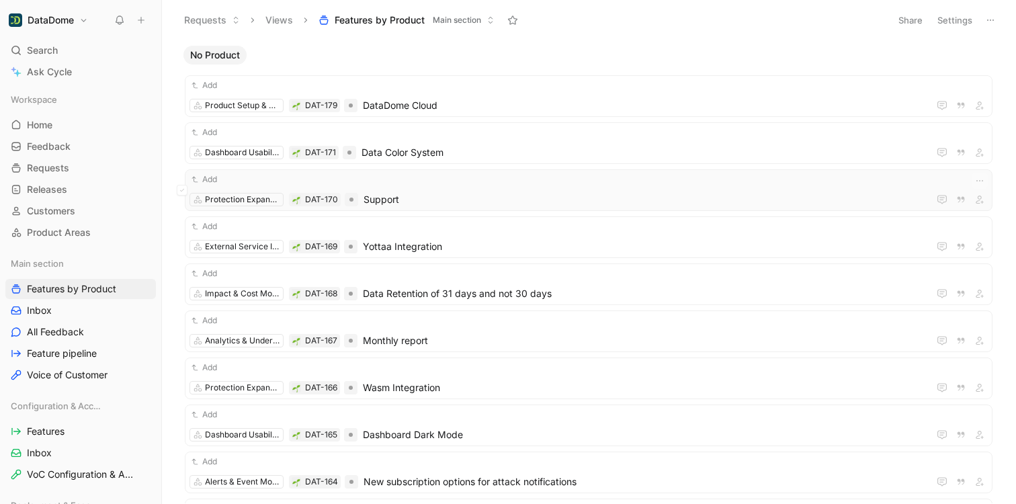
click at [470, 189] on div "Add Protection Expansion DAT-170 Support" at bounding box center [588, 190] width 798 height 35
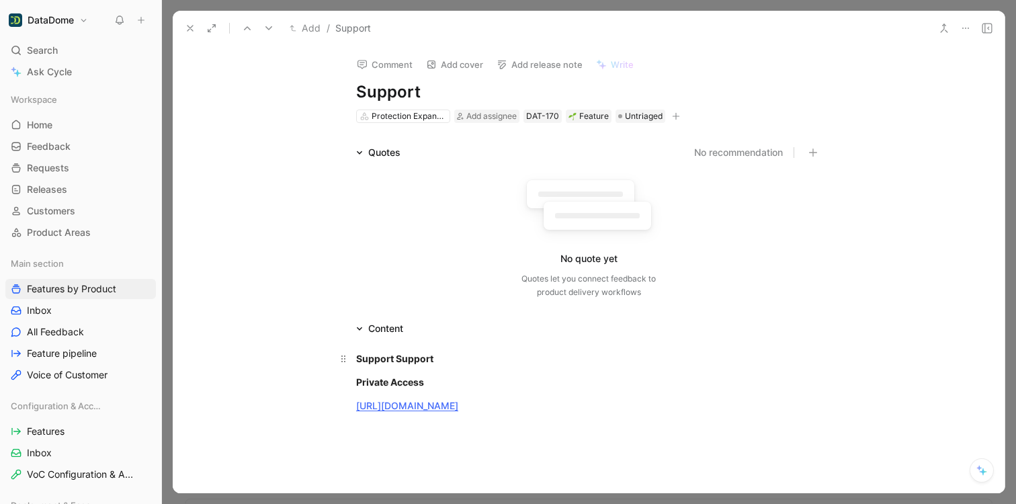
click at [409, 359] on strong "Support Support" at bounding box center [394, 358] width 77 height 11
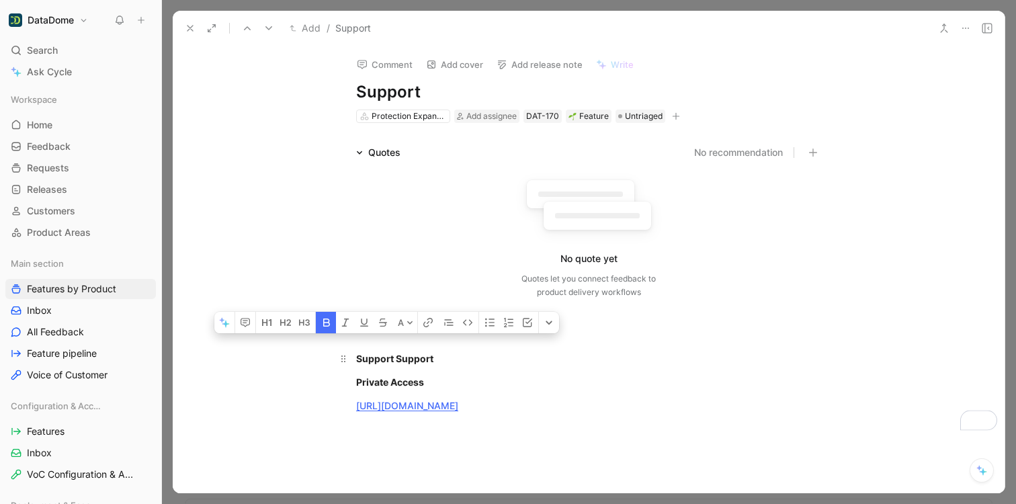
drag, startPoint x: 423, startPoint y: 378, endPoint x: 355, endPoint y: 359, distance: 70.4
click at [355, 359] on div "Support Support Private Access [URL][DOMAIN_NAME]" at bounding box center [589, 382] width 832 height 91
copy div "Support Support Private Access"
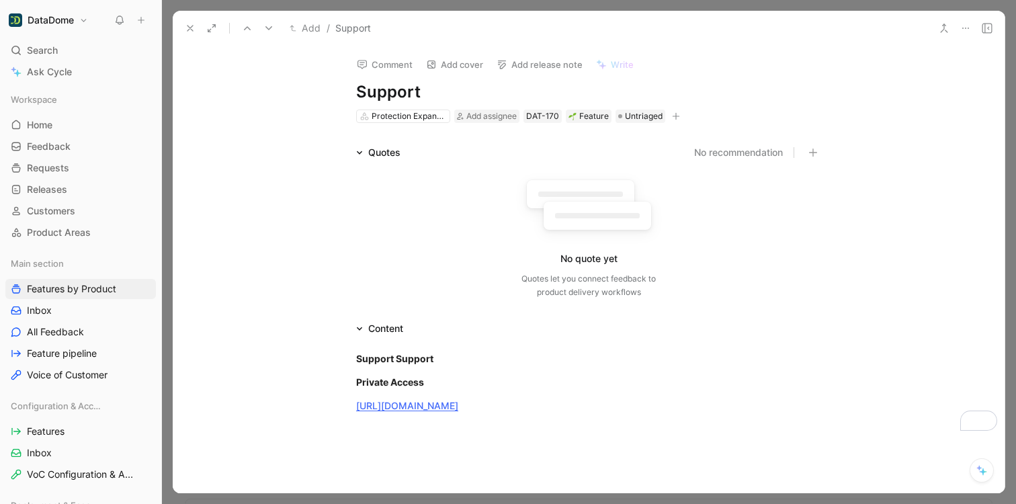
click at [863, 282] on div "Quotes No recommendation No quote yet Quotes let you connect feedback to produc…" at bounding box center [589, 224] width 832 height 160
click at [986, 26] on icon at bounding box center [987, 28] width 11 height 11
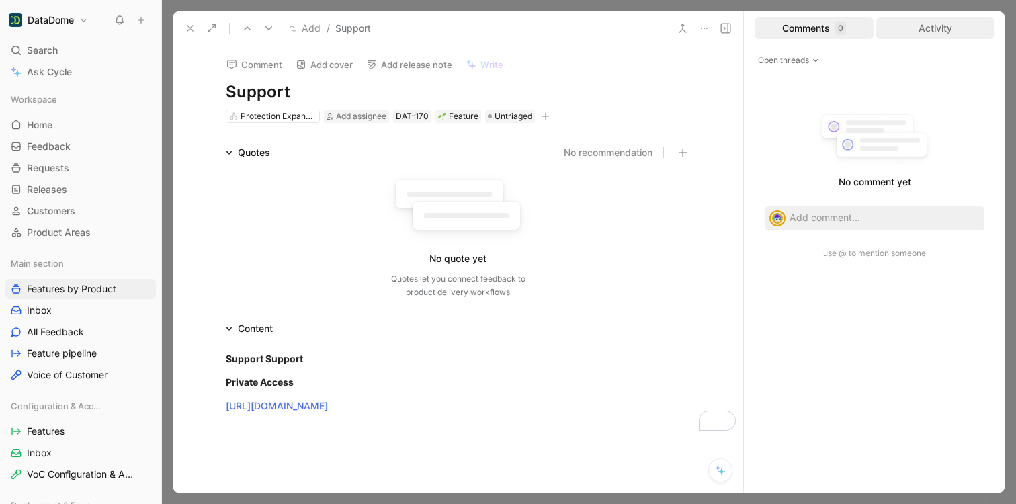
click at [947, 26] on div "Activity" at bounding box center [935, 28] width 119 height 22
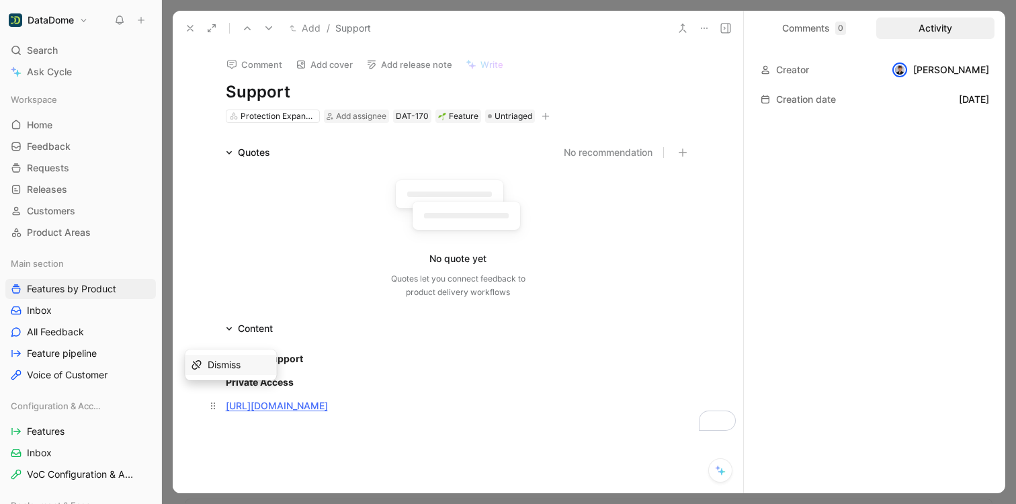
drag, startPoint x: 230, startPoint y: 423, endPoint x: 220, endPoint y: 409, distance: 17.9
click at [220, 409] on p "[URL][DOMAIN_NAME]" at bounding box center [458, 405] width 516 height 22
copy link "[URL][DOMAIN_NAME]"
click at [309, 99] on h1 "Support" at bounding box center [458, 92] width 465 height 22
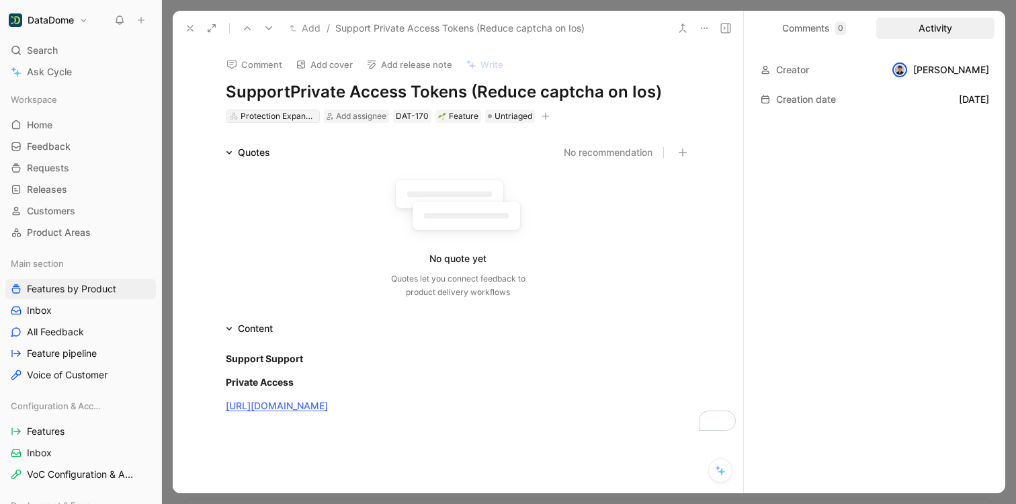
click at [292, 113] on div "Protection Expansion" at bounding box center [278, 116] width 75 height 13
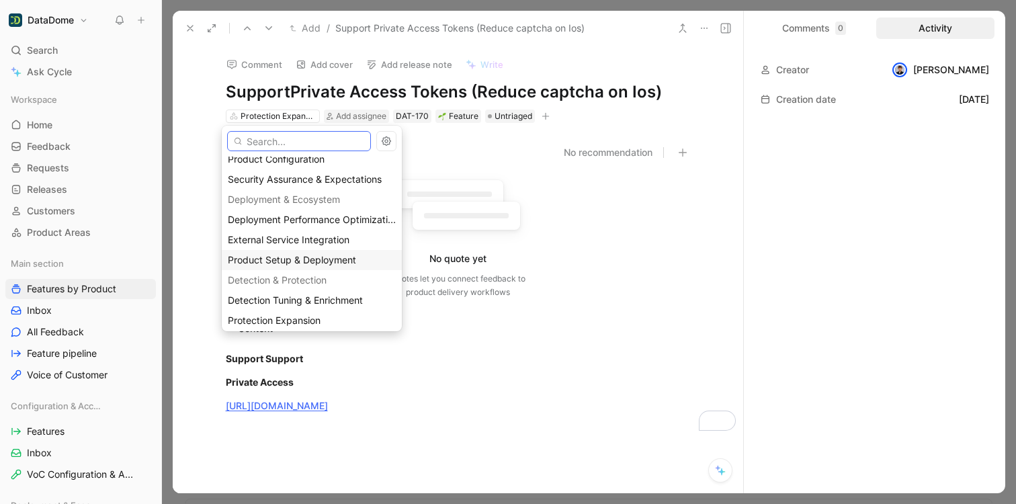
scroll to position [83, 0]
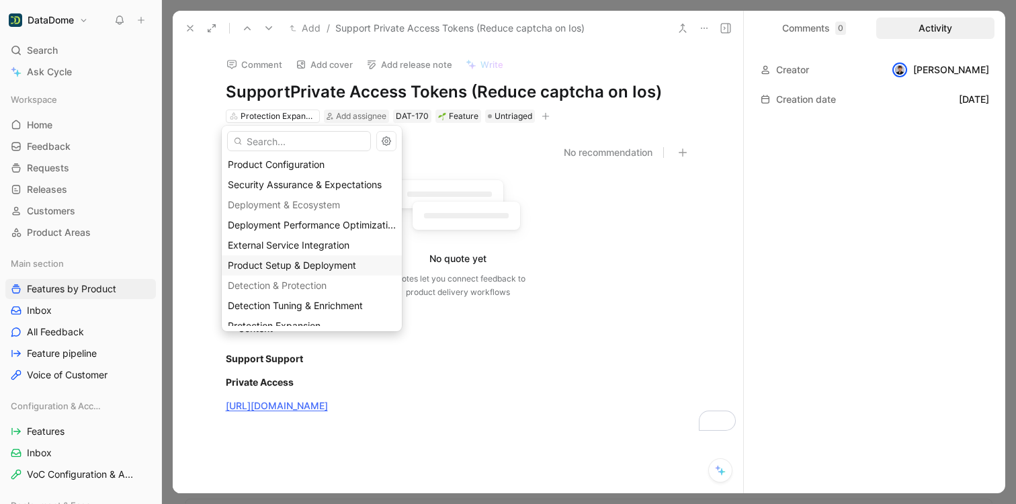
click at [311, 261] on span "Product Setup & Deployment" at bounding box center [292, 264] width 128 height 11
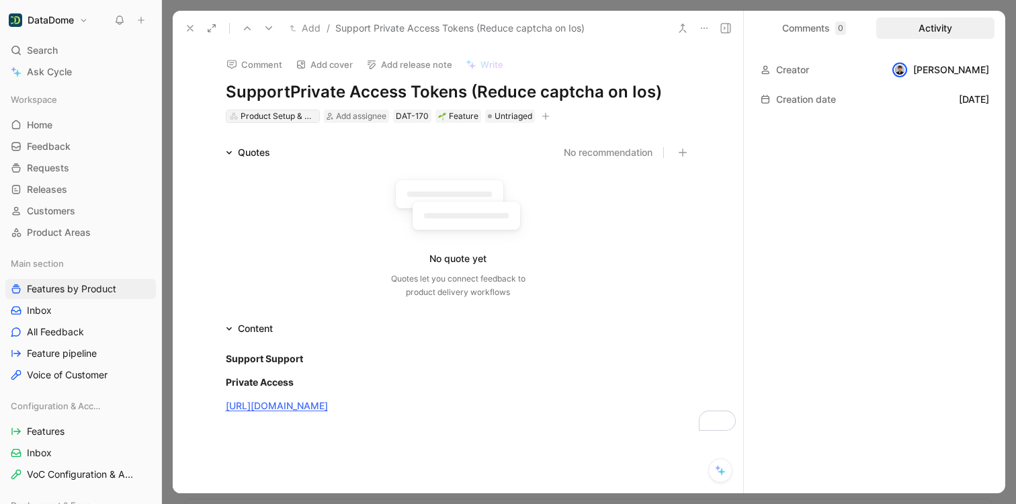
click at [263, 115] on div "Product Setup & Deployment" at bounding box center [278, 116] width 75 height 13
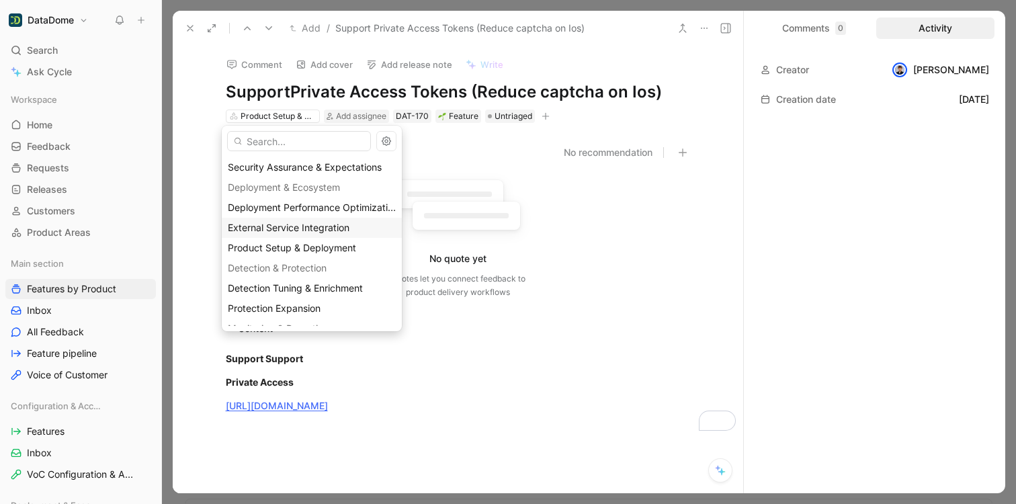
scroll to position [105, 0]
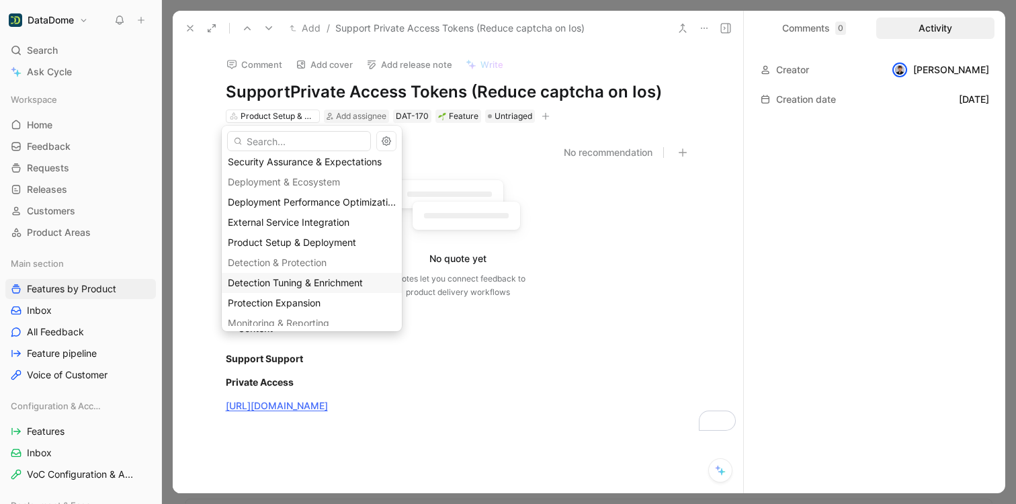
click at [260, 284] on span "Detection Tuning & Enrichment" at bounding box center [295, 282] width 135 height 11
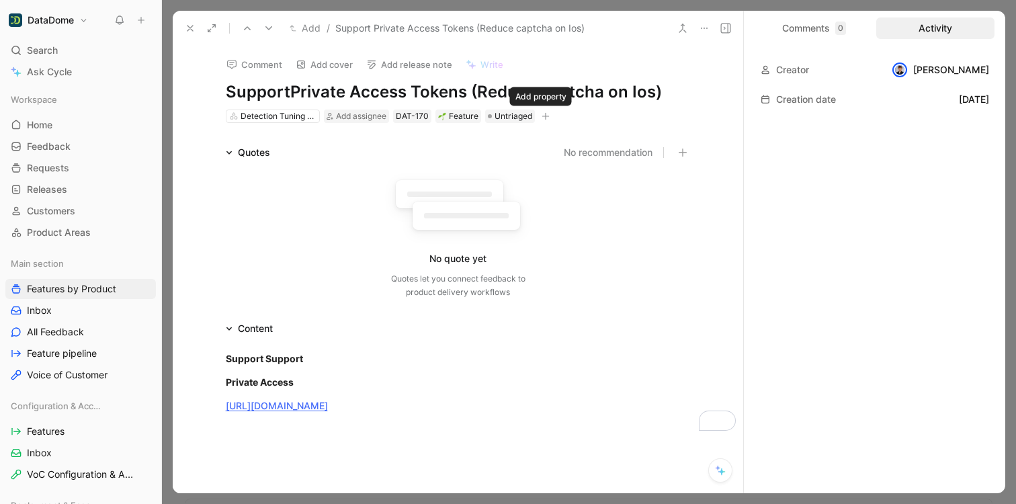
click at [542, 112] on icon "button" at bounding box center [546, 116] width 8 height 8
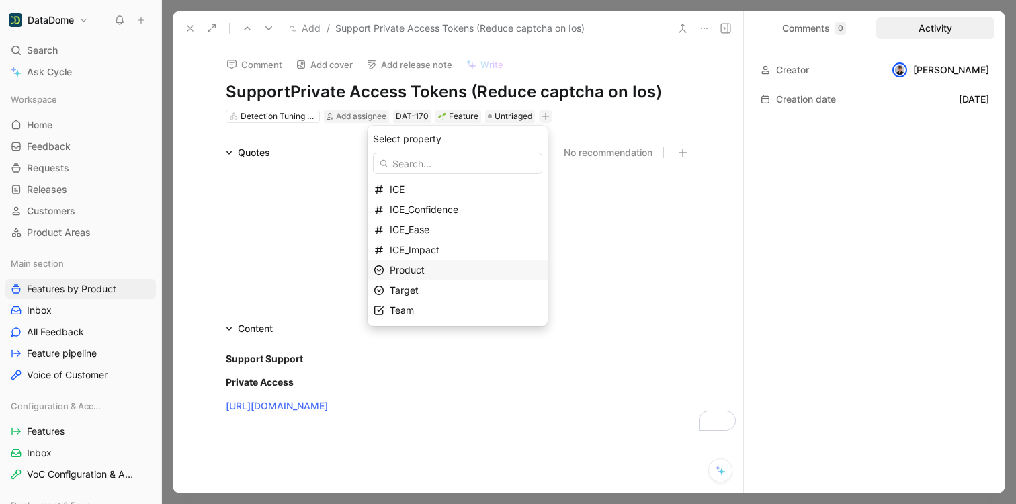
click at [417, 268] on span "Product" at bounding box center [407, 269] width 35 height 11
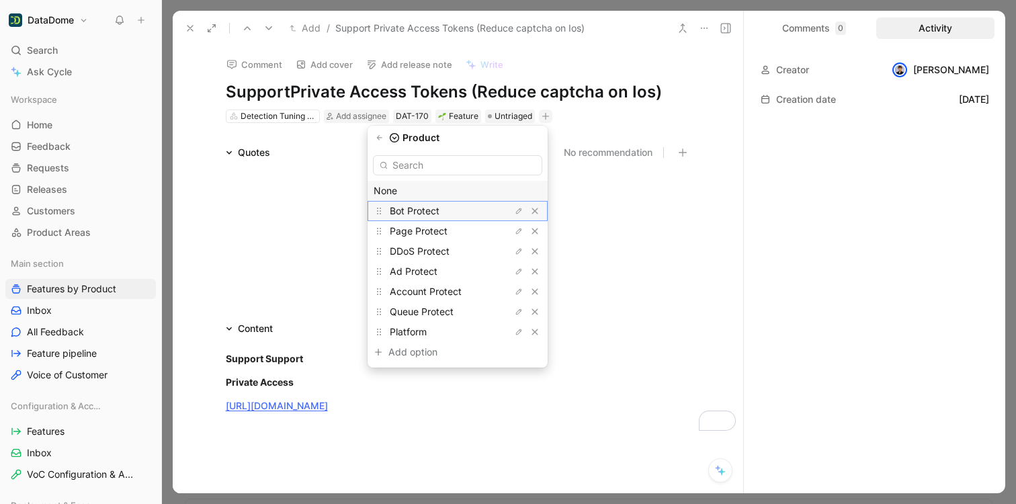
click at [417, 212] on span "Bot Protect" at bounding box center [415, 210] width 50 height 11
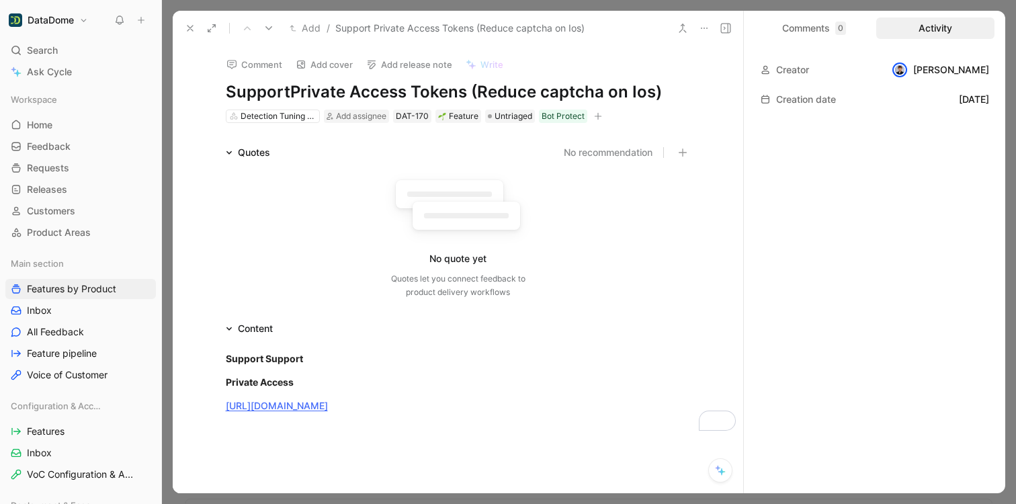
click at [187, 28] on icon at bounding box center [190, 28] width 11 height 11
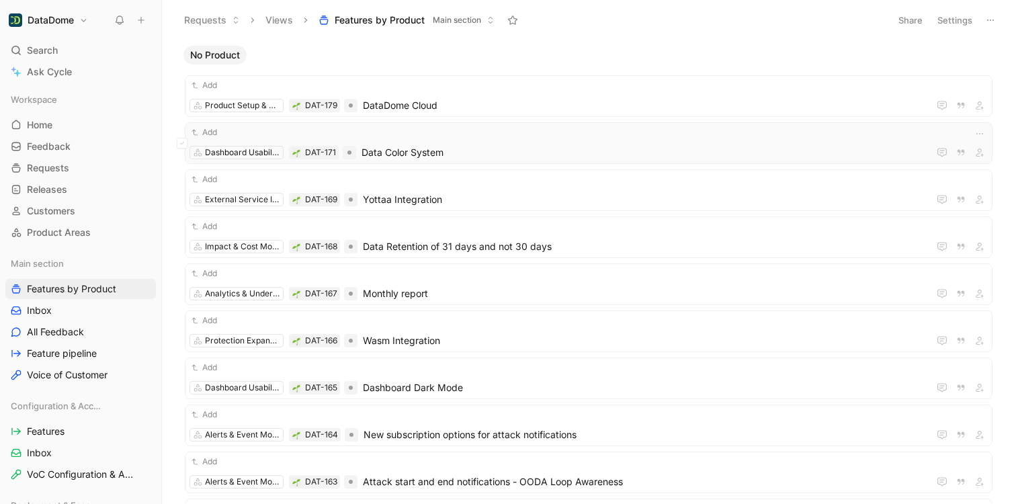
click at [498, 144] on span "Data Color System" at bounding box center [642, 152] width 562 height 16
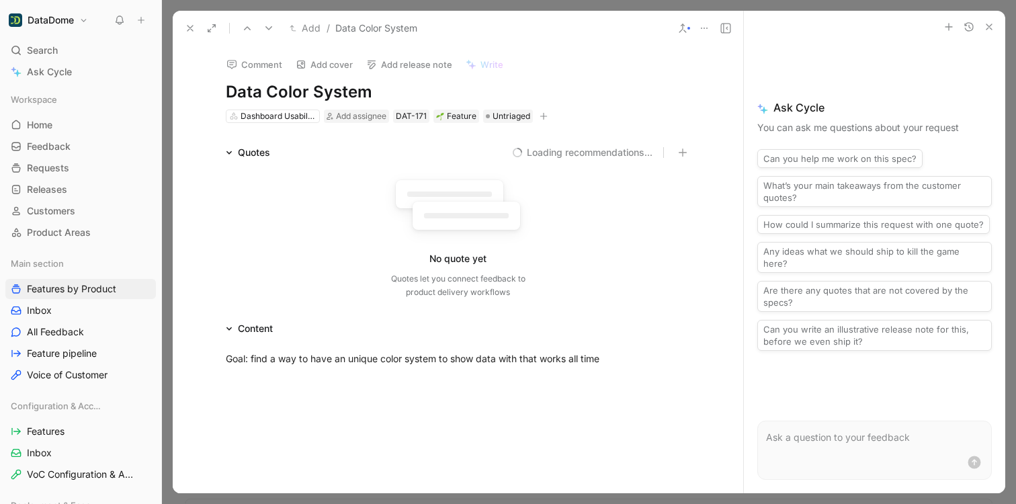
click at [546, 117] on button "button" at bounding box center [543, 116] width 13 height 13
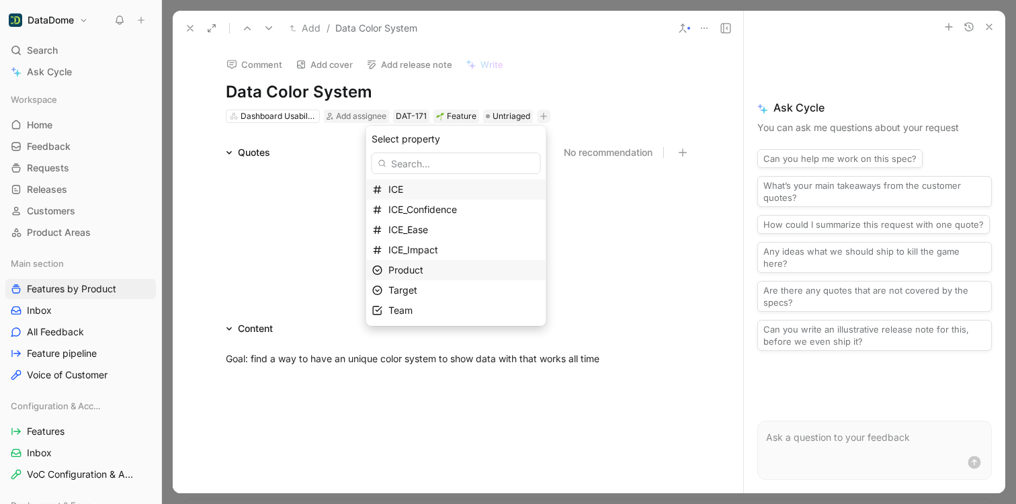
click at [431, 273] on div "Product" at bounding box center [464, 270] width 152 height 16
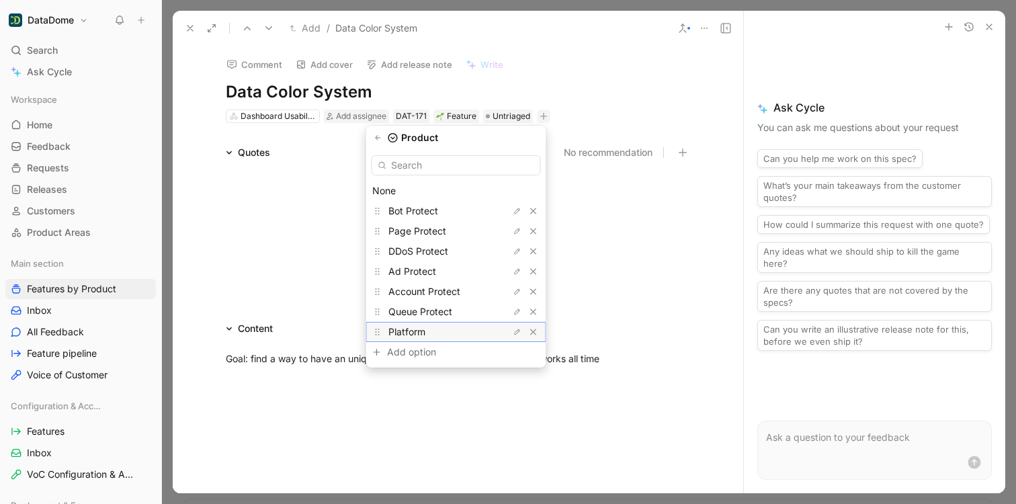
click at [423, 337] on span "Platform" at bounding box center [406, 331] width 37 height 11
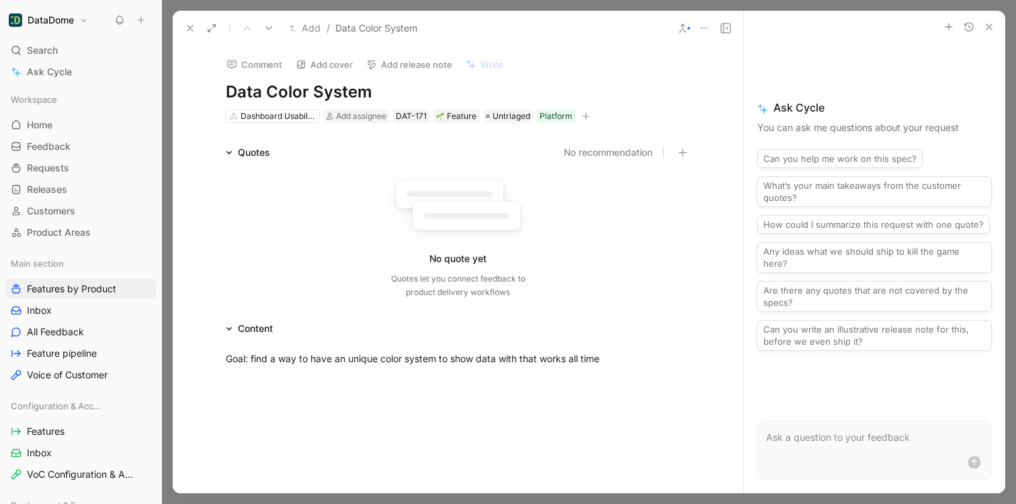
click at [187, 22] on button at bounding box center [190, 28] width 19 height 19
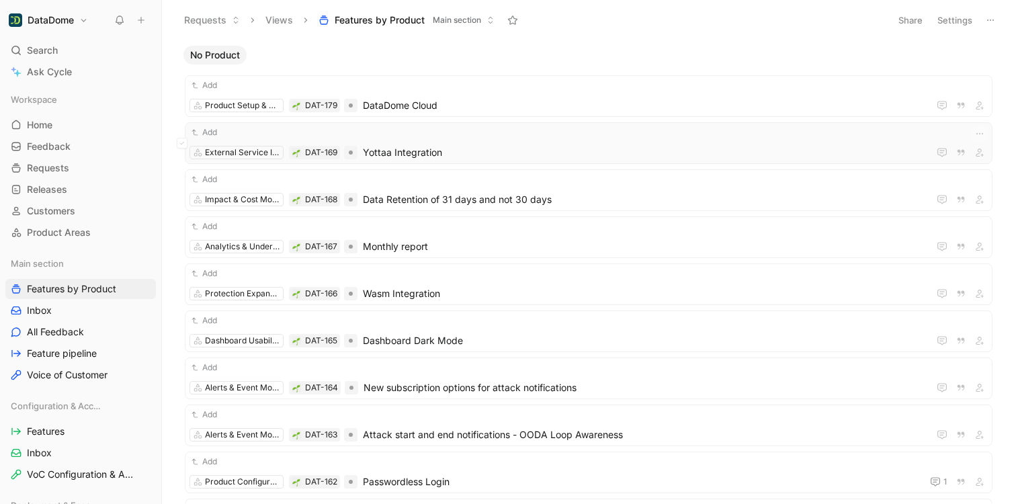
click at [611, 155] on span "Yottaa Integration" at bounding box center [643, 152] width 560 height 16
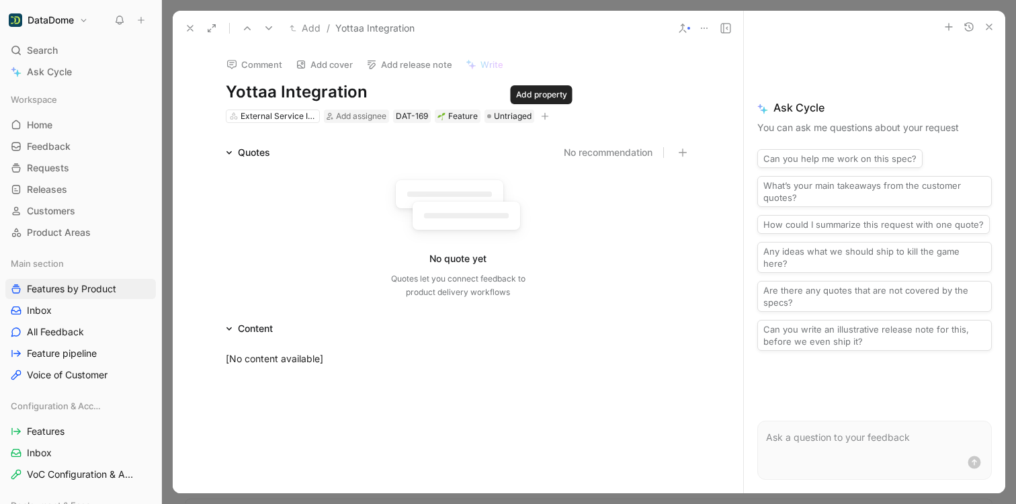
click at [538, 117] on button "button" at bounding box center [544, 116] width 13 height 13
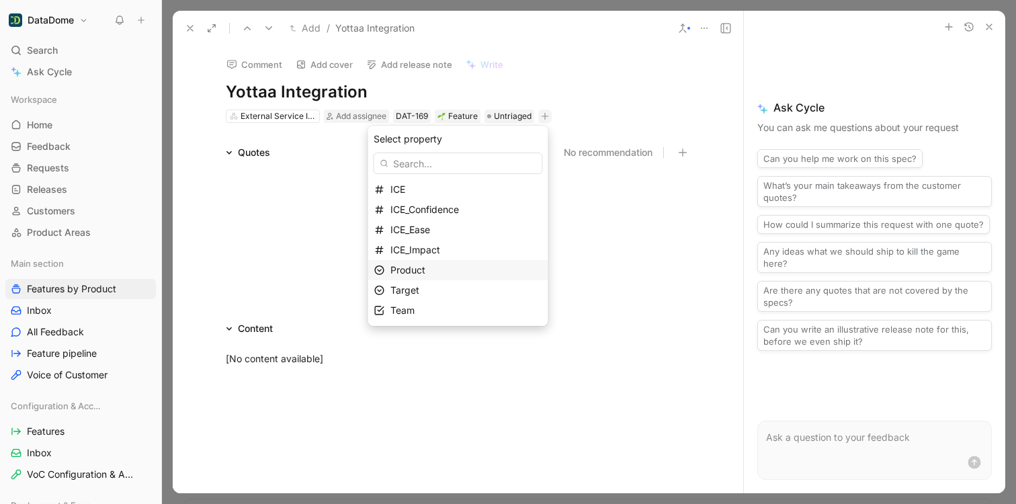
click at [420, 268] on span "Product" at bounding box center [407, 269] width 35 height 11
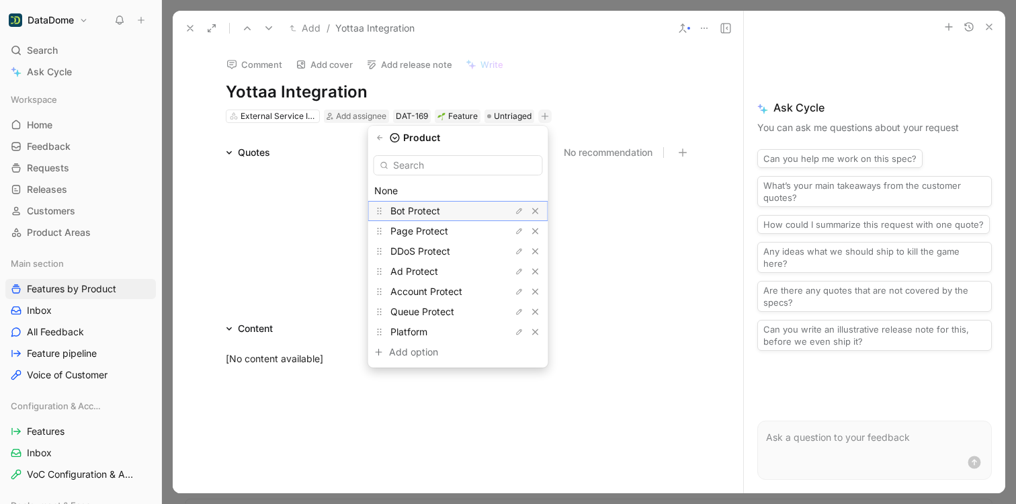
click at [427, 212] on span "Bot Protect" at bounding box center [415, 210] width 50 height 11
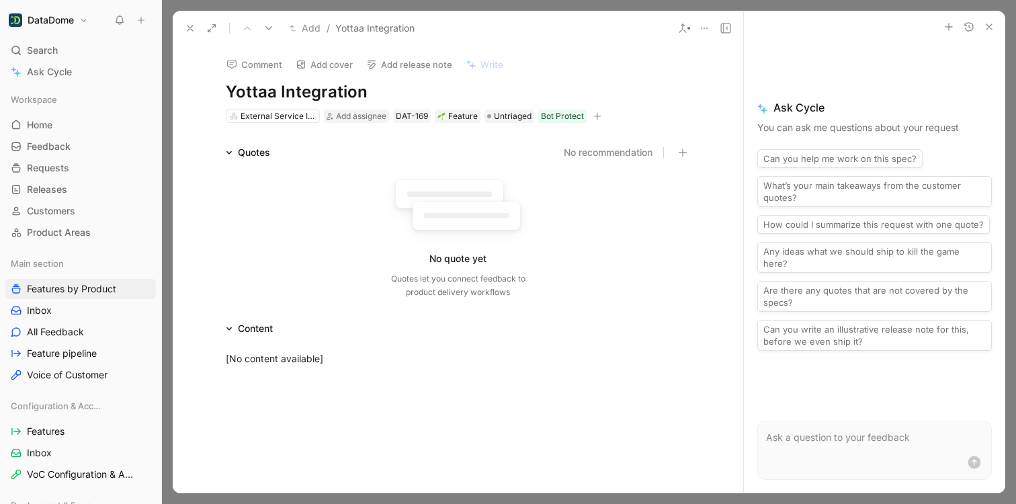
click at [187, 24] on icon at bounding box center [190, 28] width 11 height 11
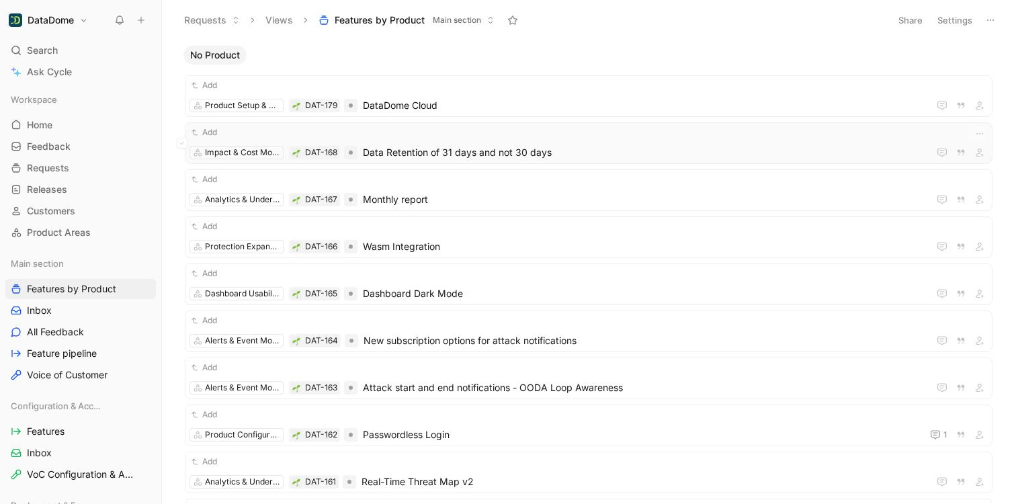
click at [627, 144] on div "Add Impact & Cost Monitoring DAT-168 Data Retention of 31 days and not 30 days" at bounding box center [588, 143] width 798 height 35
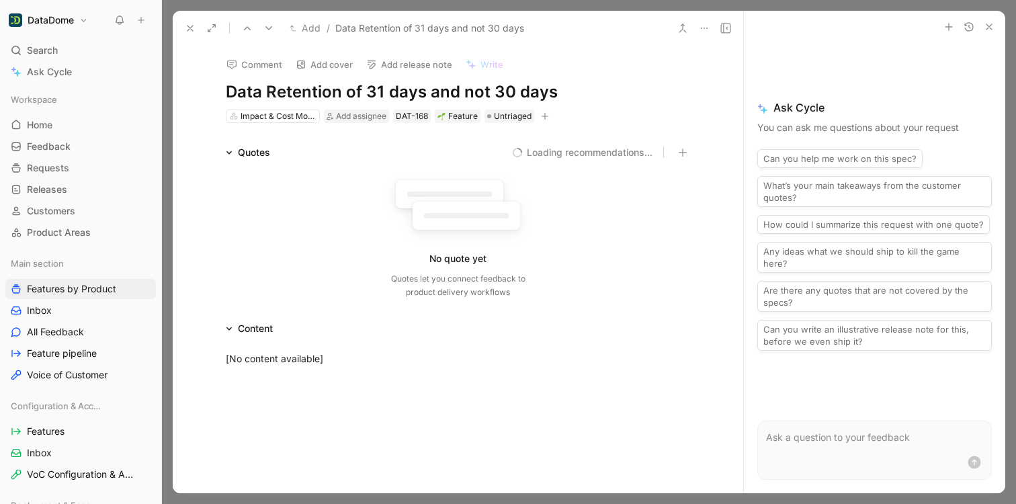
click at [544, 114] on icon "button" at bounding box center [545, 116] width 8 height 8
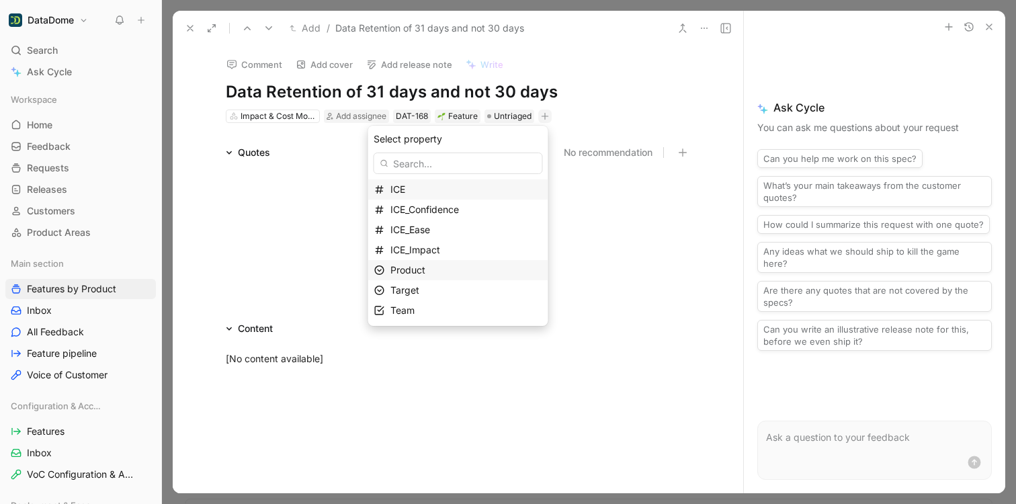
click at [420, 268] on span "Product" at bounding box center [407, 269] width 35 height 11
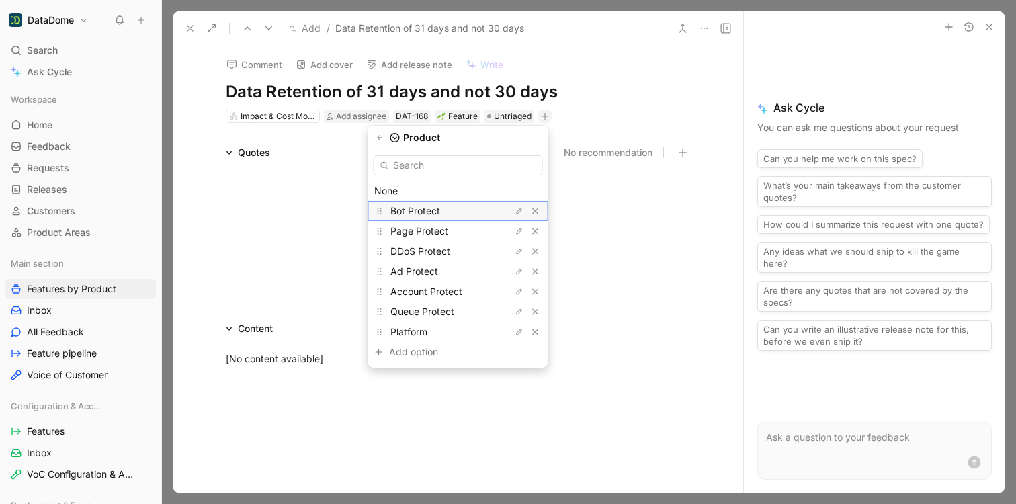
click at [422, 210] on span "Bot Protect" at bounding box center [415, 210] width 50 height 11
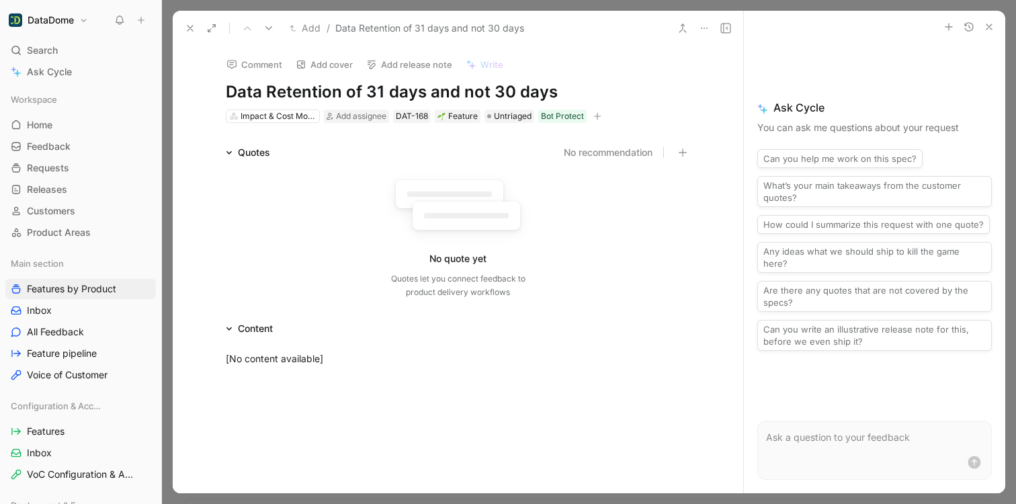
click at [185, 27] on icon at bounding box center [190, 28] width 11 height 11
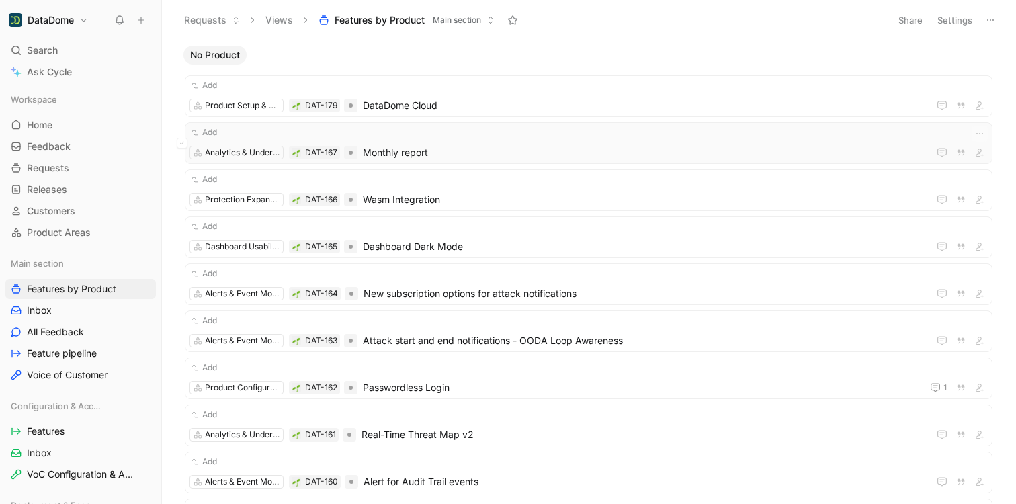
click at [460, 150] on span "Monthly report" at bounding box center [643, 152] width 560 height 16
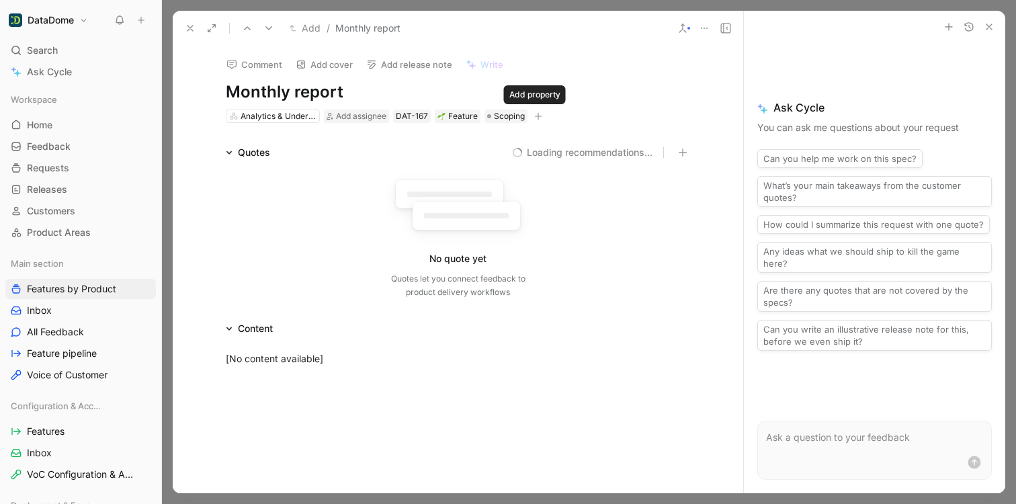
click at [534, 114] on icon "button" at bounding box center [538, 116] width 8 height 8
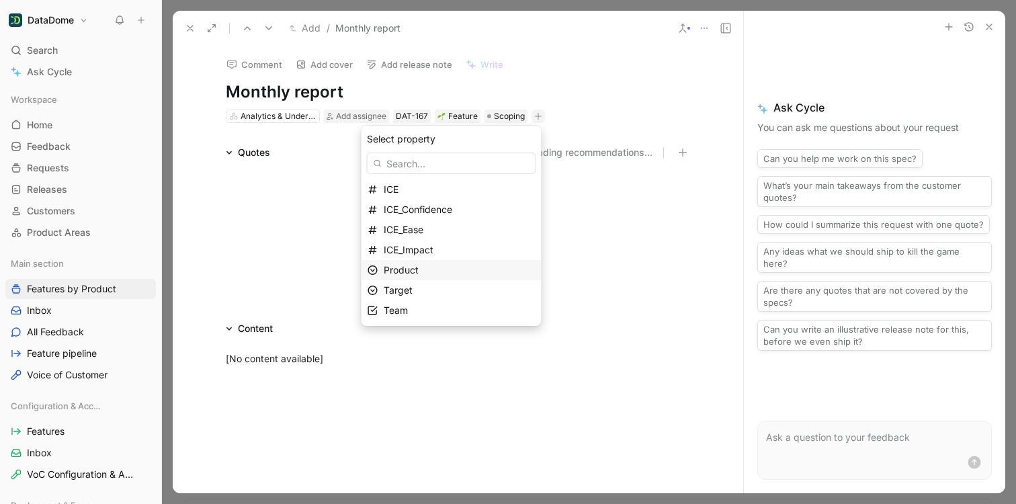
click at [431, 268] on div "Product" at bounding box center [460, 270] width 152 height 16
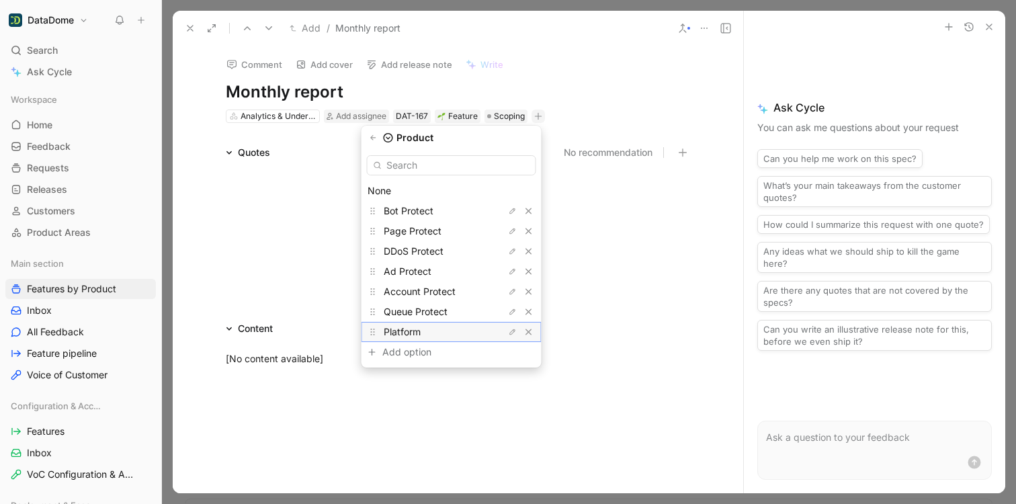
click at [421, 326] on span "Platform" at bounding box center [402, 331] width 37 height 11
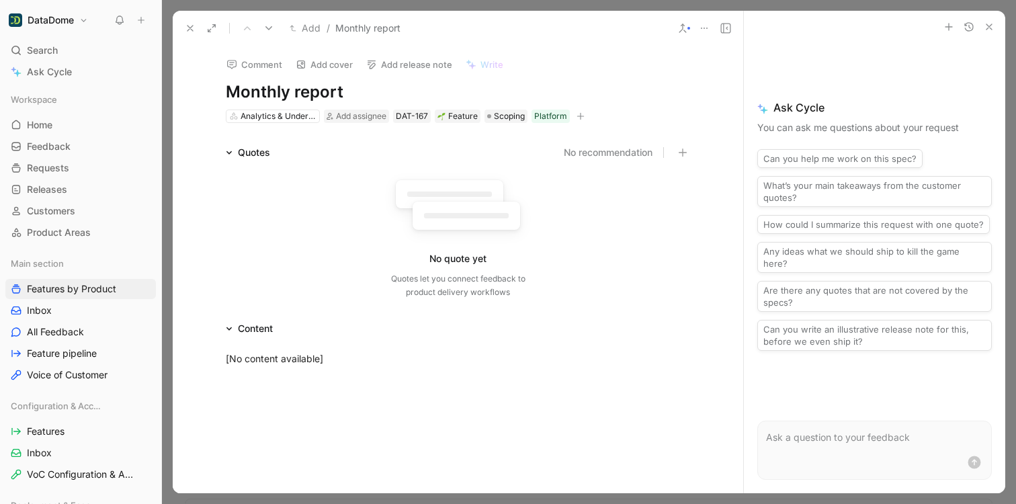
click at [187, 26] on use at bounding box center [189, 28] width 5 height 5
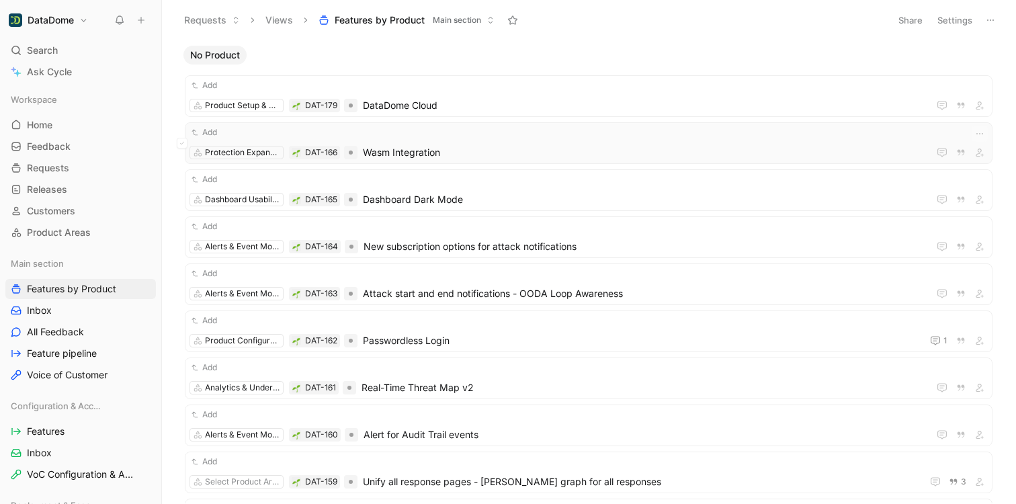
click at [507, 150] on span "Wasm Integration" at bounding box center [643, 152] width 560 height 16
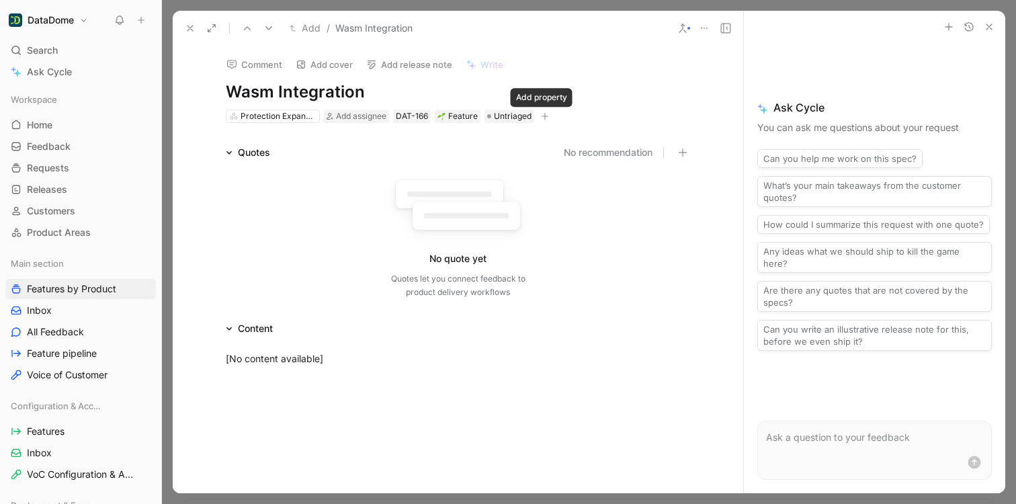
click at [542, 118] on icon "button" at bounding box center [545, 116] width 8 height 8
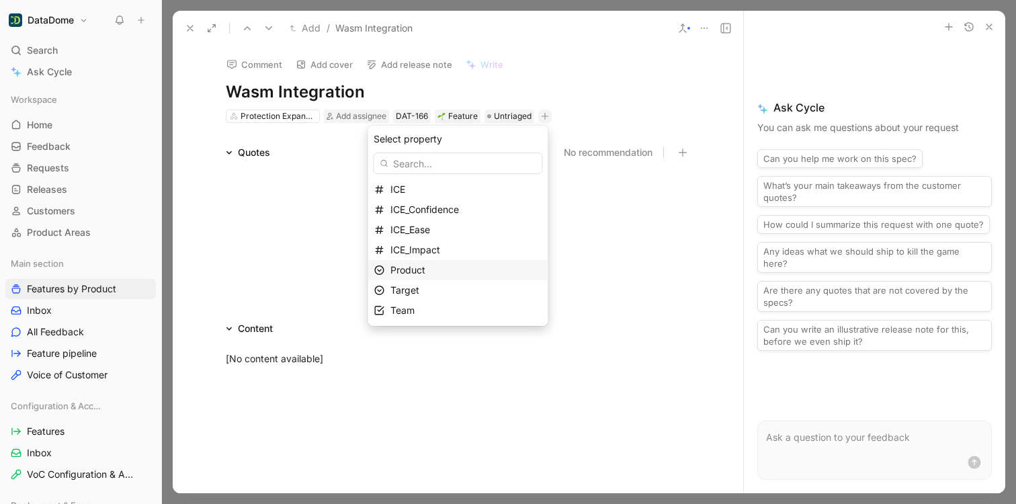
click at [434, 269] on div "Product" at bounding box center [466, 270] width 152 height 16
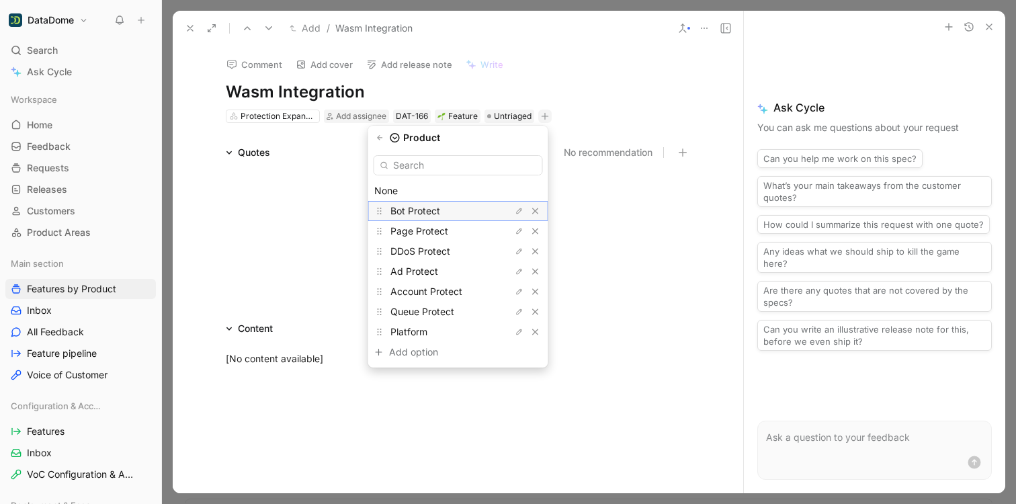
click at [432, 212] on span "Bot Protect" at bounding box center [415, 210] width 50 height 11
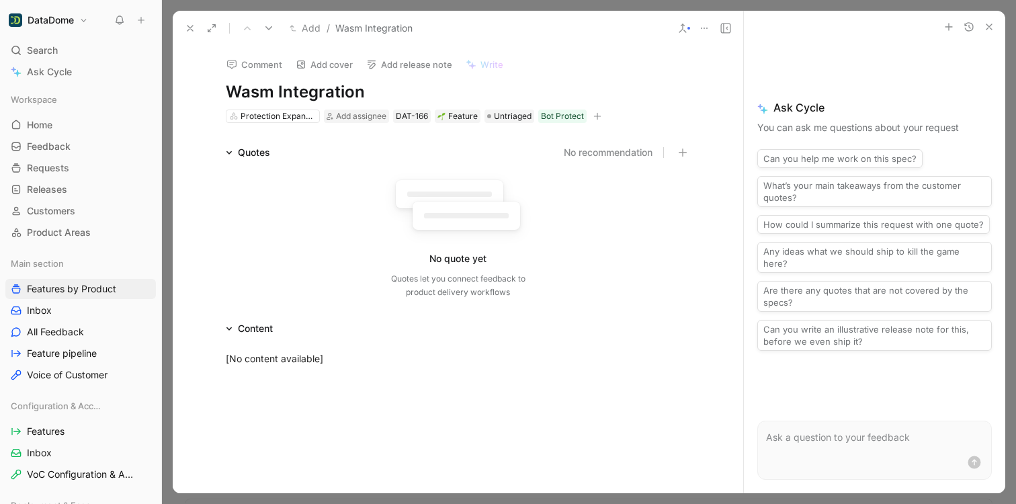
click at [994, 29] on button "button" at bounding box center [989, 27] width 16 height 16
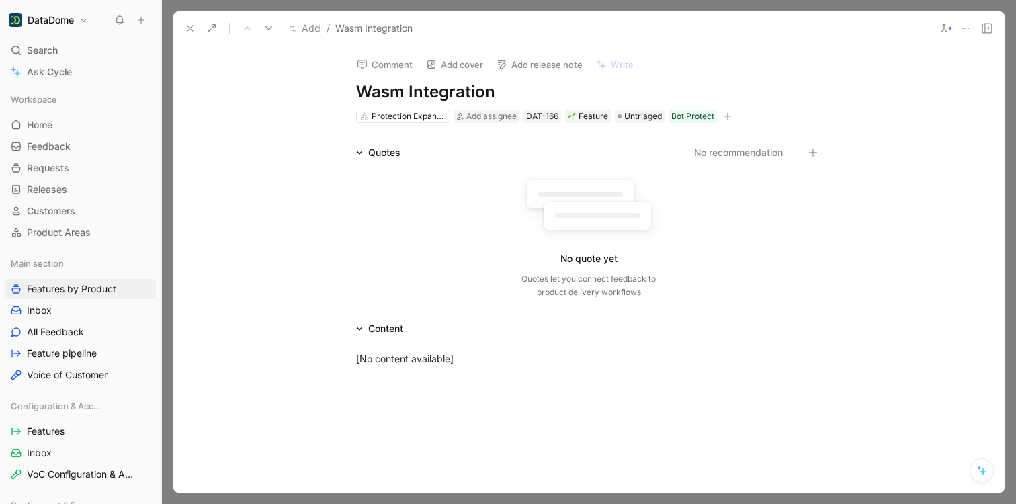
click at [194, 28] on icon at bounding box center [190, 28] width 11 height 11
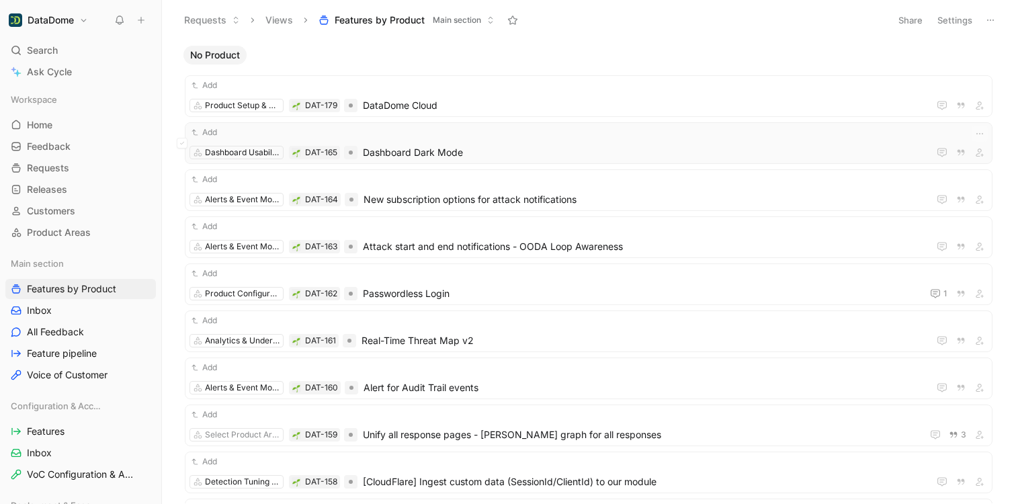
click at [497, 146] on span "Dashboard Dark Mode" at bounding box center [643, 152] width 560 height 16
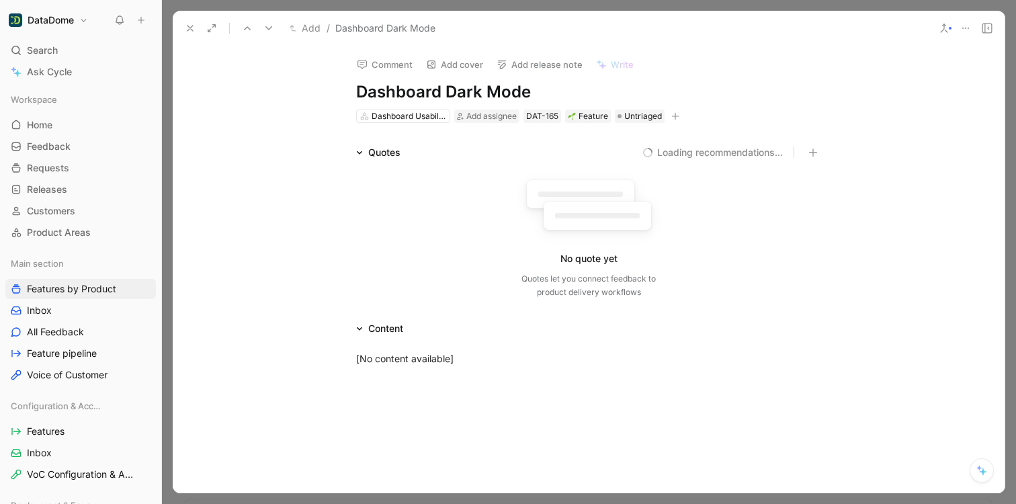
click at [673, 115] on icon "button" at bounding box center [675, 116] width 8 height 8
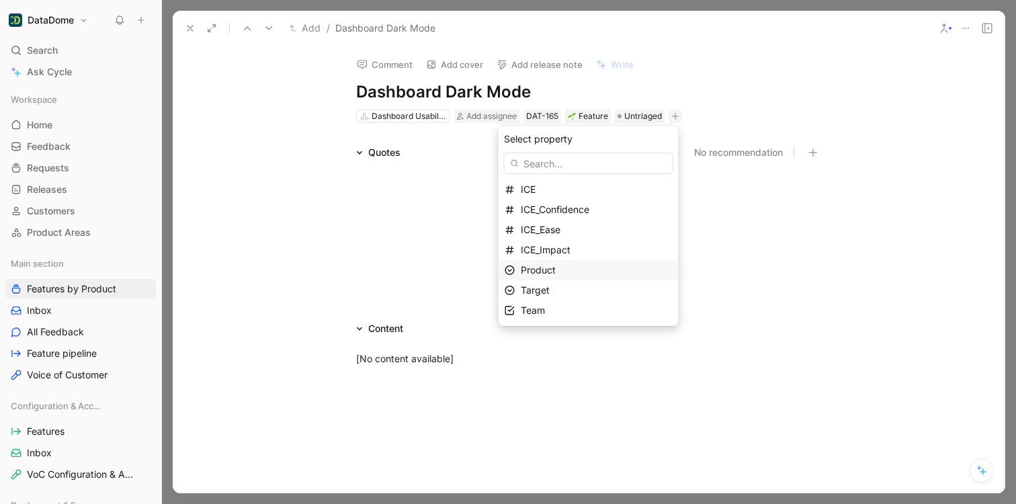
click at [554, 275] on span "Product" at bounding box center [538, 269] width 35 height 11
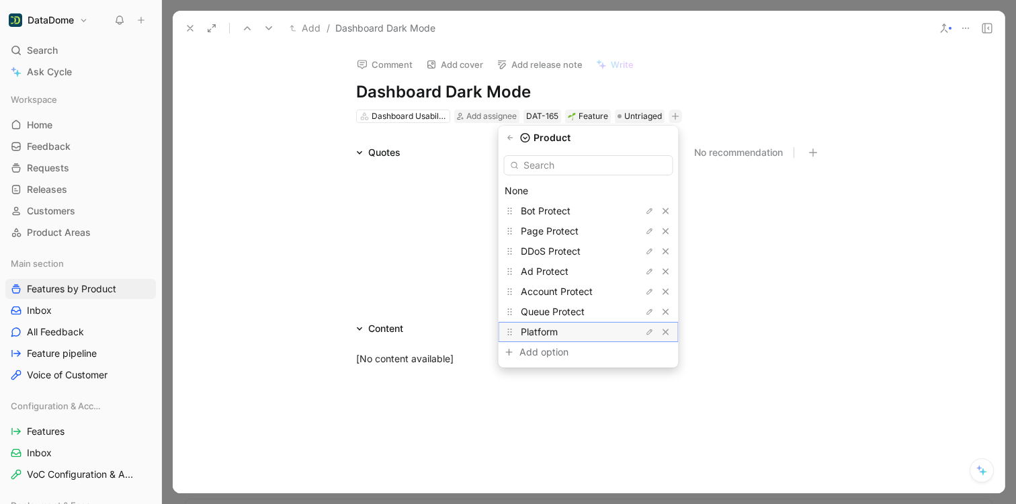
click at [556, 337] on span "Platform" at bounding box center [539, 331] width 37 height 11
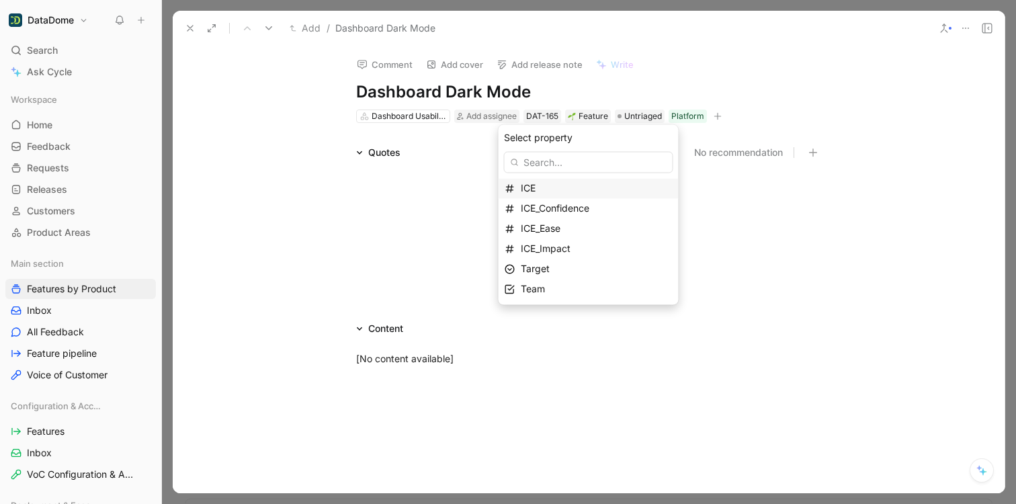
drag, startPoint x: 234, startPoint y: 107, endPoint x: 194, endPoint y: 62, distance: 59.9
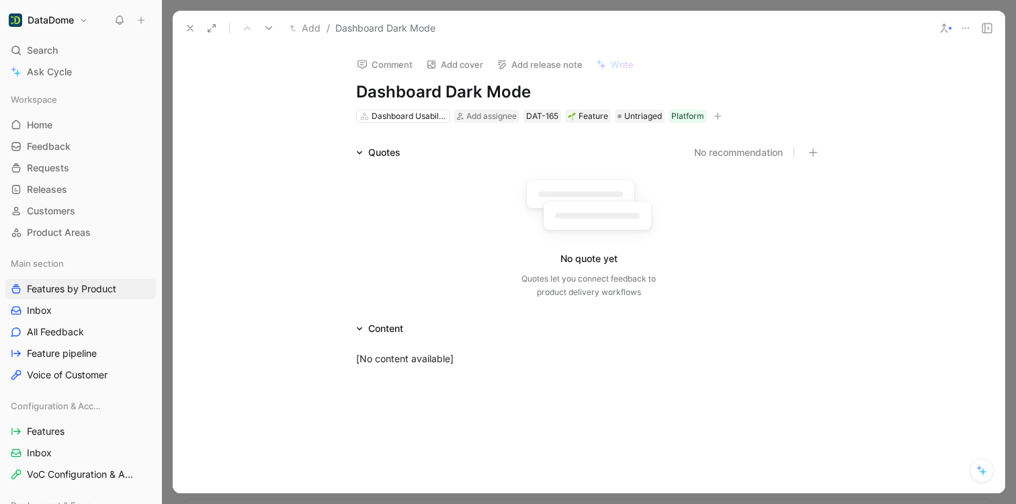
click at [191, 28] on icon at bounding box center [190, 28] width 11 height 11
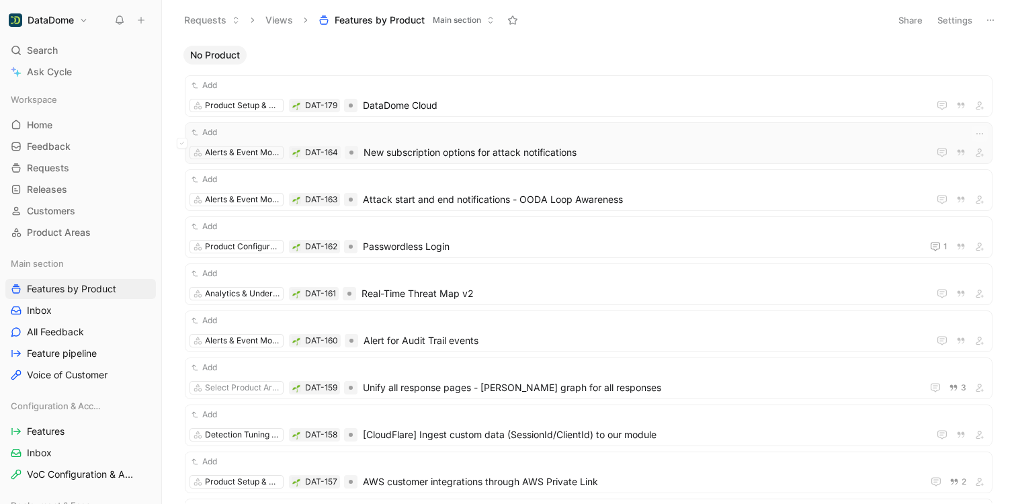
click at [466, 155] on span "New subscription options for attack notifications" at bounding box center [643, 152] width 560 height 16
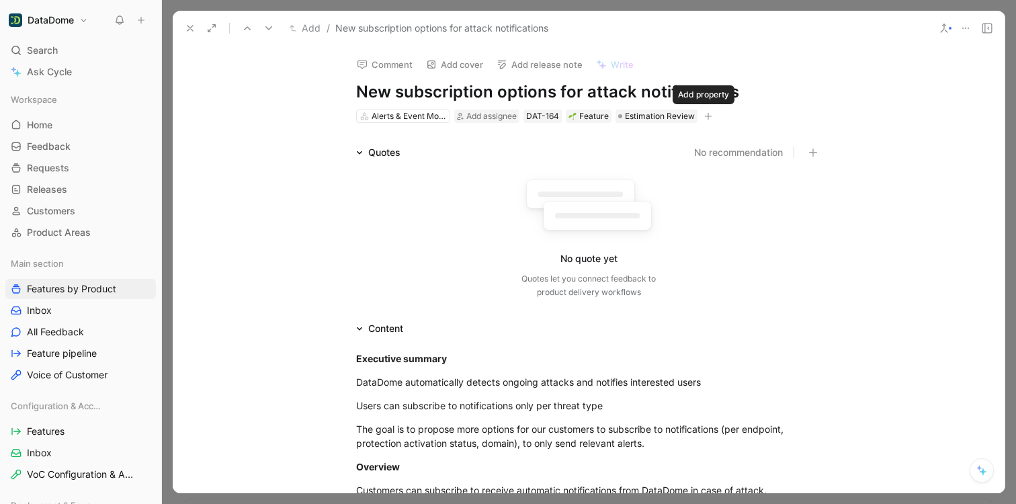
click at [706, 114] on icon "button" at bounding box center [708, 116] width 8 height 8
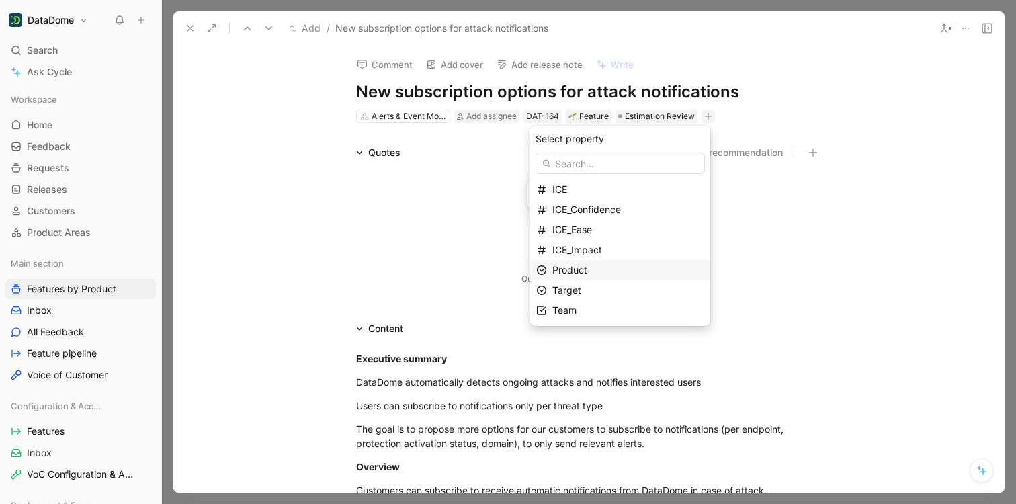
click at [587, 273] on span "Product" at bounding box center [569, 269] width 35 height 11
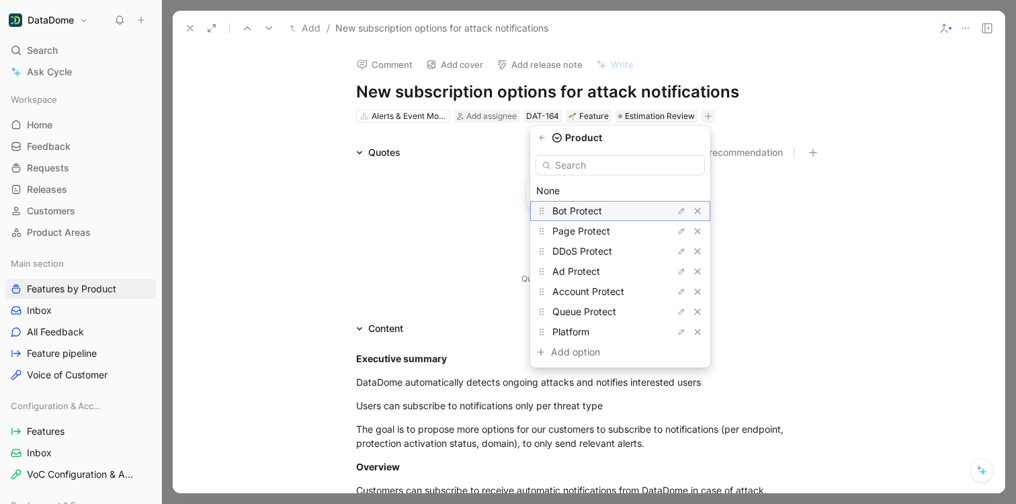
click at [589, 209] on span "Bot Protect" at bounding box center [577, 210] width 50 height 11
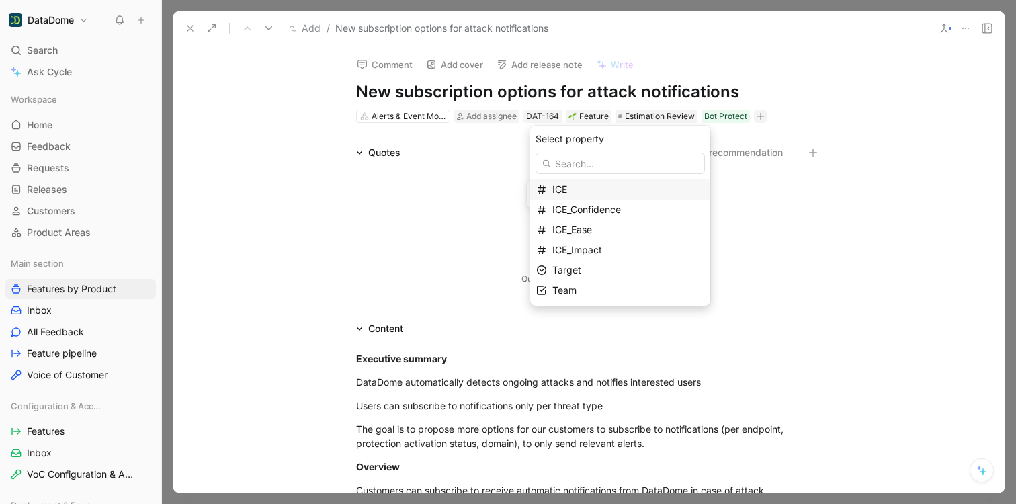
drag, startPoint x: 261, startPoint y: 90, endPoint x: 231, endPoint y: 75, distance: 34.0
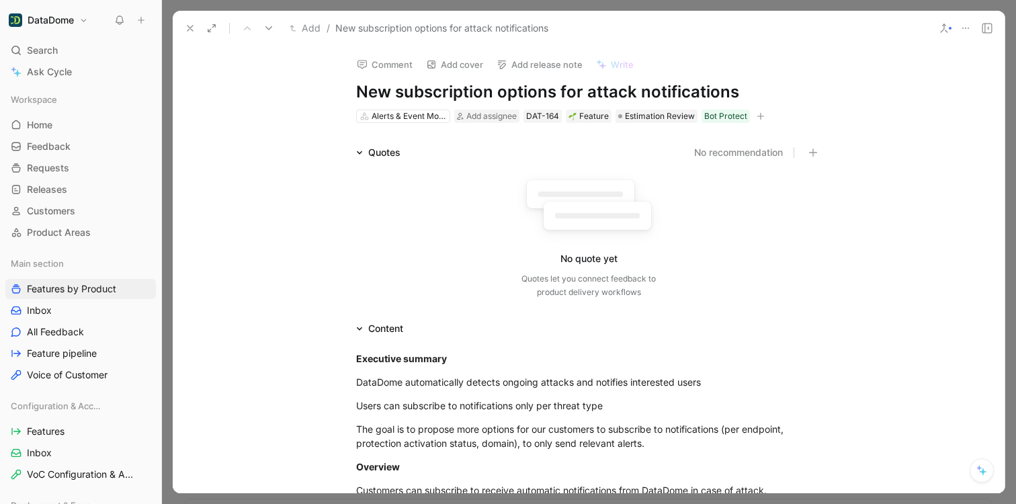
click at [189, 22] on button at bounding box center [190, 28] width 19 height 19
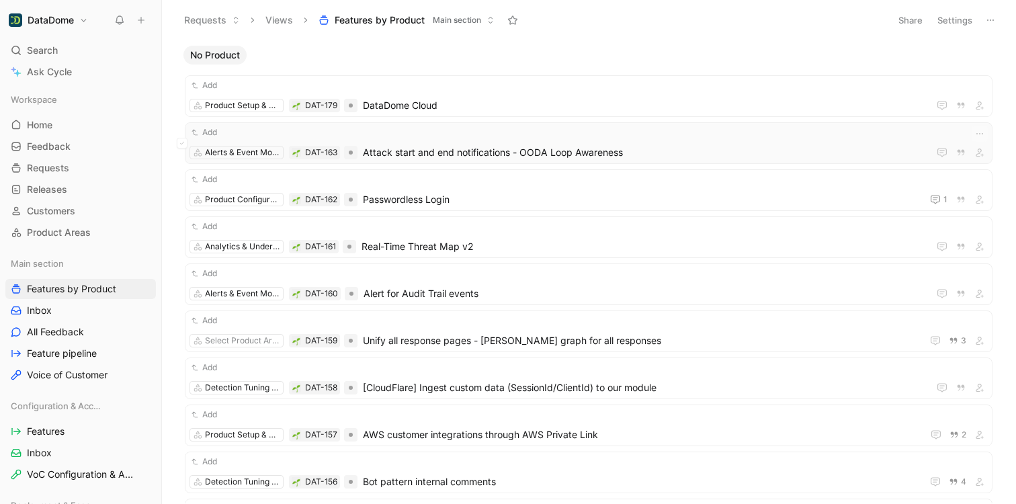
click at [414, 155] on span "Attack start and end notifications - OODA Loop Awareness" at bounding box center [643, 152] width 560 height 16
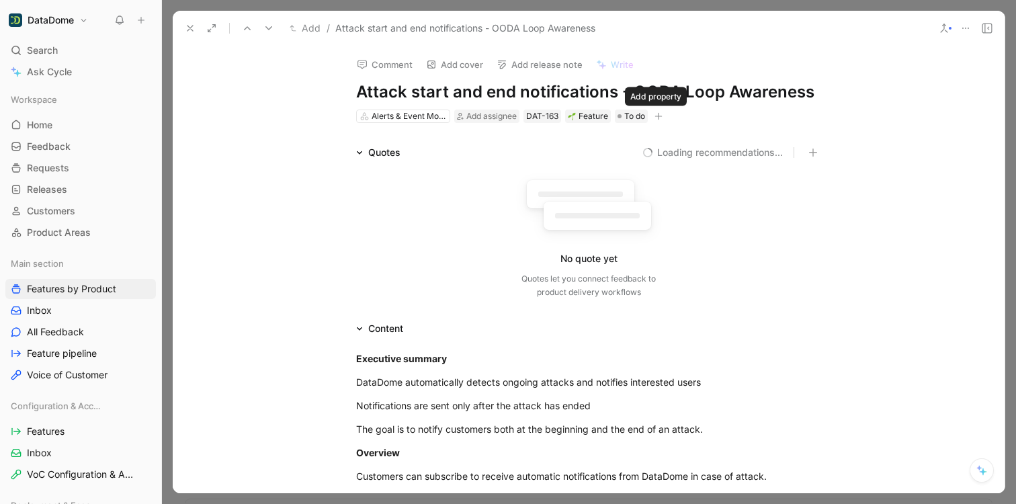
click at [654, 116] on icon "button" at bounding box center [658, 116] width 8 height 8
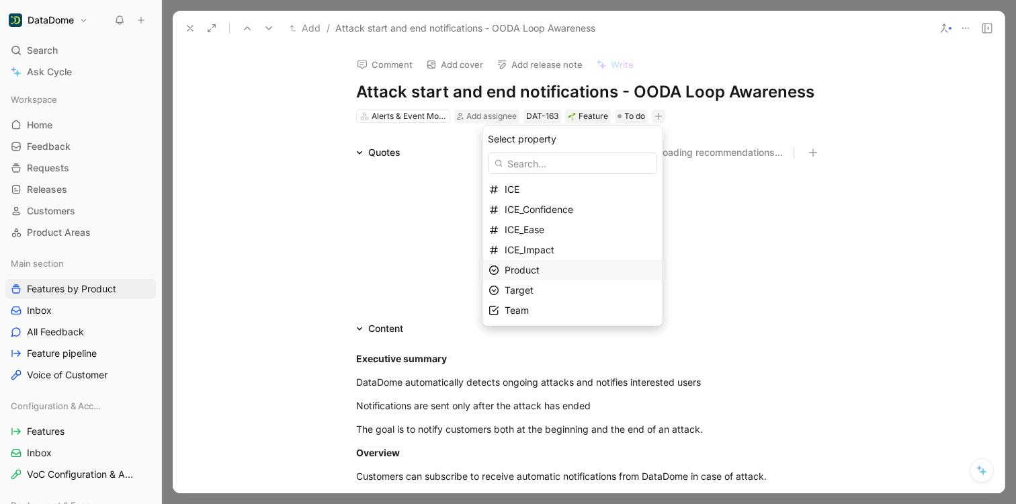
click at [533, 271] on span "Product" at bounding box center [522, 269] width 35 height 11
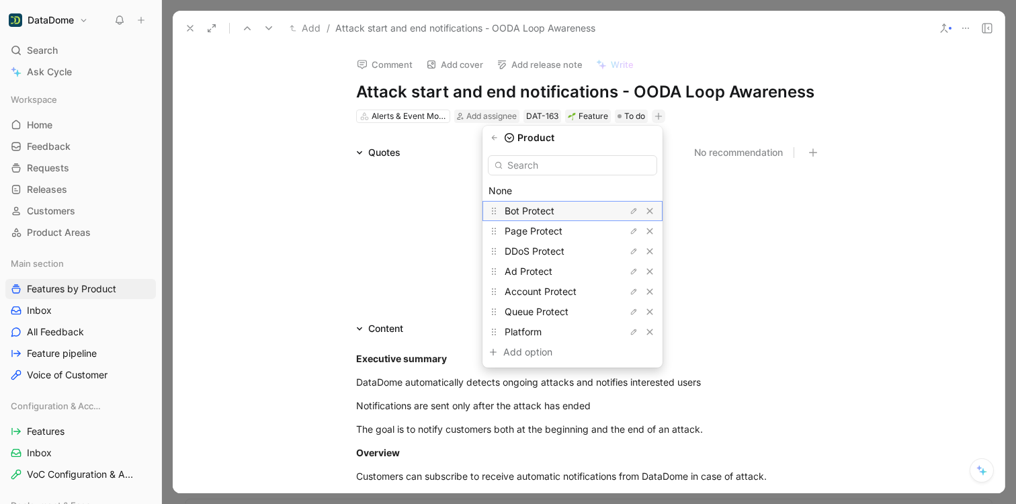
click at [534, 211] on span "Bot Protect" at bounding box center [530, 210] width 50 height 11
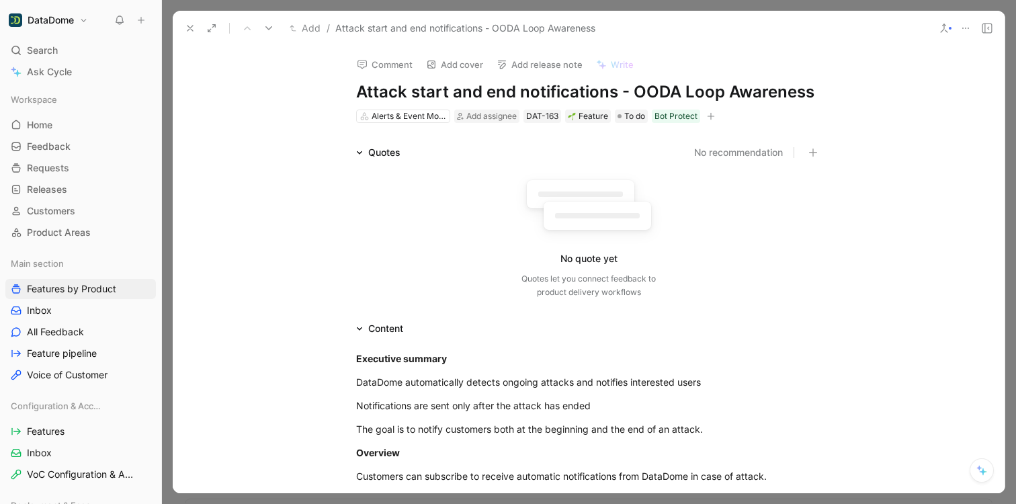
click at [190, 32] on icon at bounding box center [190, 28] width 11 height 11
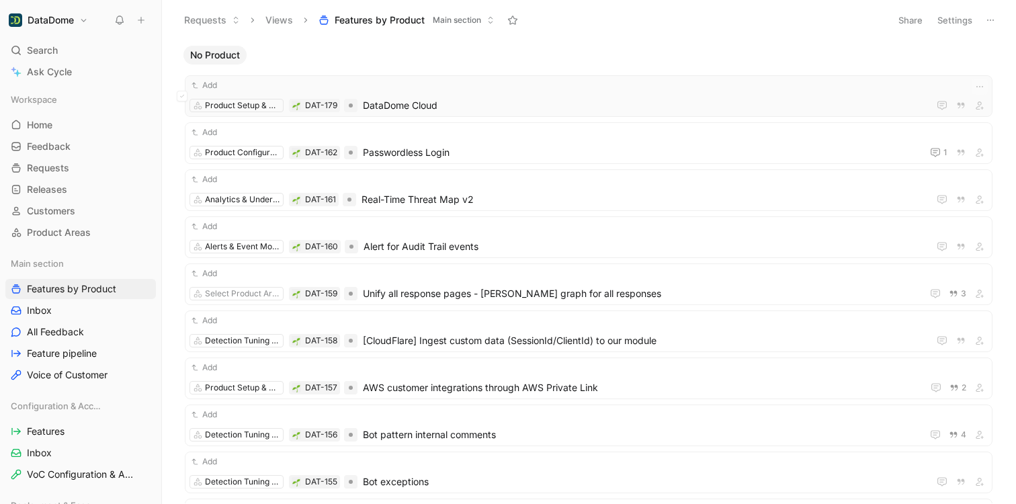
scroll to position [3, 0]
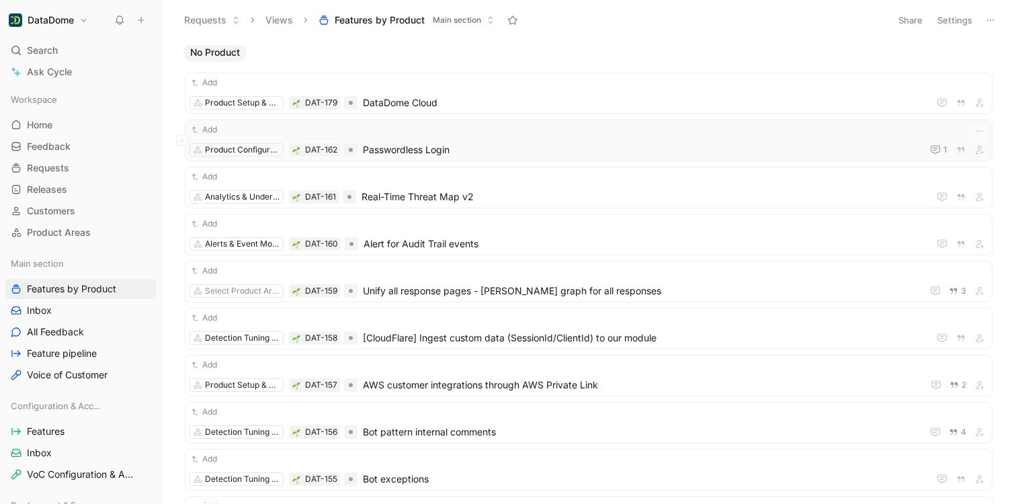
click at [449, 152] on span "Passwordless Login" at bounding box center [640, 150] width 554 height 16
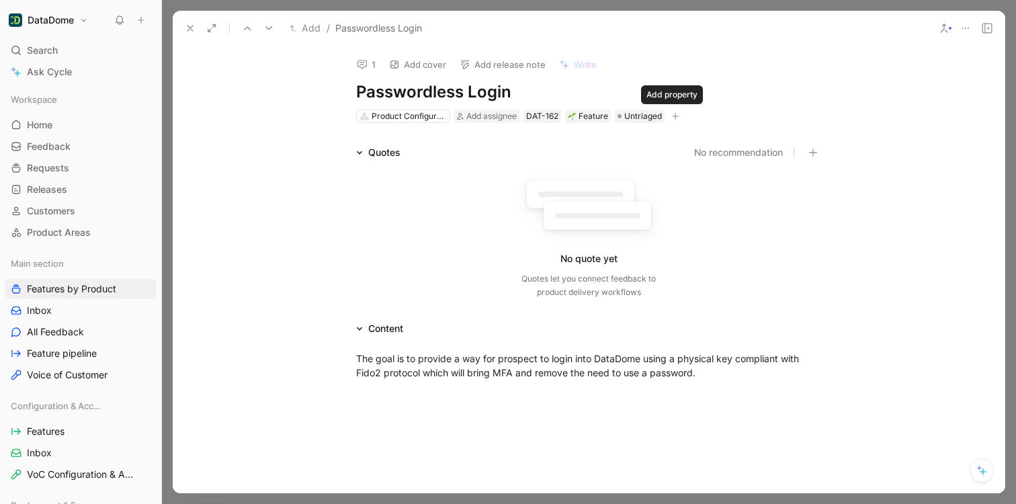
click at [675, 114] on icon "button" at bounding box center [675, 116] width 8 height 8
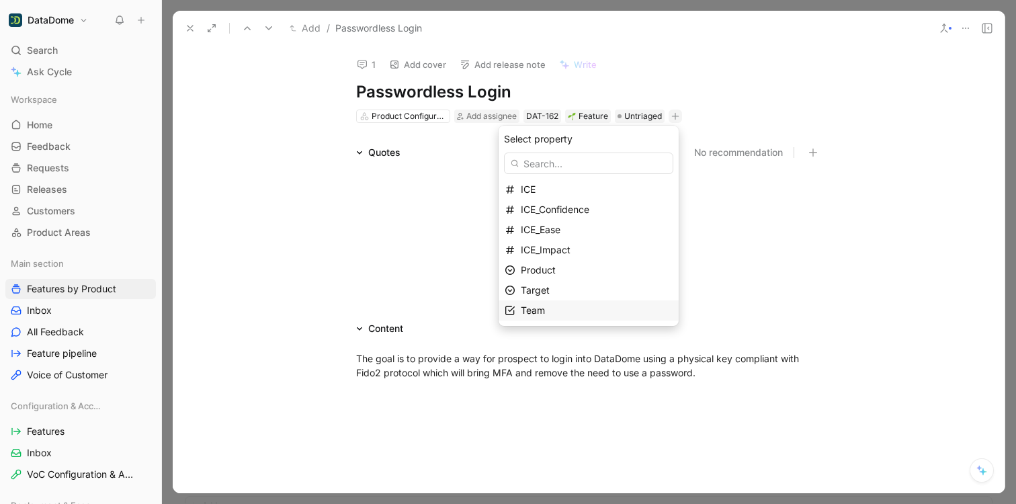
click at [554, 308] on div "Team" at bounding box center [597, 310] width 152 height 16
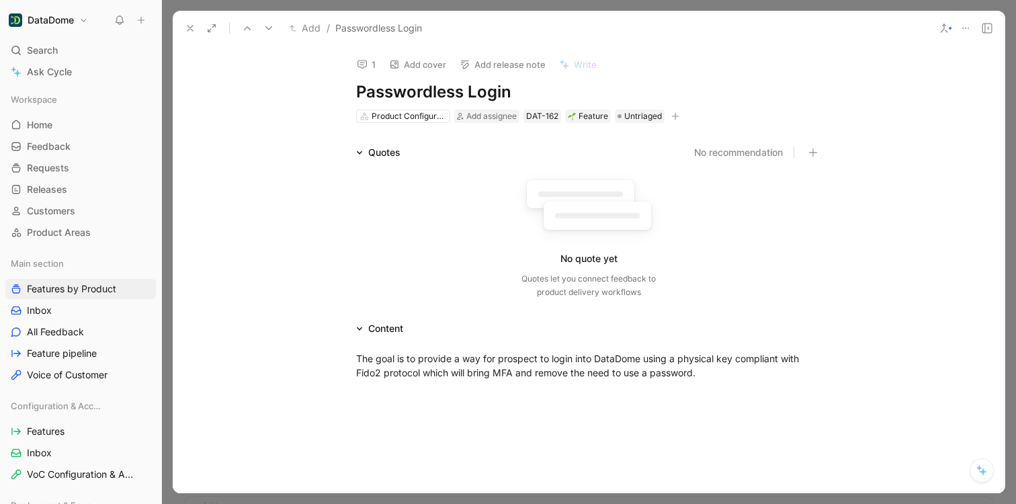
click at [669, 110] on button "button" at bounding box center [675, 116] width 13 height 13
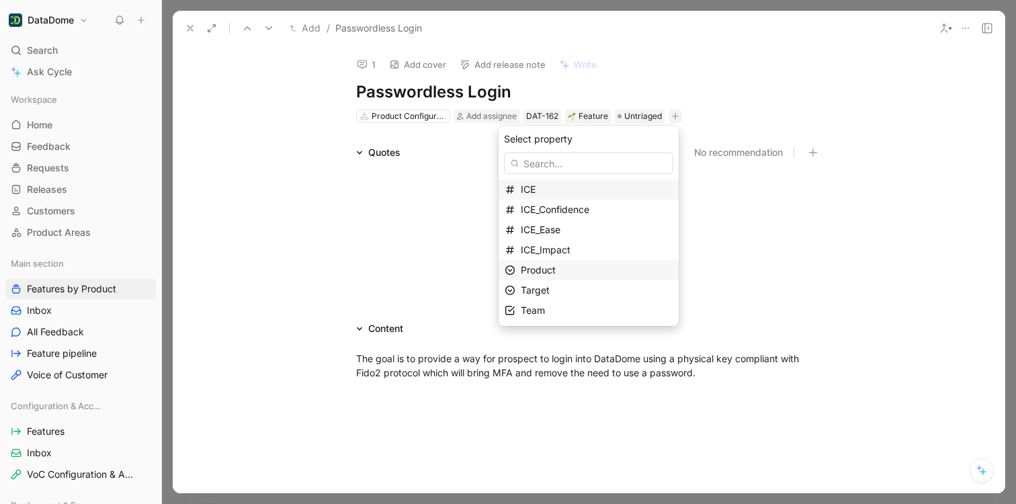
click at [547, 270] on span "Product" at bounding box center [538, 269] width 35 height 11
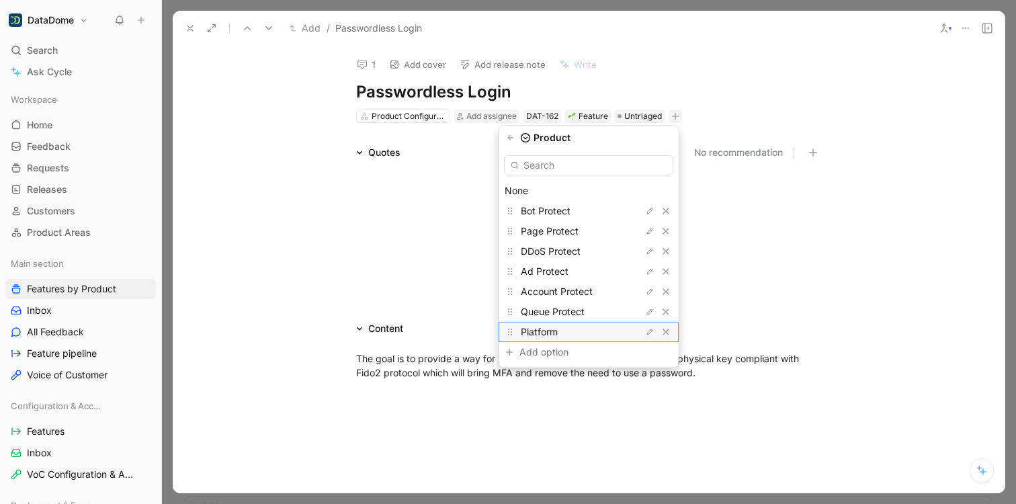
click at [541, 331] on span "Platform" at bounding box center [539, 331] width 37 height 11
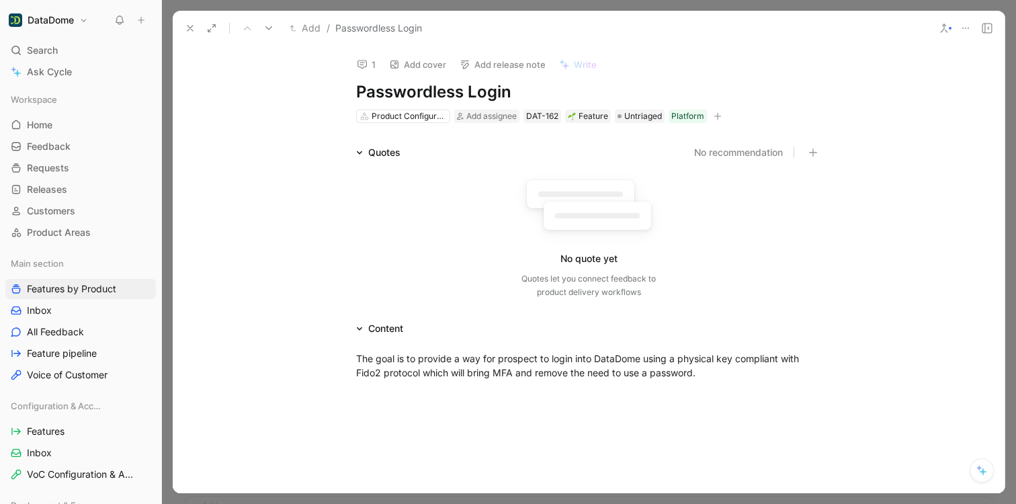
click at [182, 28] on button at bounding box center [190, 28] width 19 height 19
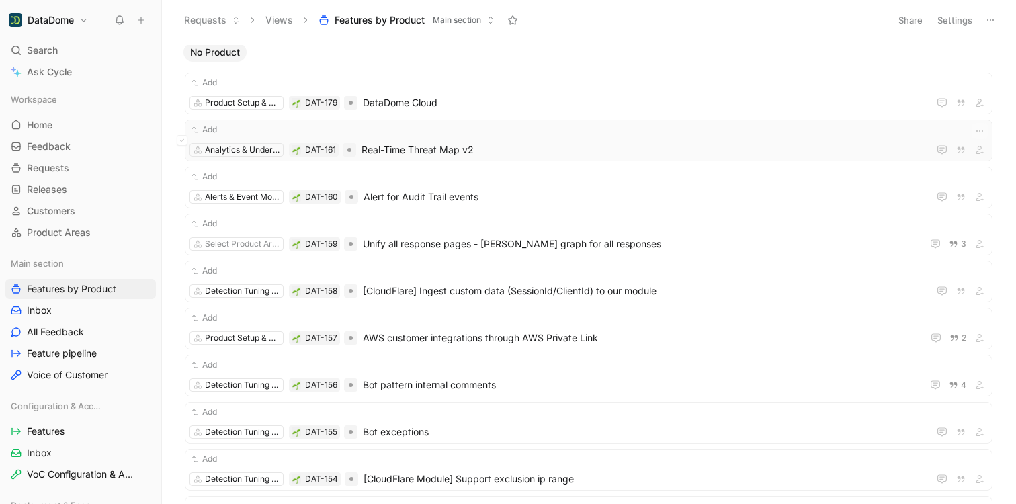
click at [400, 143] on span "Real-Time Threat Map v2" at bounding box center [642, 150] width 562 height 16
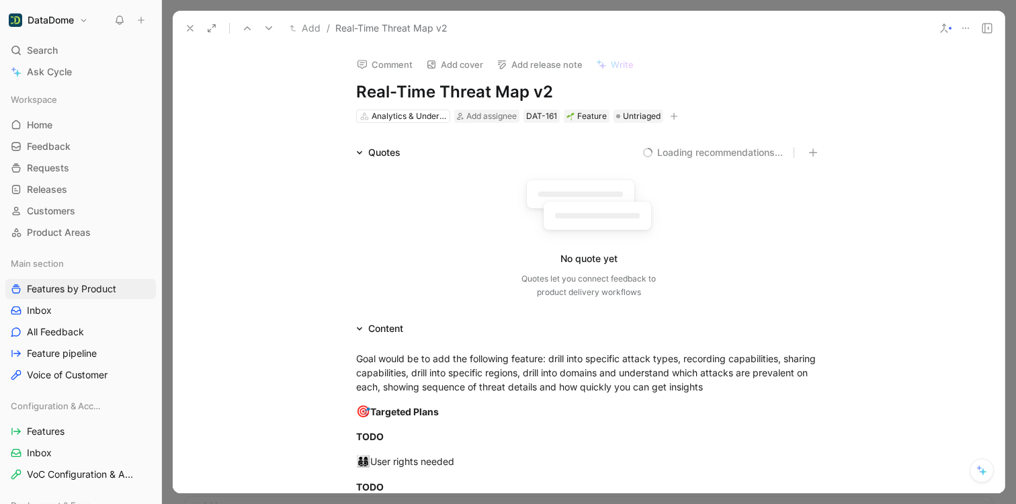
click at [674, 115] on button "button" at bounding box center [673, 116] width 13 height 13
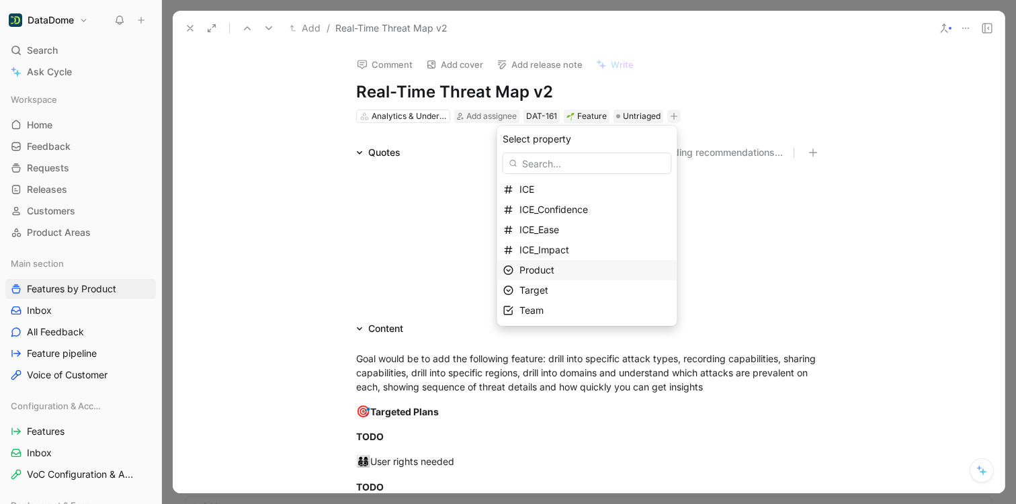
click at [554, 272] on span "Product" at bounding box center [536, 269] width 35 height 11
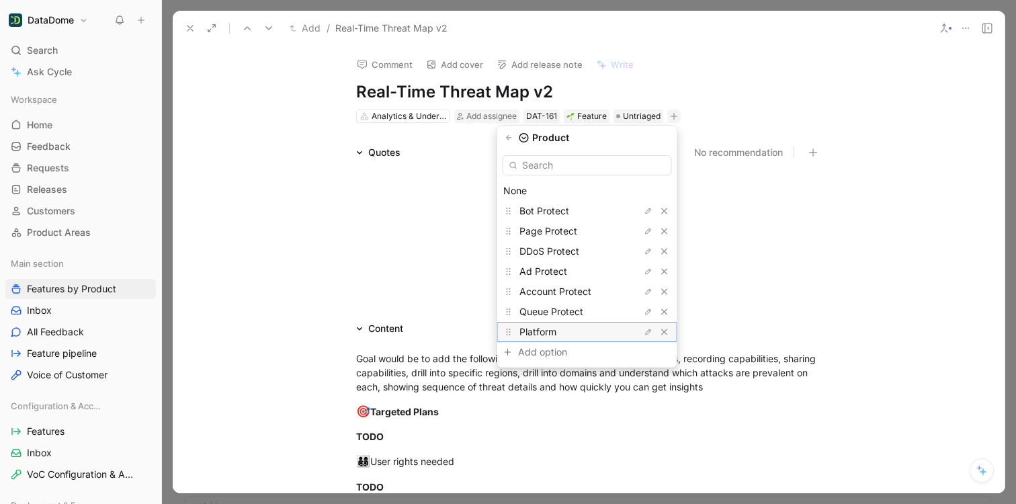
click at [548, 337] on span "Platform" at bounding box center [537, 331] width 37 height 11
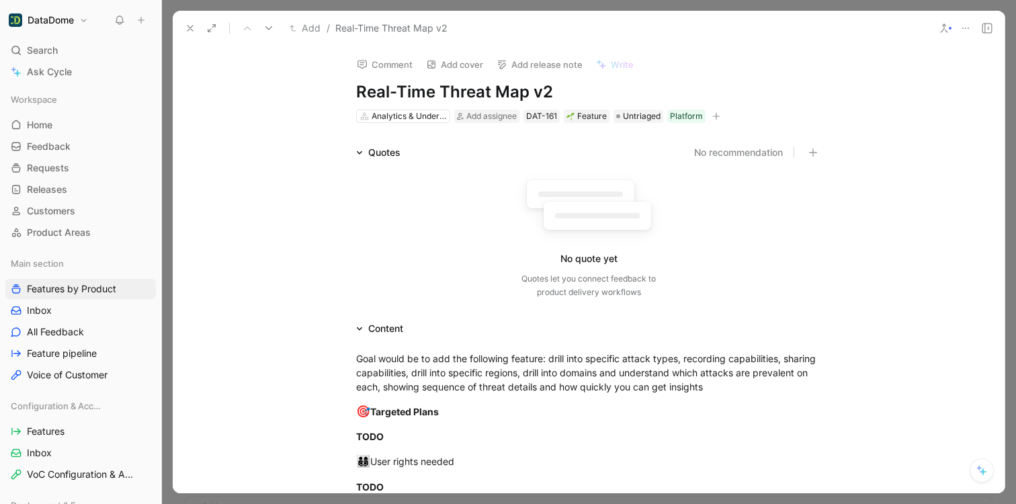
click at [186, 28] on icon at bounding box center [190, 28] width 11 height 11
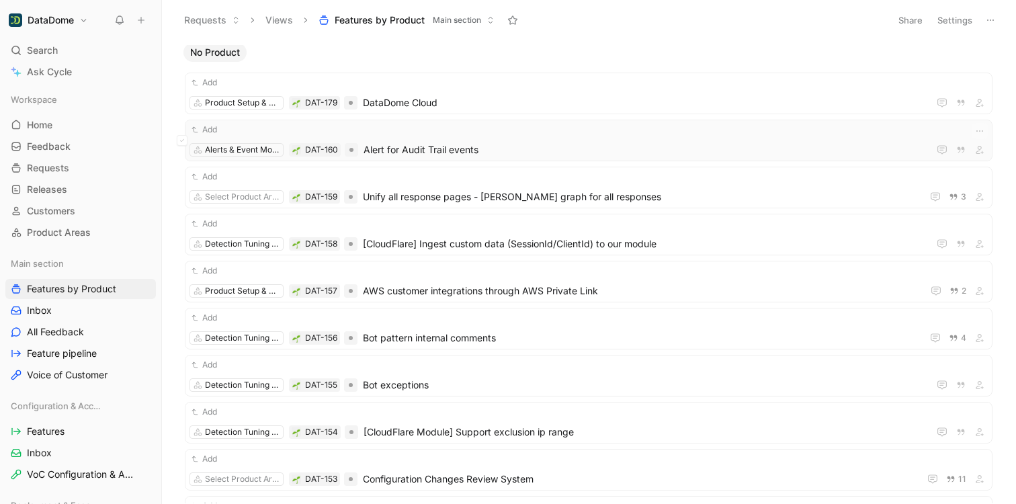
click at [507, 143] on span "Alert for Audit Trail events" at bounding box center [643, 150] width 560 height 16
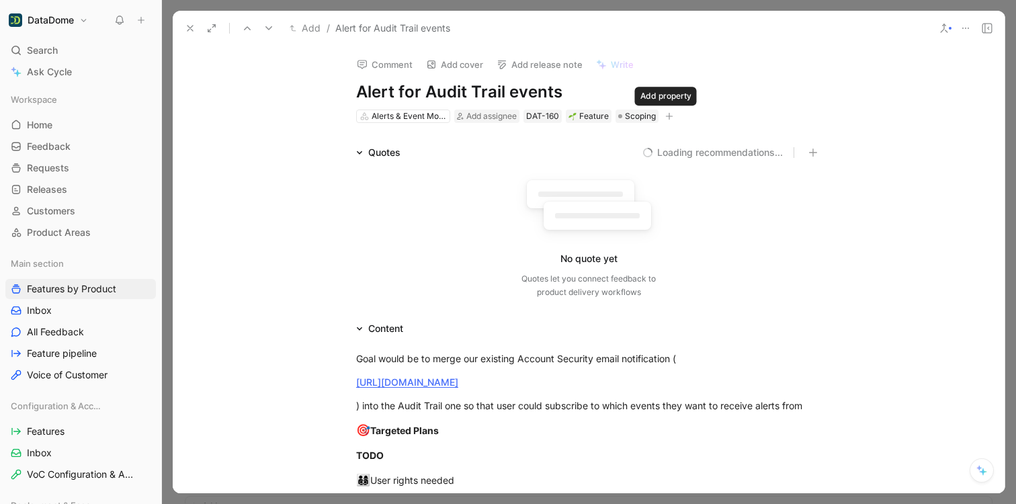
click at [666, 116] on icon "button" at bounding box center [669, 116] width 7 height 1
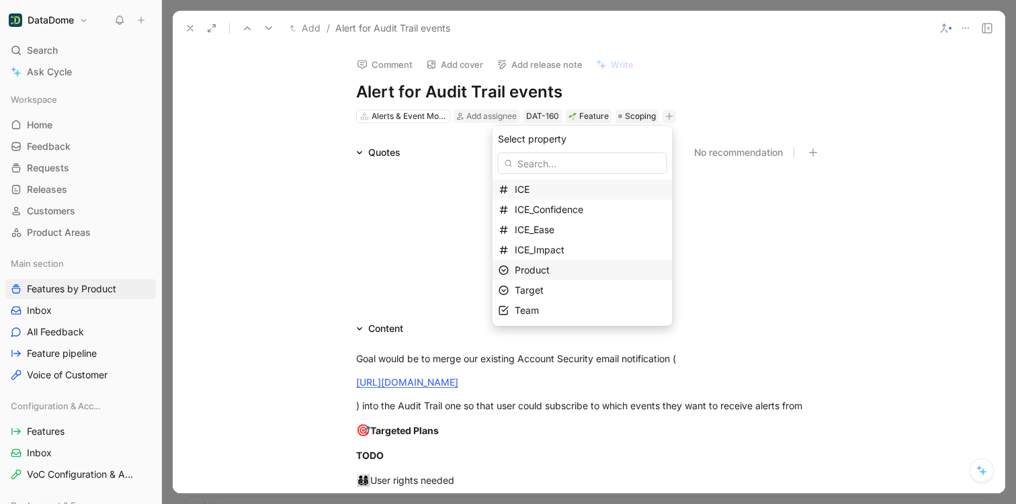
click at [544, 271] on span "Product" at bounding box center [532, 269] width 35 height 11
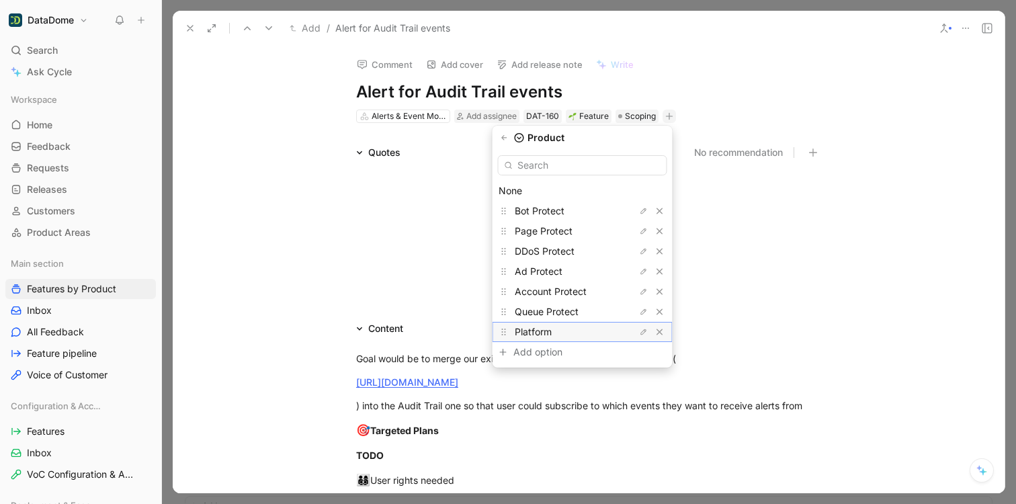
click at [544, 327] on span "Platform" at bounding box center [533, 331] width 37 height 11
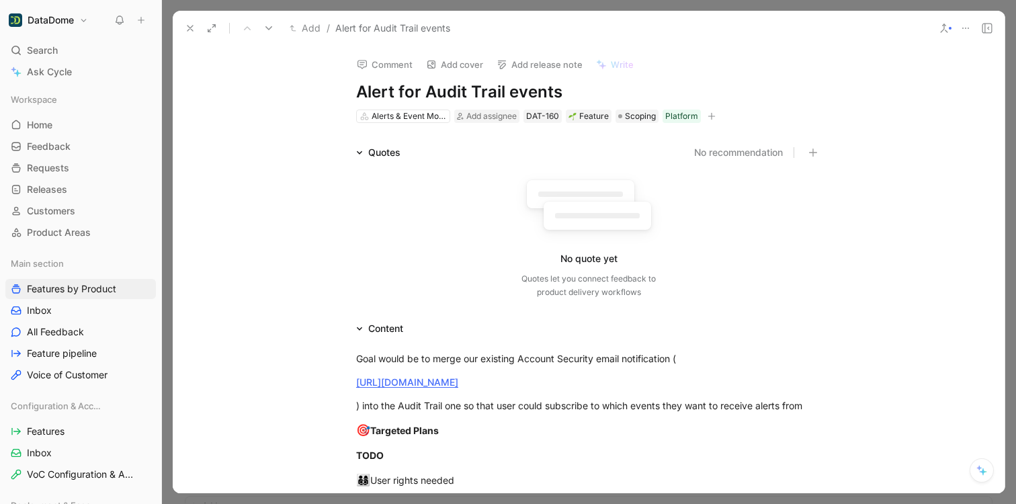
click at [194, 27] on icon at bounding box center [190, 28] width 11 height 11
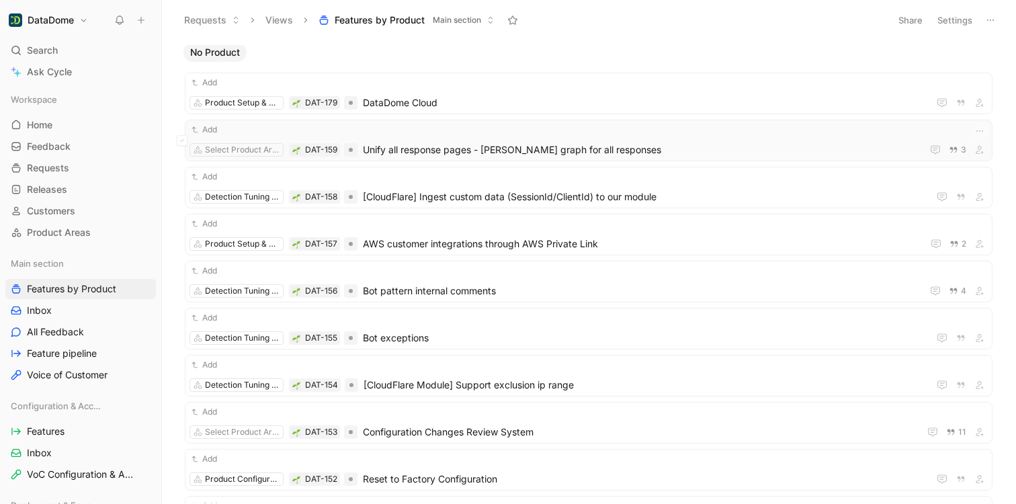
click at [397, 148] on span "Unify all response pages - [PERSON_NAME] graph for all responses" at bounding box center [640, 150] width 554 height 16
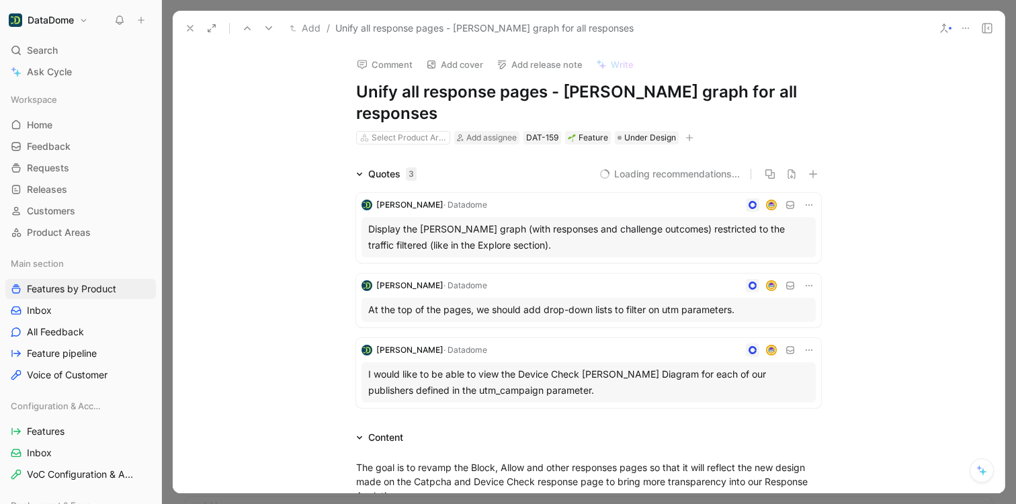
click at [690, 131] on button "button" at bounding box center [689, 137] width 13 height 13
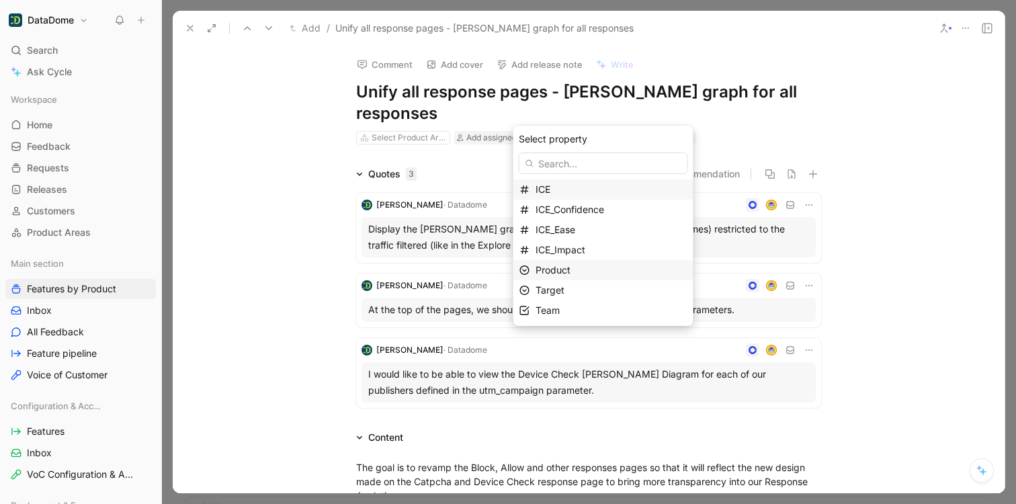
click at [584, 265] on div "Product" at bounding box center [611, 270] width 152 height 16
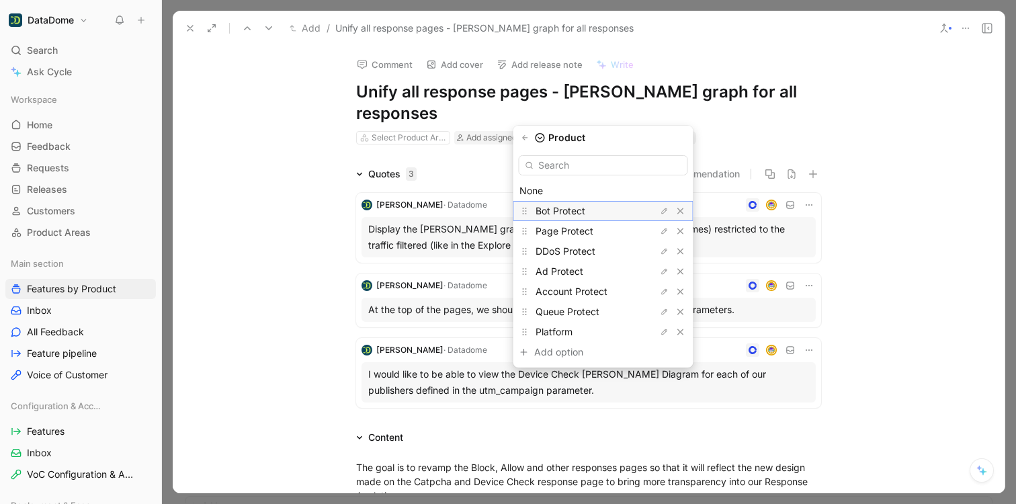
click at [573, 202] on div "Bot Protect" at bounding box center [603, 211] width 180 height 20
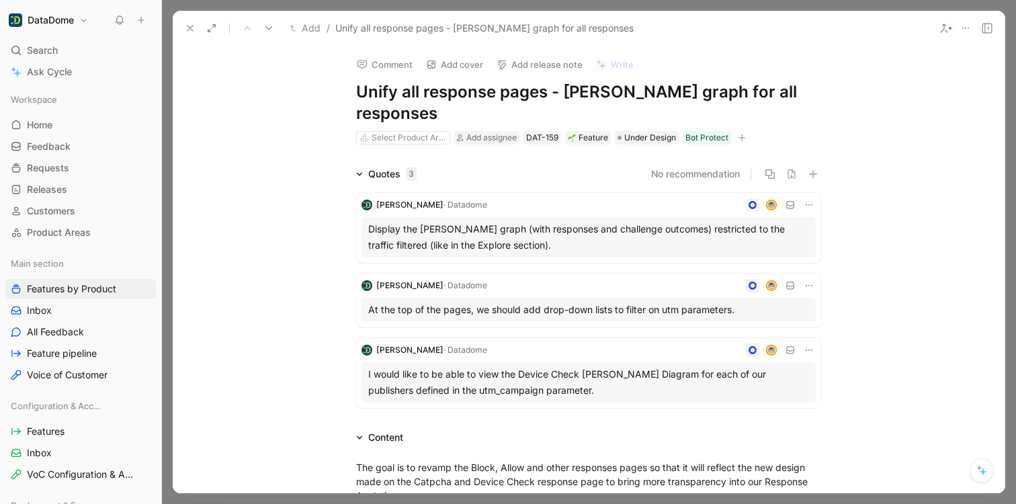
click at [186, 30] on icon at bounding box center [190, 28] width 11 height 11
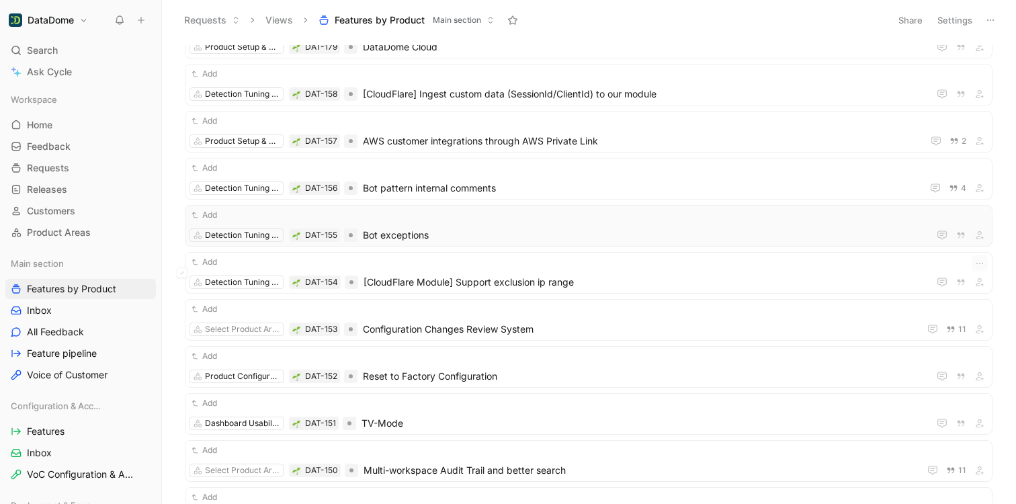
scroll to position [76, 0]
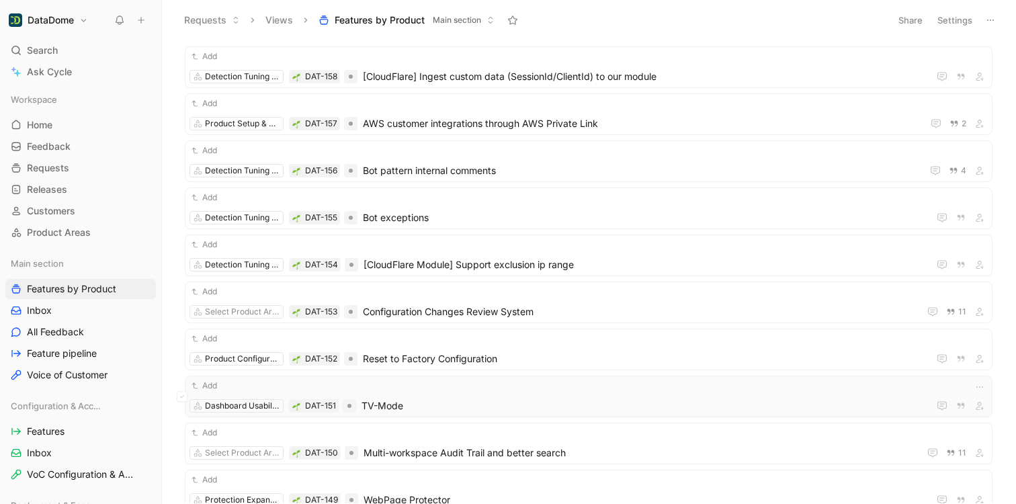
click at [420, 393] on div "Add Dashboard Usability & Efficiency DAT-151 TV-Mode" at bounding box center [588, 396] width 798 height 35
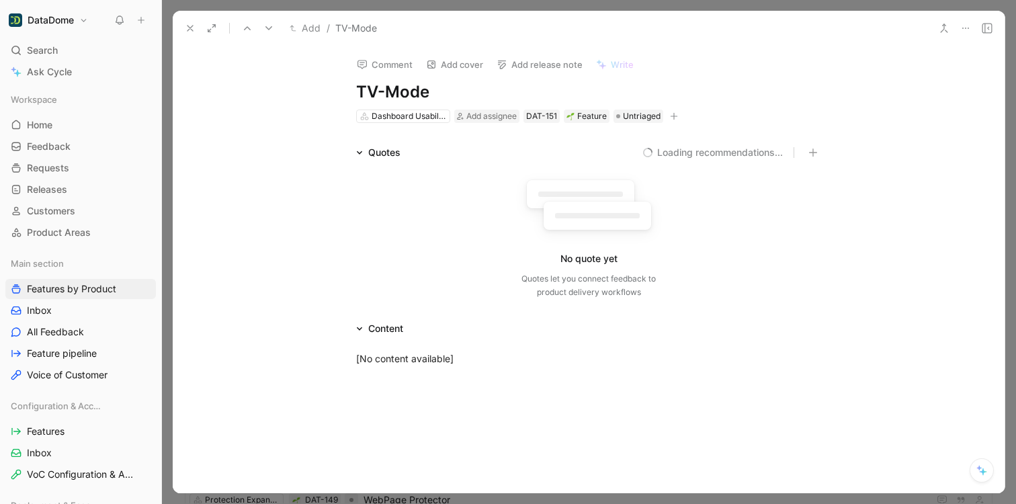
click at [673, 114] on icon "button" at bounding box center [673, 116] width 1 height 7
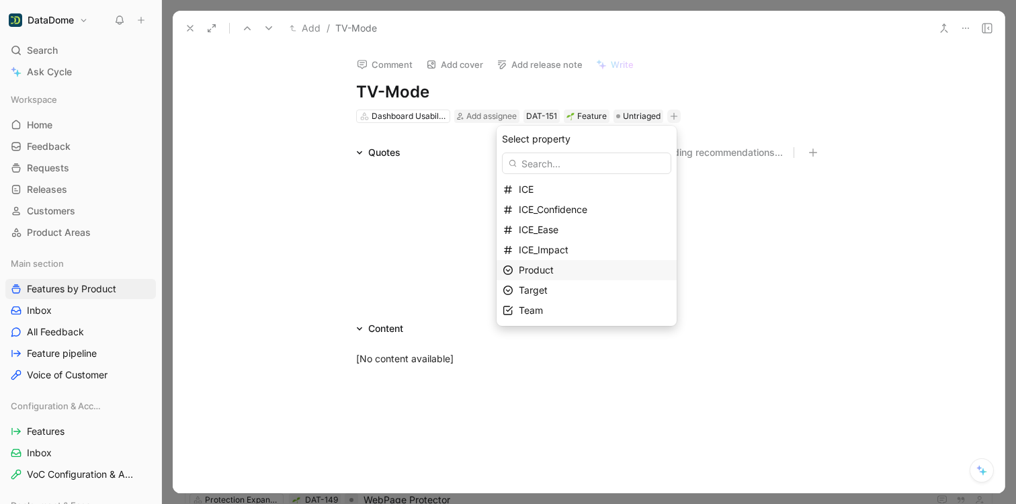
click at [553, 273] on span "Product" at bounding box center [536, 269] width 35 height 11
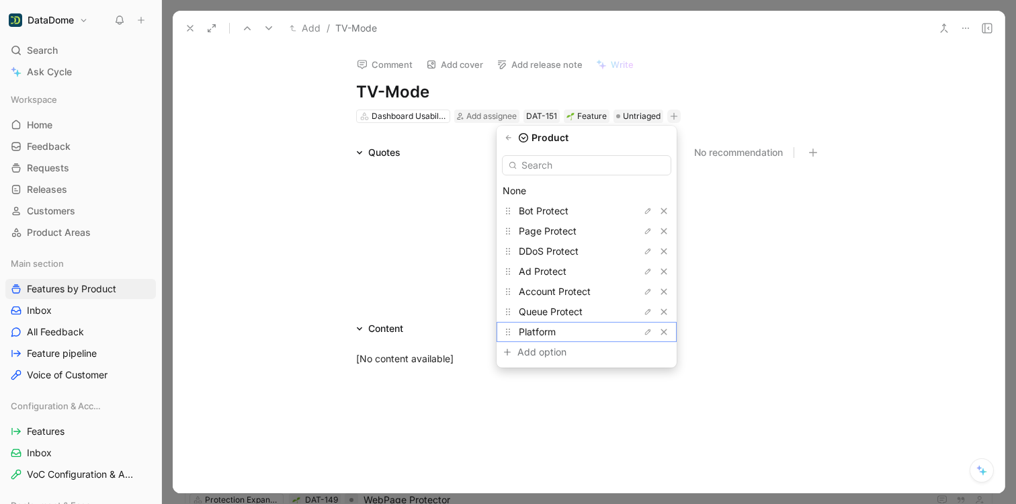
click at [540, 329] on span "Platform" at bounding box center [537, 331] width 37 height 11
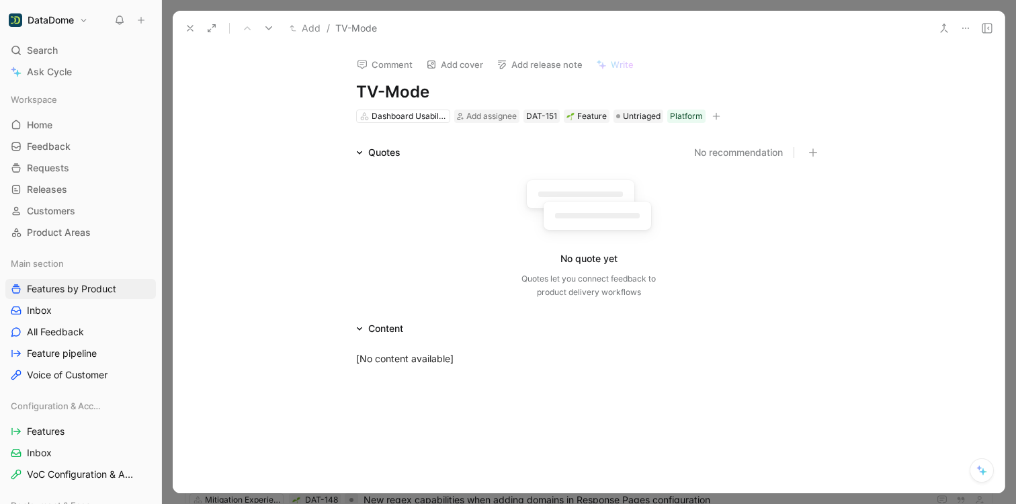
click at [191, 25] on icon at bounding box center [190, 28] width 11 height 11
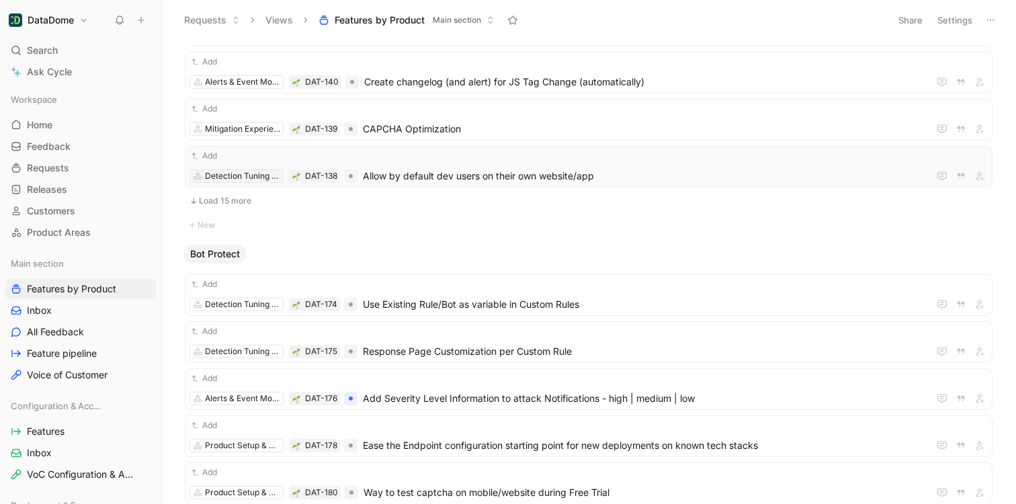
scroll to position [693, 0]
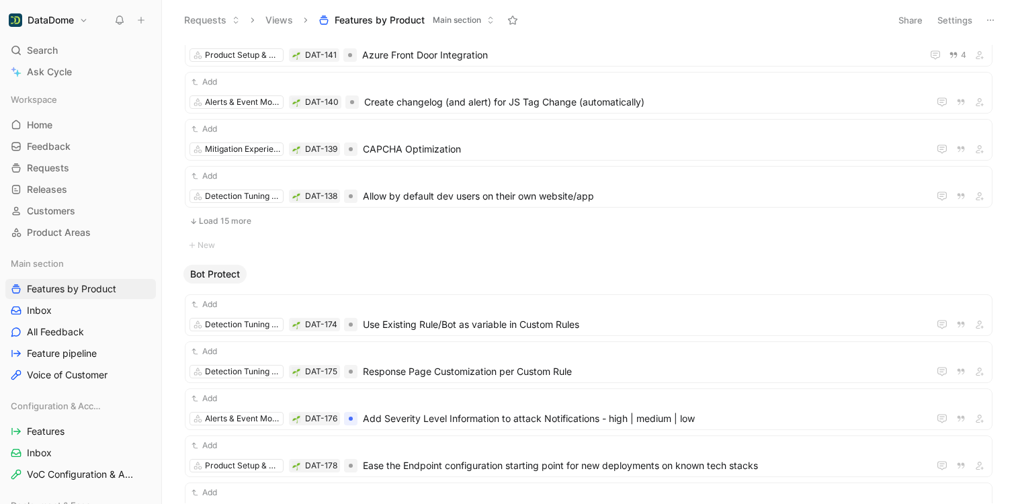
click at [231, 217] on button "Load 15 more" at bounding box center [589, 221] width 808 height 16
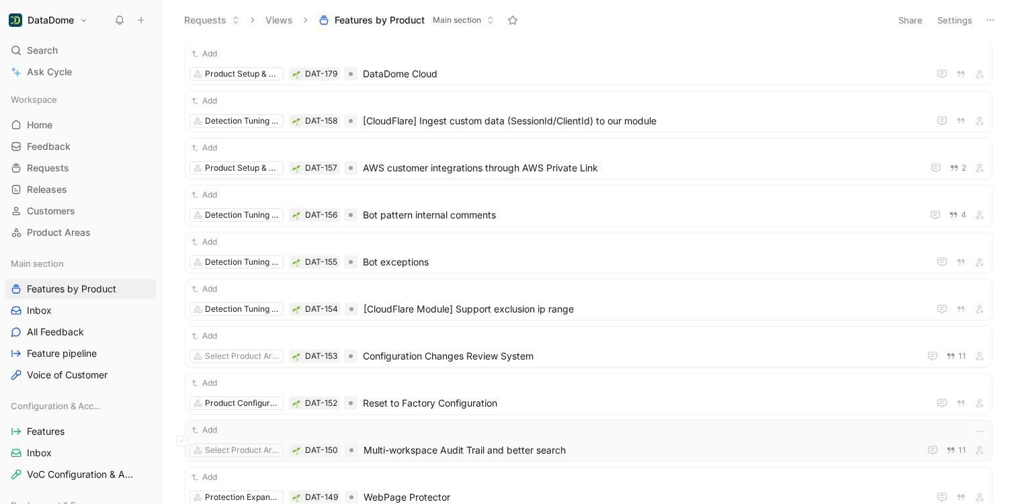
scroll to position [0, 0]
